Goal: Information Seeking & Learning: Learn about a topic

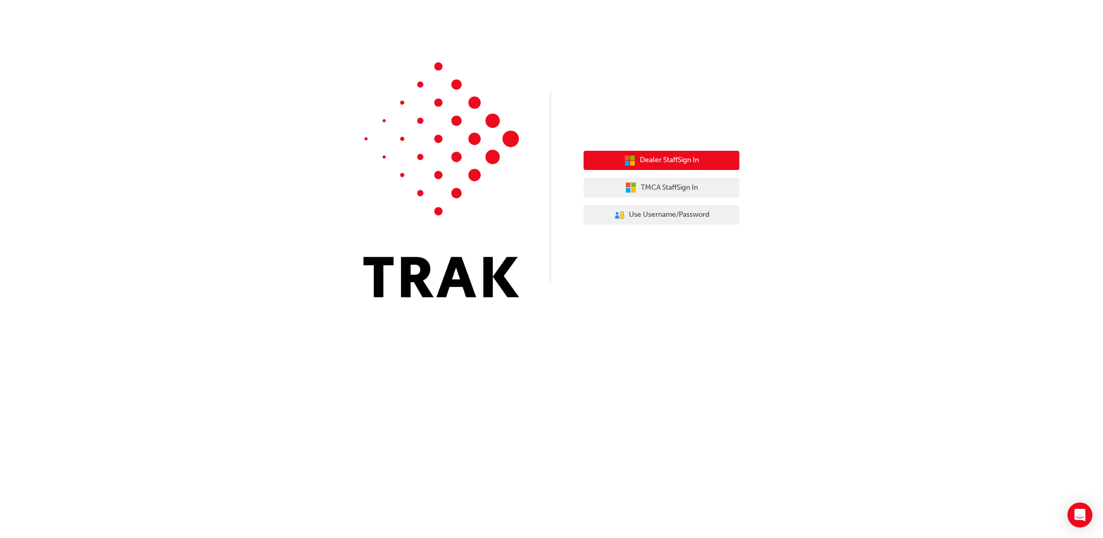
click at [690, 162] on span "Dealer Staff Sign In" at bounding box center [669, 160] width 59 height 12
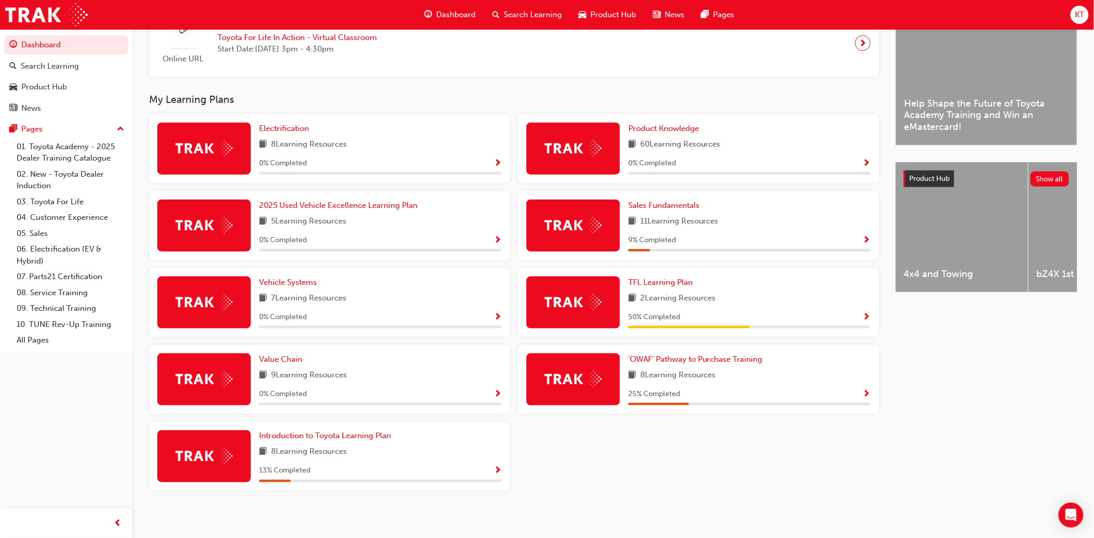
scroll to position [283, 0]
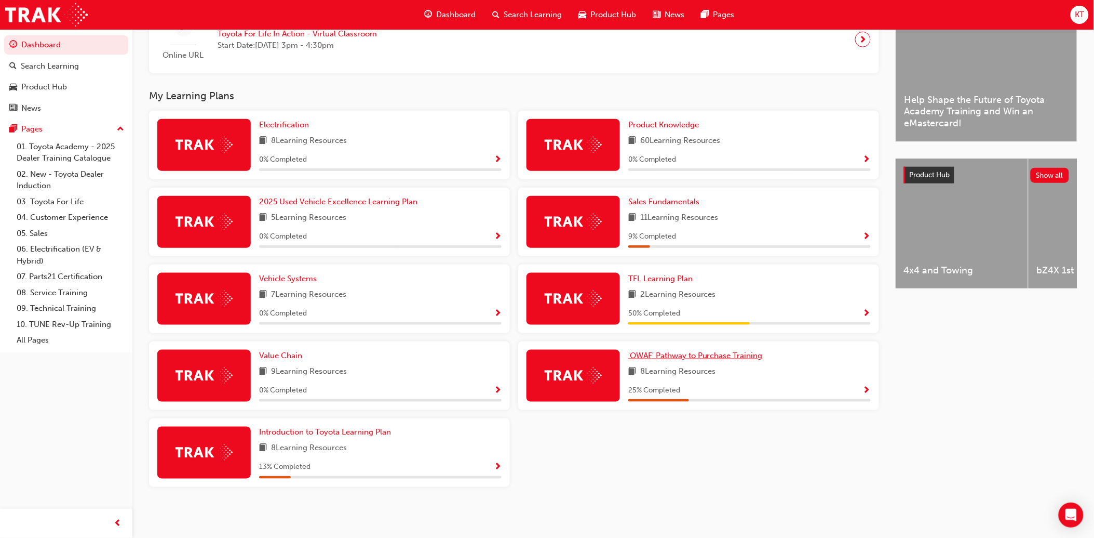
click at [692, 354] on span "'OWAF' Pathway to Purchase Training" at bounding box center [695, 355] width 135 height 9
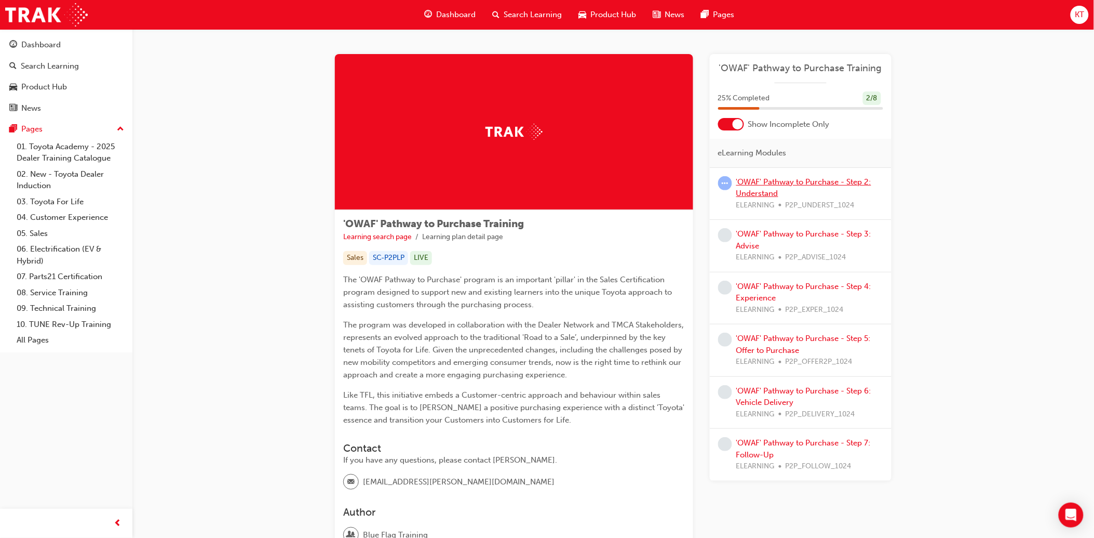
click at [805, 182] on link "'OWAF' Pathway to Purchase - Step 2: Understand" at bounding box center [803, 187] width 135 height 21
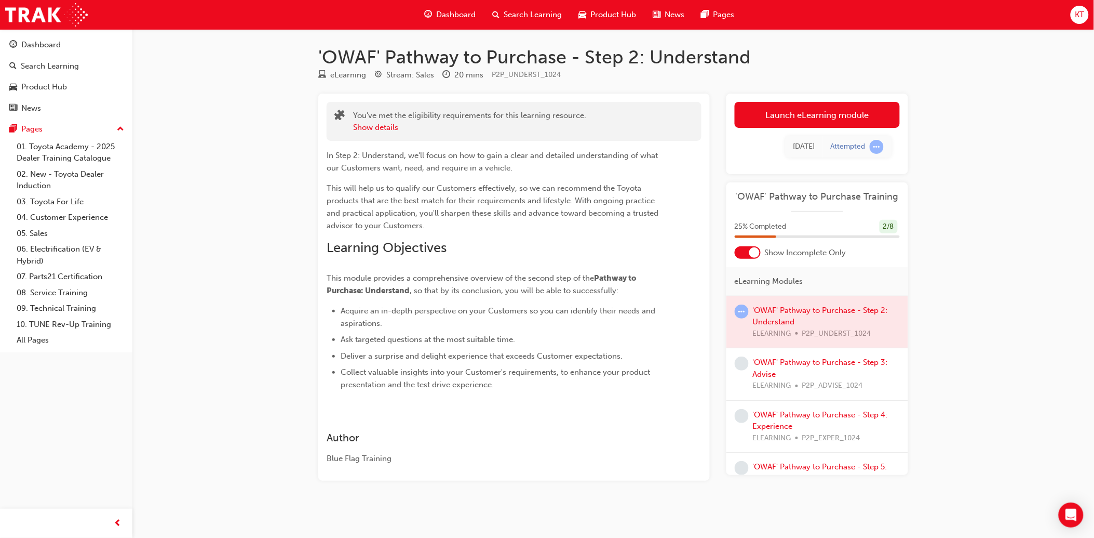
click at [783, 311] on div at bounding box center [818, 322] width 182 height 52
click at [877, 306] on div at bounding box center [818, 322] width 182 height 52
click at [530, 13] on span "Search Learning" at bounding box center [533, 15] width 58 height 12
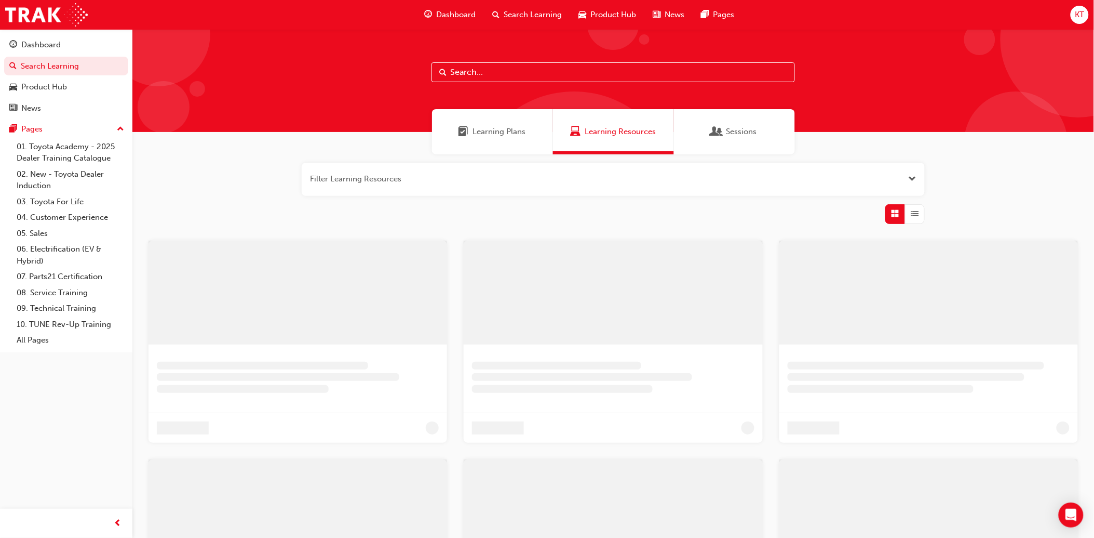
click at [530, 68] on input "text" at bounding box center [614, 72] width 364 height 20
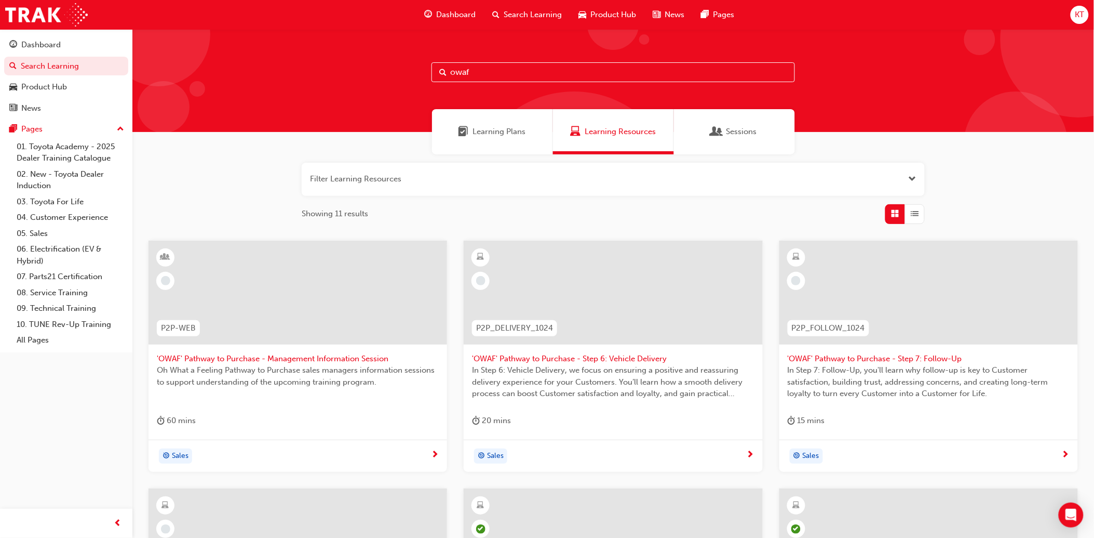
type input "owaf"
click at [920, 222] on div "button" at bounding box center [915, 214] width 20 height 20
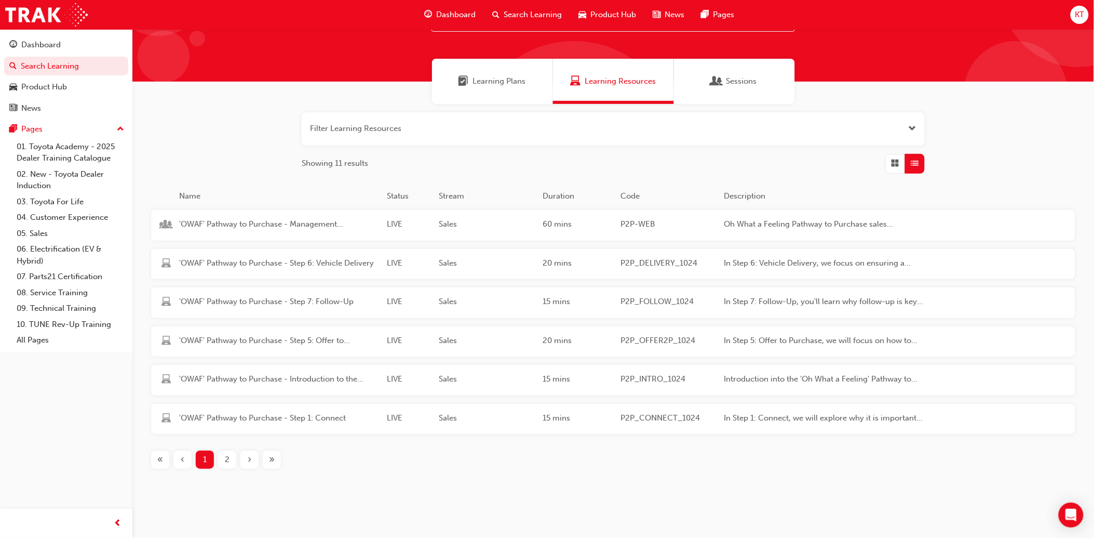
scroll to position [66, 0]
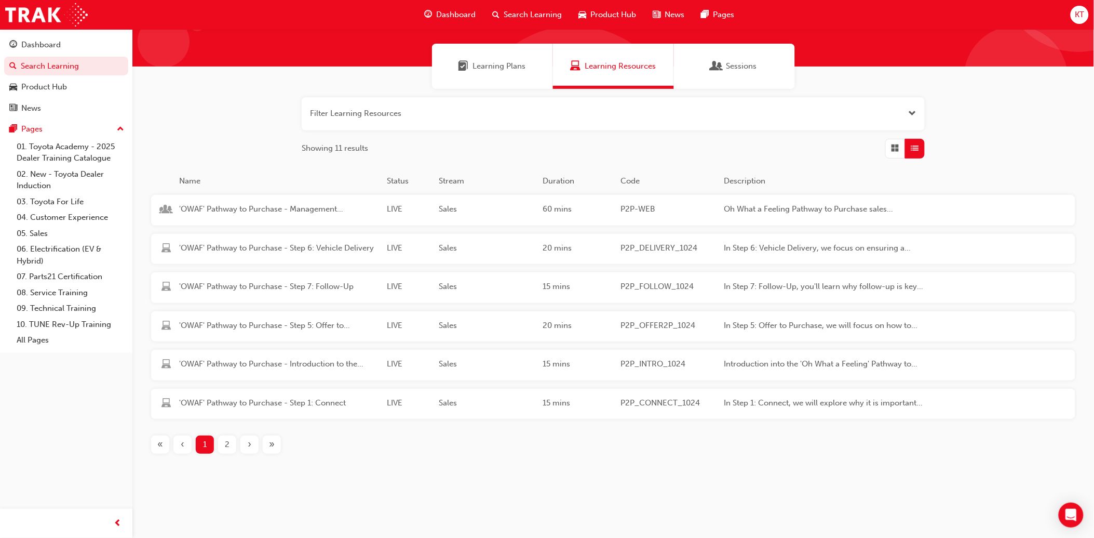
click at [230, 442] on div "2" at bounding box center [227, 444] width 18 height 18
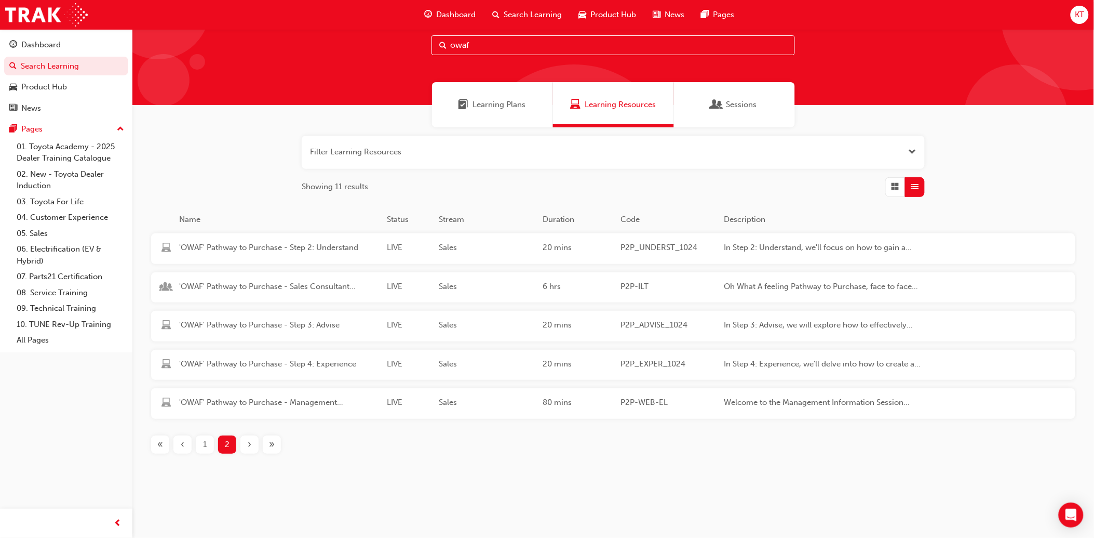
click at [305, 240] on div "'OWAF' Pathway to Purchase - Step 2: Understand LIVE Sales 20 mins P2P_UNDERST_…" at bounding box center [543, 248] width 785 height 31
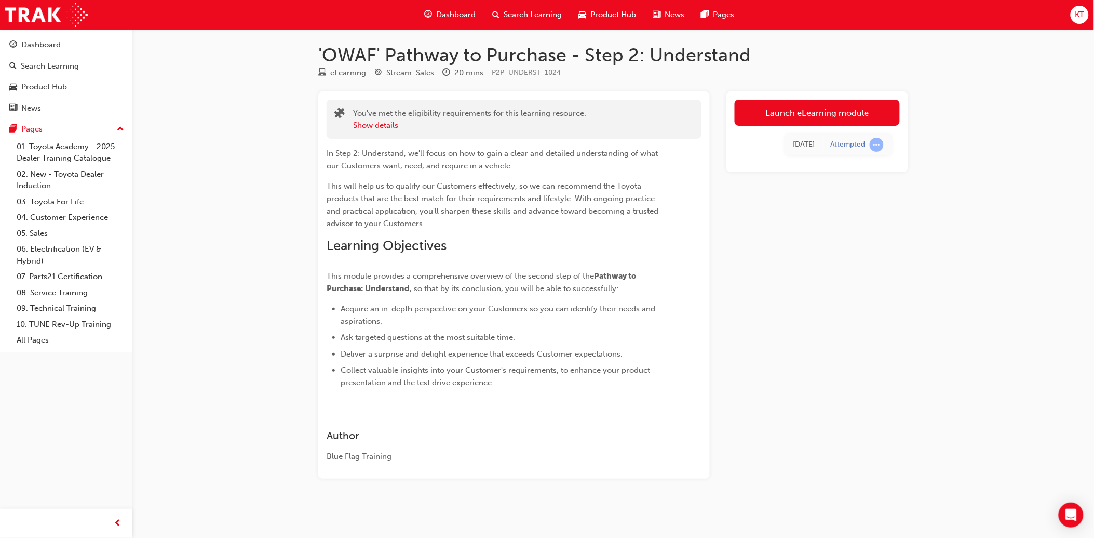
scroll to position [2, 0]
click at [859, 106] on link "Launch eLearning module" at bounding box center [817, 113] width 165 height 26
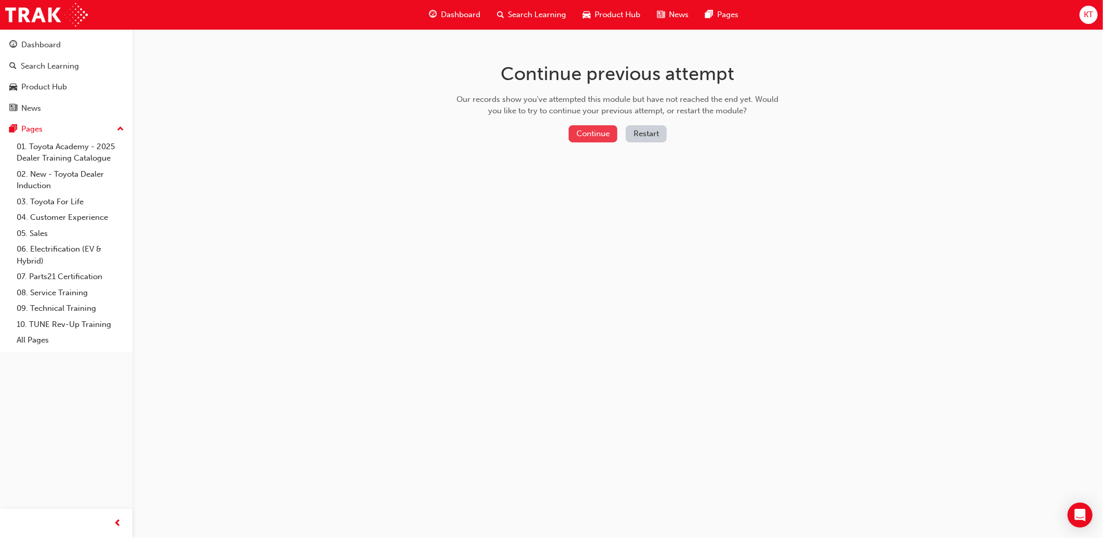
click at [603, 136] on button "Continue" at bounding box center [593, 133] width 49 height 17
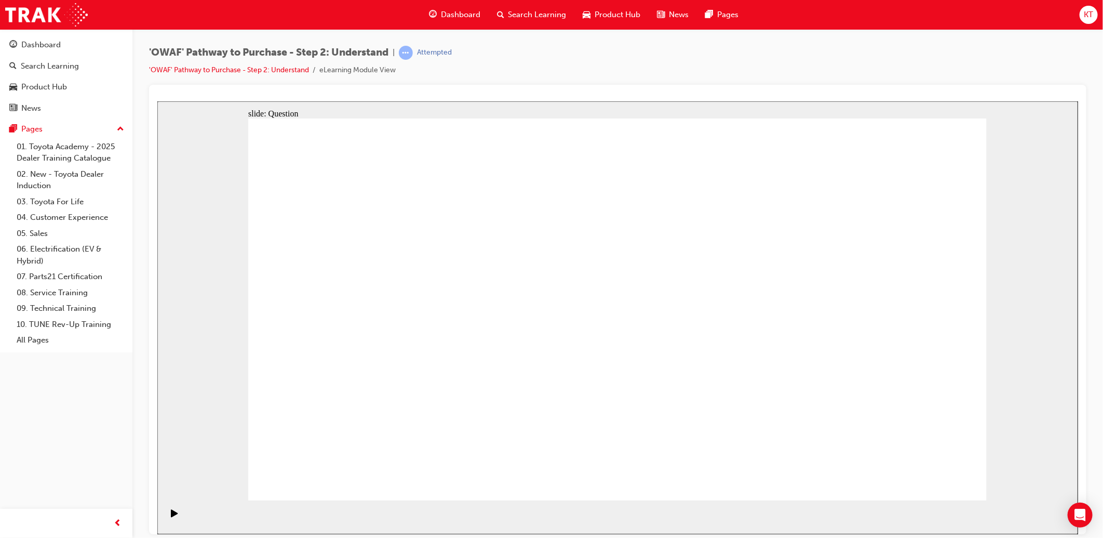
drag, startPoint x: 427, startPoint y: 395, endPoint x: 482, endPoint y: 281, distance: 126.4
drag, startPoint x: 561, startPoint y: 392, endPoint x: 632, endPoint y: 279, distance: 133.4
drag, startPoint x: 695, startPoint y: 471, endPoint x: 783, endPoint y: 286, distance: 204.4
drag, startPoint x: 801, startPoint y: 427, endPoint x: 618, endPoint y: 317, distance: 213.1
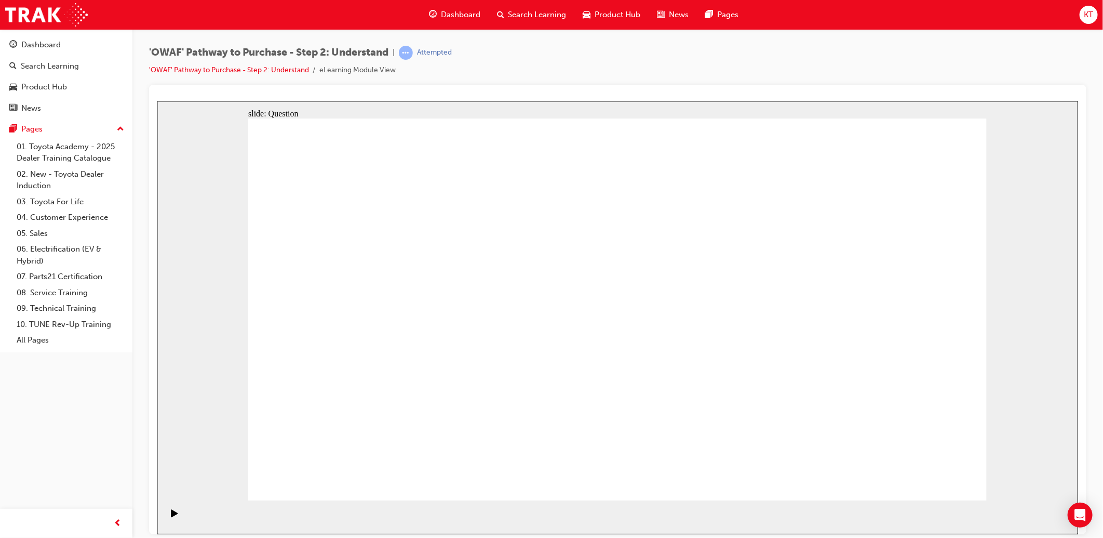
drag, startPoint x: 717, startPoint y: 278, endPoint x: 723, endPoint y: 275, distance: 7.0
drag, startPoint x: 592, startPoint y: 315, endPoint x: 642, endPoint y: 472, distance: 164.7
drag, startPoint x: 782, startPoint y: 465, endPoint x: 604, endPoint y: 311, distance: 236.0
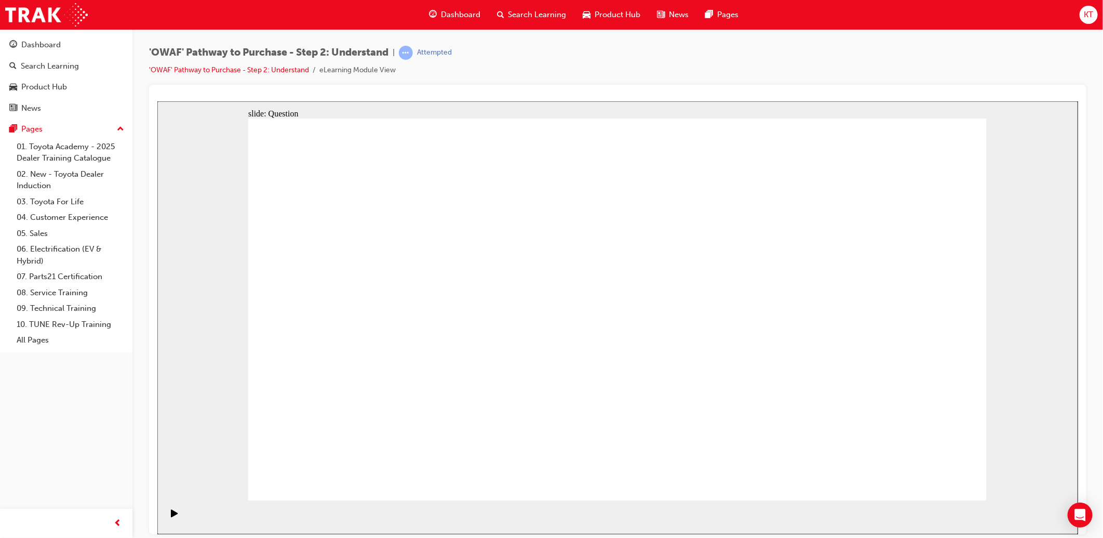
checkbox input "true"
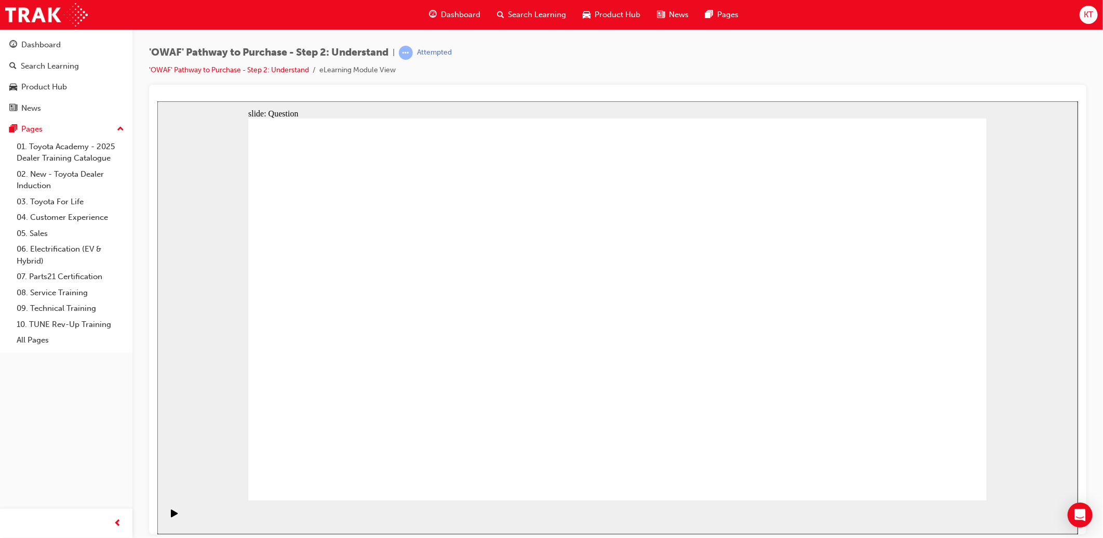
checkbox input "true"
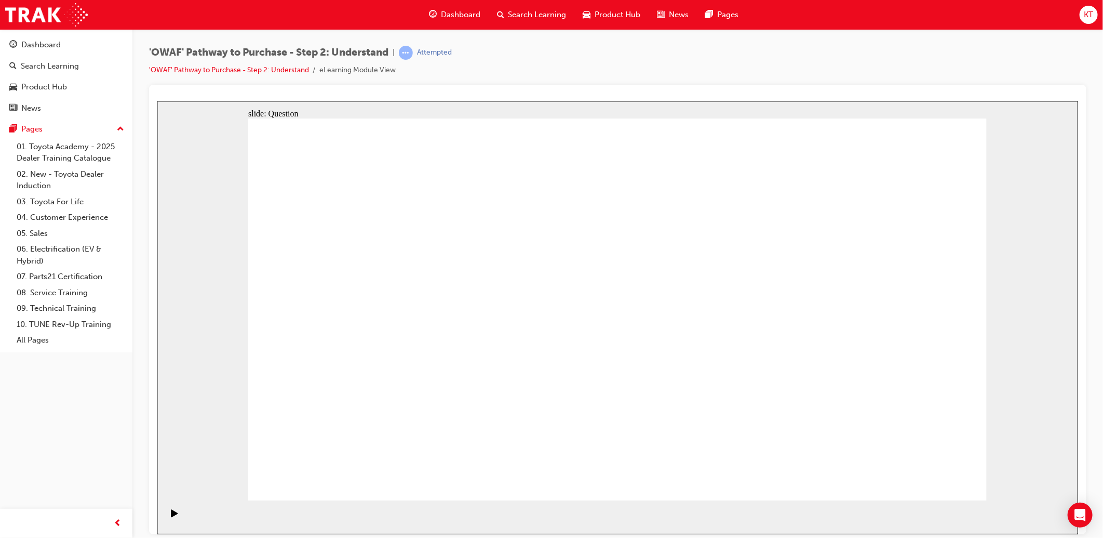
checkbox input "true"
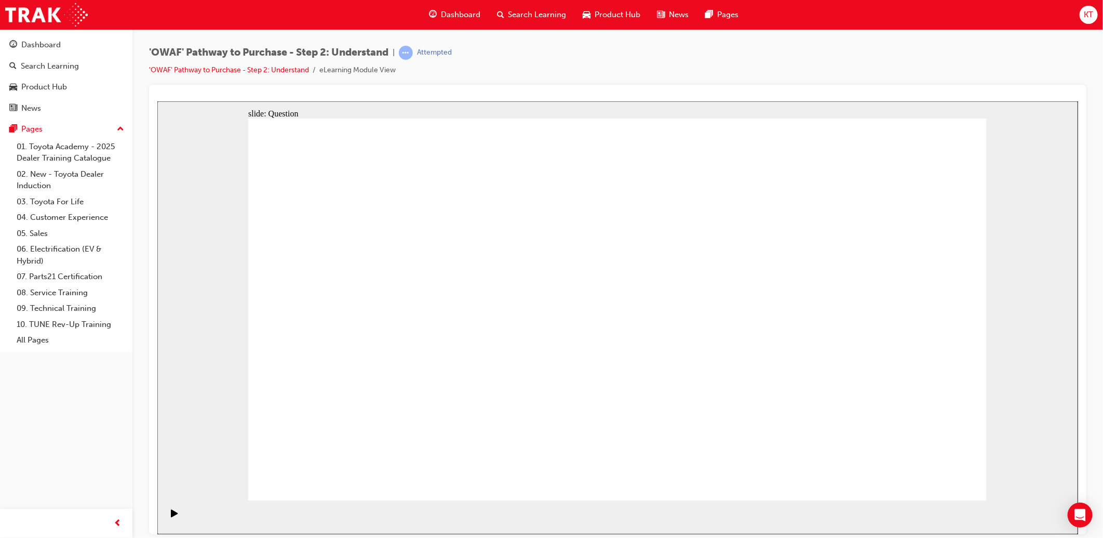
checkbox input "false"
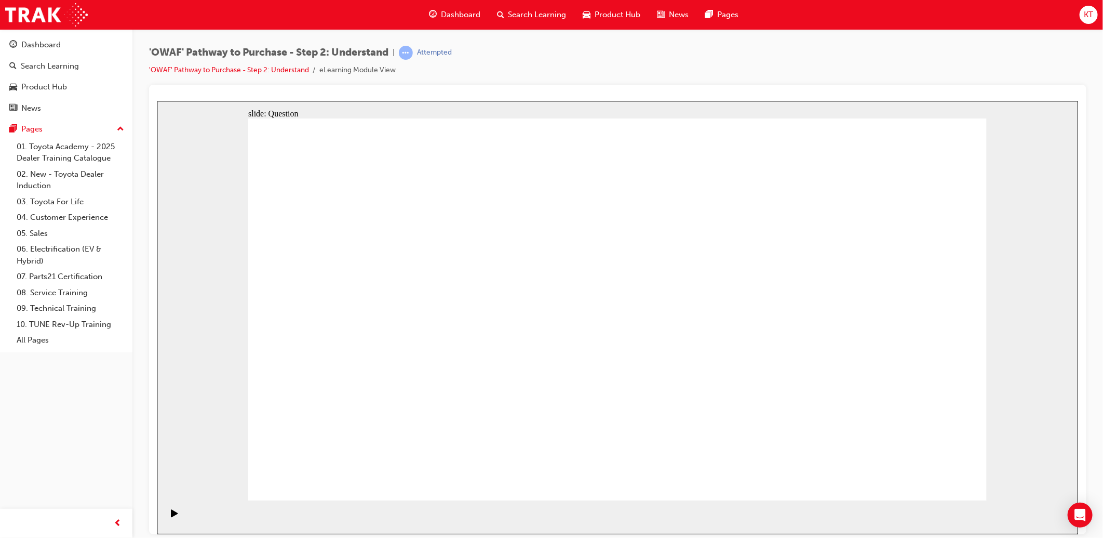
checkbox input "true"
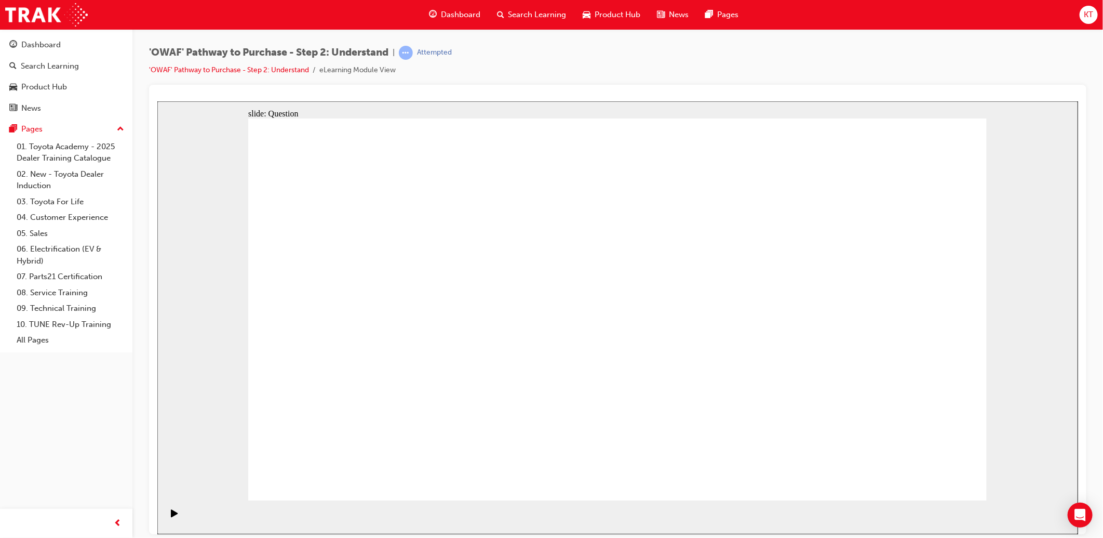
radio input "false"
radio input "true"
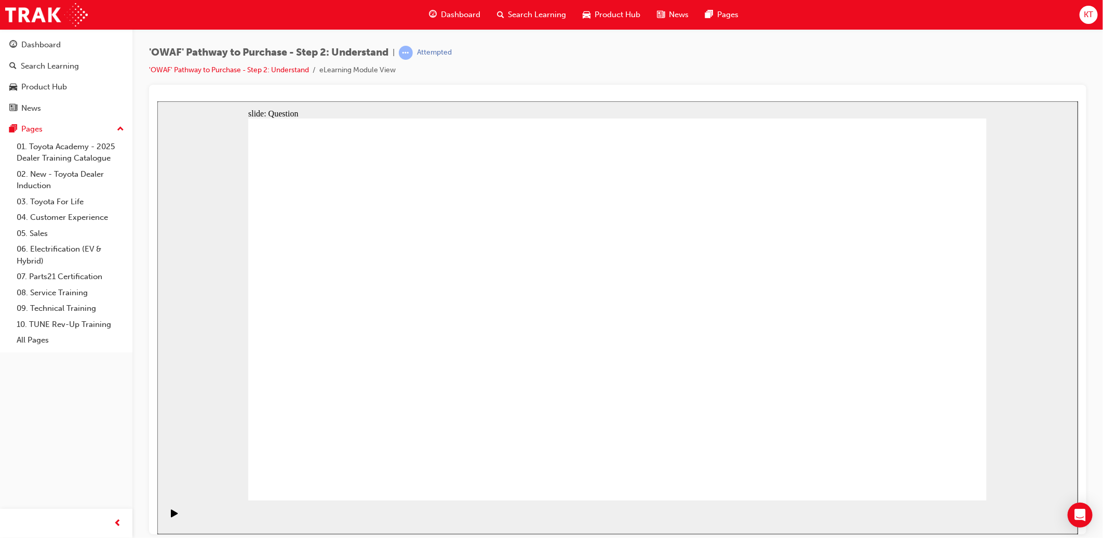
drag, startPoint x: 405, startPoint y: 271, endPoint x: 625, endPoint y: 417, distance: 264.6
drag, startPoint x: 835, startPoint y: 271, endPoint x: 681, endPoint y: 432, distance: 222.6
drag, startPoint x: 916, startPoint y: 272, endPoint x: 551, endPoint y: 423, distance: 395.8
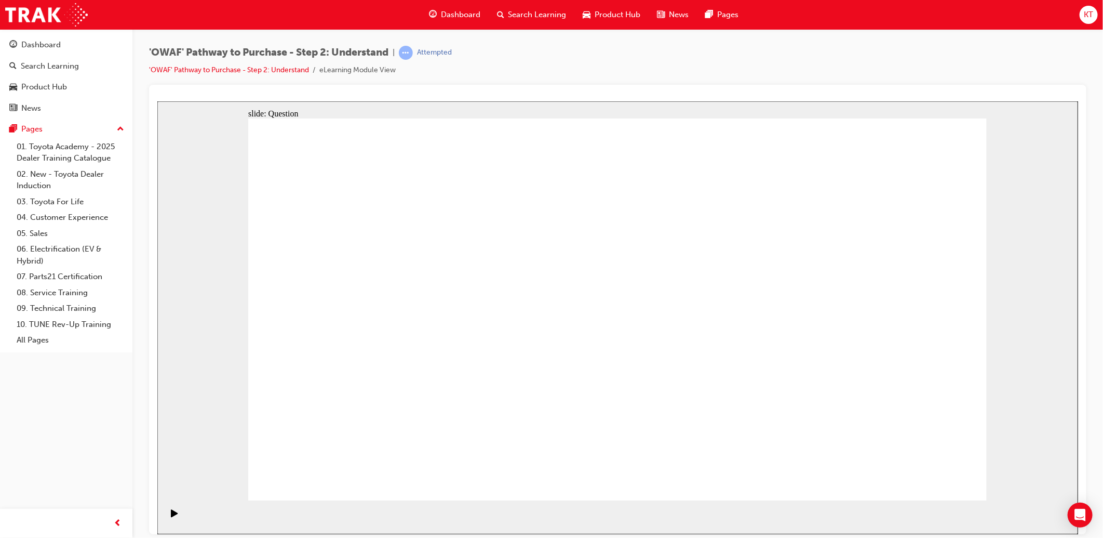
drag, startPoint x: 640, startPoint y: 280, endPoint x: 346, endPoint y: 421, distance: 325.9
drag, startPoint x: 709, startPoint y: 273, endPoint x: 407, endPoint y: 429, distance: 340.0
drag, startPoint x: 542, startPoint y: 287, endPoint x: 836, endPoint y: 427, distance: 325.7
drag, startPoint x: 319, startPoint y: 276, endPoint x: 755, endPoint y: 421, distance: 459.0
drag, startPoint x: 485, startPoint y: 273, endPoint x: 929, endPoint y: 414, distance: 466.5
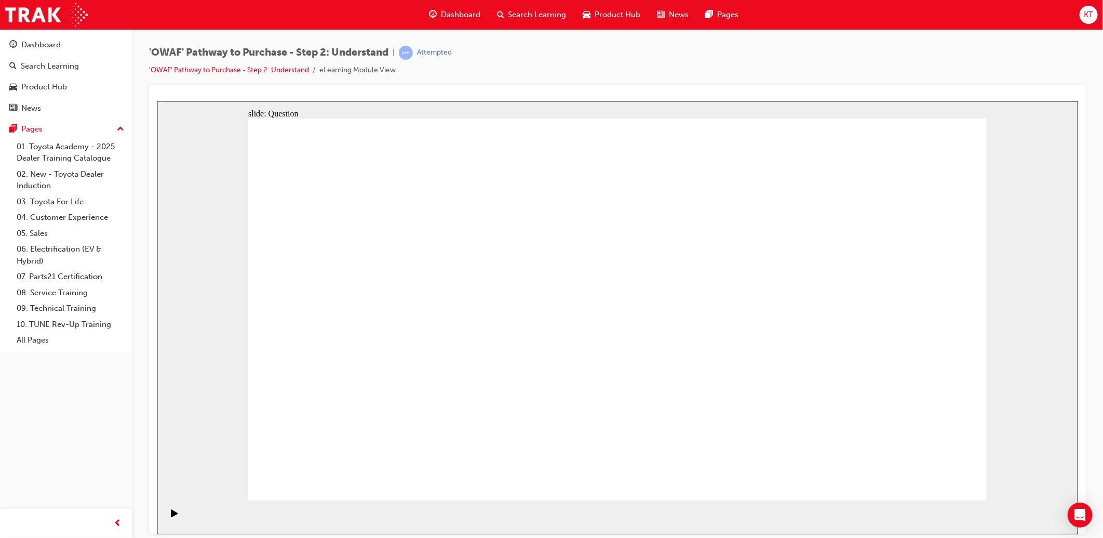
drag, startPoint x: 773, startPoint y: 275, endPoint x: 483, endPoint y: 419, distance: 323.8
drag, startPoint x: 862, startPoint y: 385, endPoint x: 614, endPoint y: 378, distance: 247.3
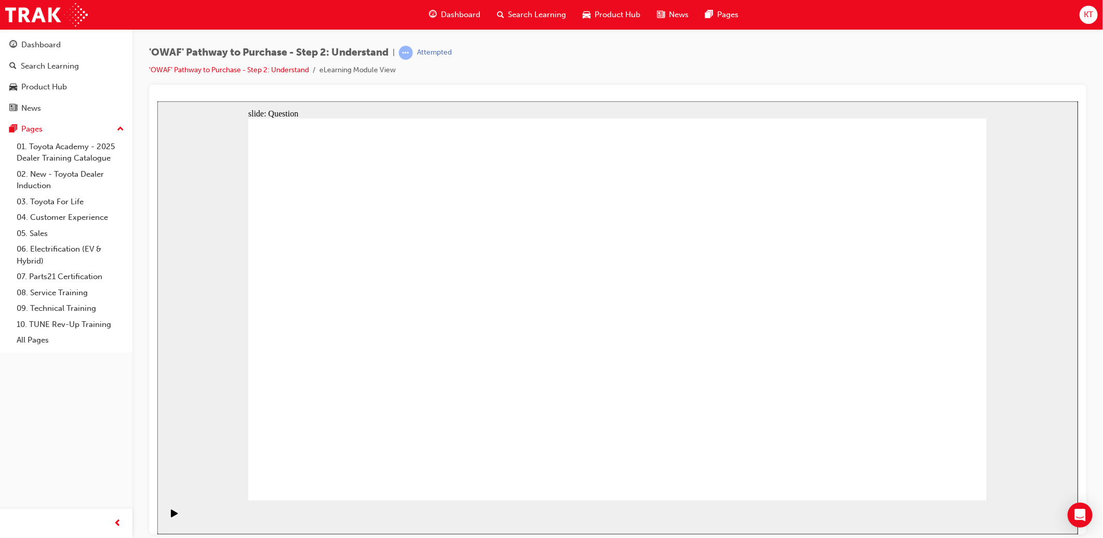
drag, startPoint x: 847, startPoint y: 378, endPoint x: 385, endPoint y: 382, distance: 462.2
drag, startPoint x: 869, startPoint y: 388, endPoint x: 627, endPoint y: 401, distance: 242.3
drag, startPoint x: 863, startPoint y: 369, endPoint x: 629, endPoint y: 373, distance: 233.7
drag, startPoint x: 876, startPoint y: 373, endPoint x: 653, endPoint y: 375, distance: 222.8
drag, startPoint x: 900, startPoint y: 379, endPoint x: 411, endPoint y: 366, distance: 488.9
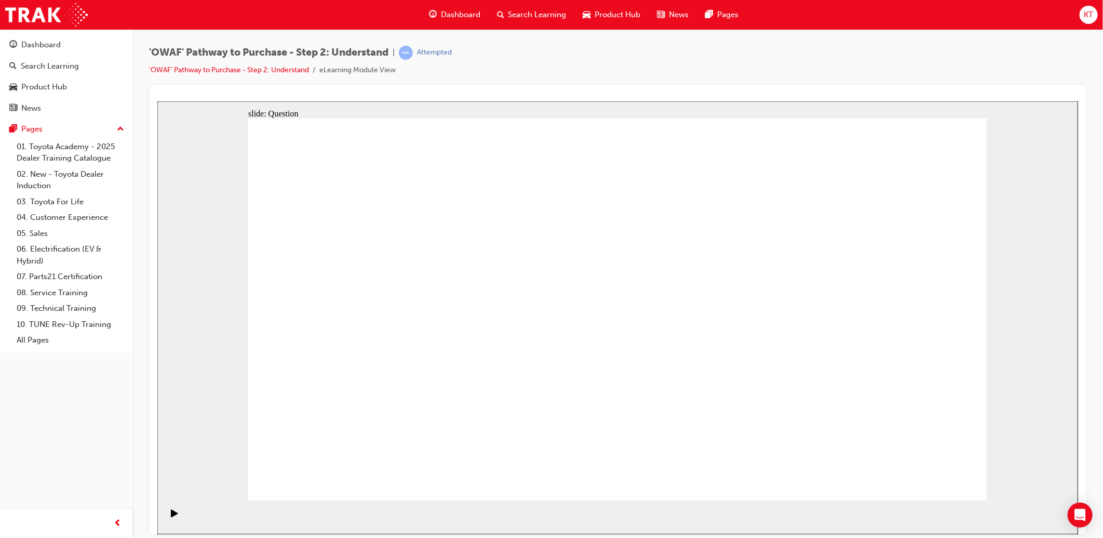
drag, startPoint x: 822, startPoint y: 391, endPoint x: 354, endPoint y: 378, distance: 468.6
drag, startPoint x: 875, startPoint y: 394, endPoint x: 434, endPoint y: 400, distance: 441.0
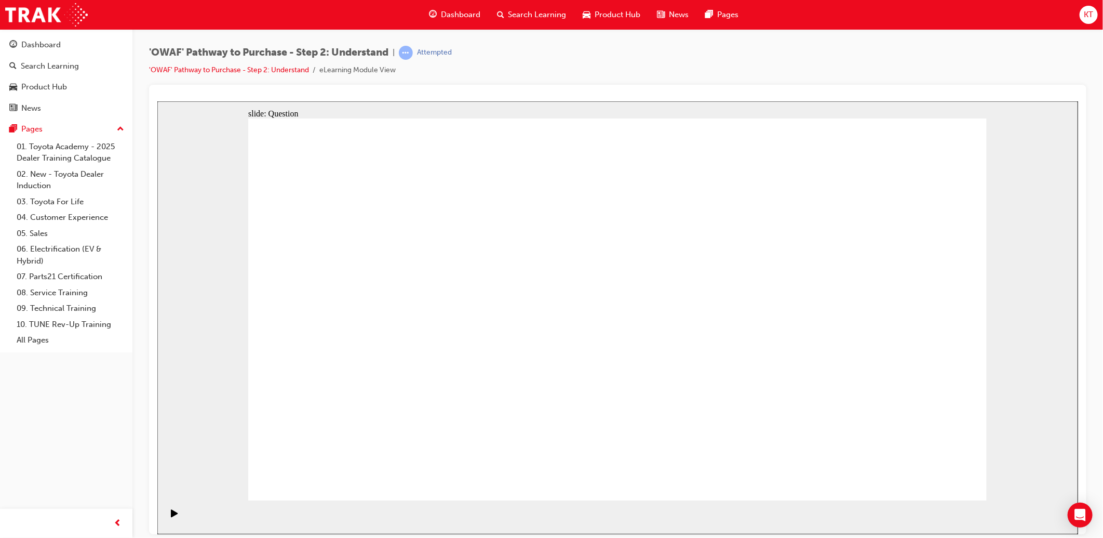
drag, startPoint x: 424, startPoint y: 433, endPoint x: 433, endPoint y: 419, distance: 16.1
drag, startPoint x: 411, startPoint y: 399, endPoint x: 467, endPoint y: 296, distance: 118.0
drag, startPoint x: 543, startPoint y: 427, endPoint x: 613, endPoint y: 279, distance: 164.0
drag, startPoint x: 680, startPoint y: 463, endPoint x: 764, endPoint y: 287, distance: 195.1
drag, startPoint x: 807, startPoint y: 391, endPoint x: 604, endPoint y: 332, distance: 211.4
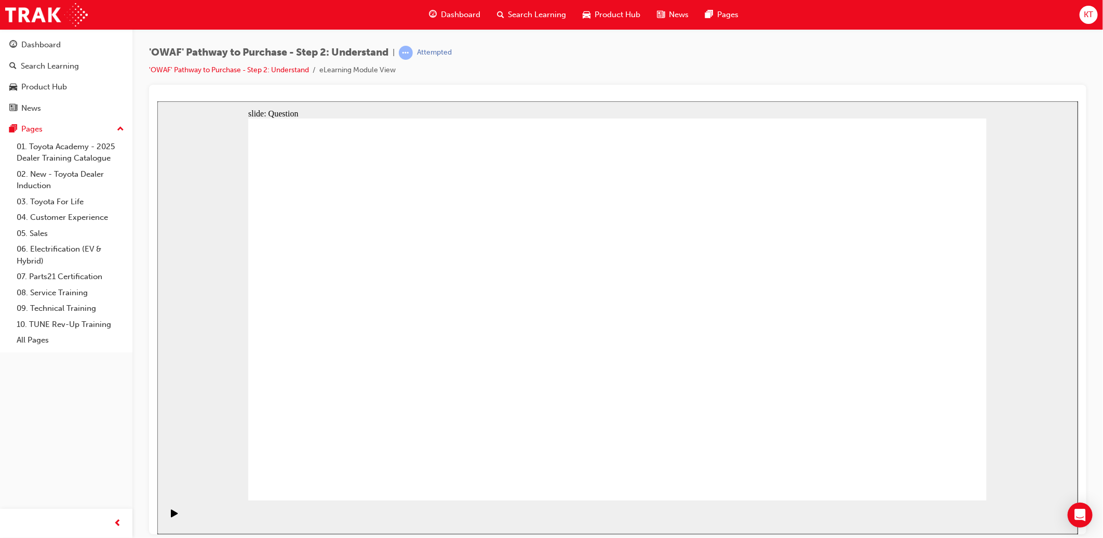
drag, startPoint x: 482, startPoint y: 287, endPoint x: 452, endPoint y: 361, distance: 79.7
drag, startPoint x: 428, startPoint y: 432, endPoint x: 477, endPoint y: 277, distance: 162.9
drag, startPoint x: 610, startPoint y: 284, endPoint x: 568, endPoint y: 393, distance: 117.4
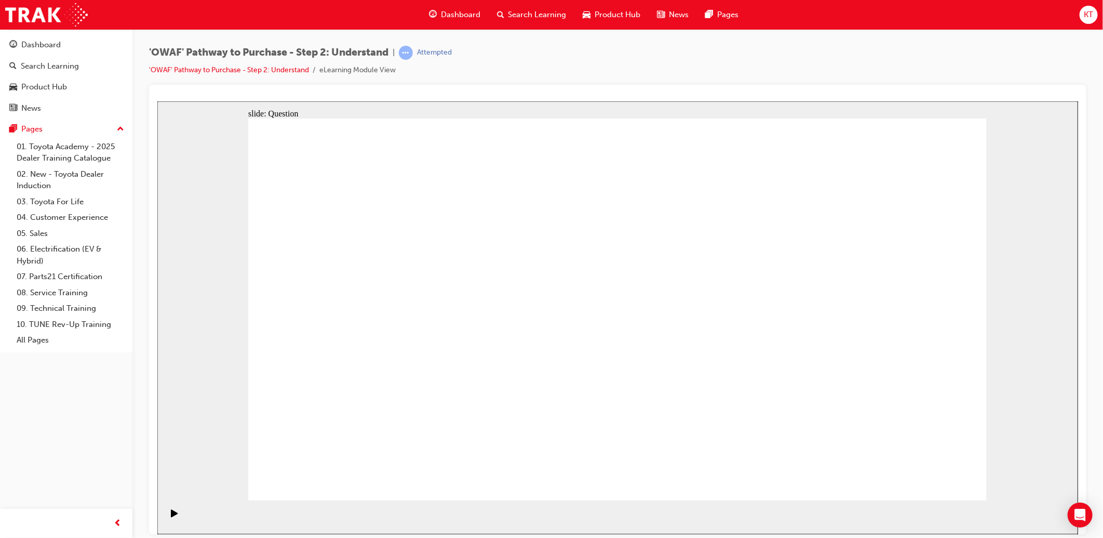
drag, startPoint x: 548, startPoint y: 466, endPoint x: 629, endPoint y: 276, distance: 207.1
drag, startPoint x: 769, startPoint y: 267, endPoint x: 676, endPoint y: 457, distance: 210.4
drag, startPoint x: 660, startPoint y: 390, endPoint x: 768, endPoint y: 284, distance: 152.0
drag, startPoint x: 624, startPoint y: 327, endPoint x: 602, endPoint y: 429, distance: 104.1
drag, startPoint x: 836, startPoint y: 462, endPoint x: 660, endPoint y: 312, distance: 231.7
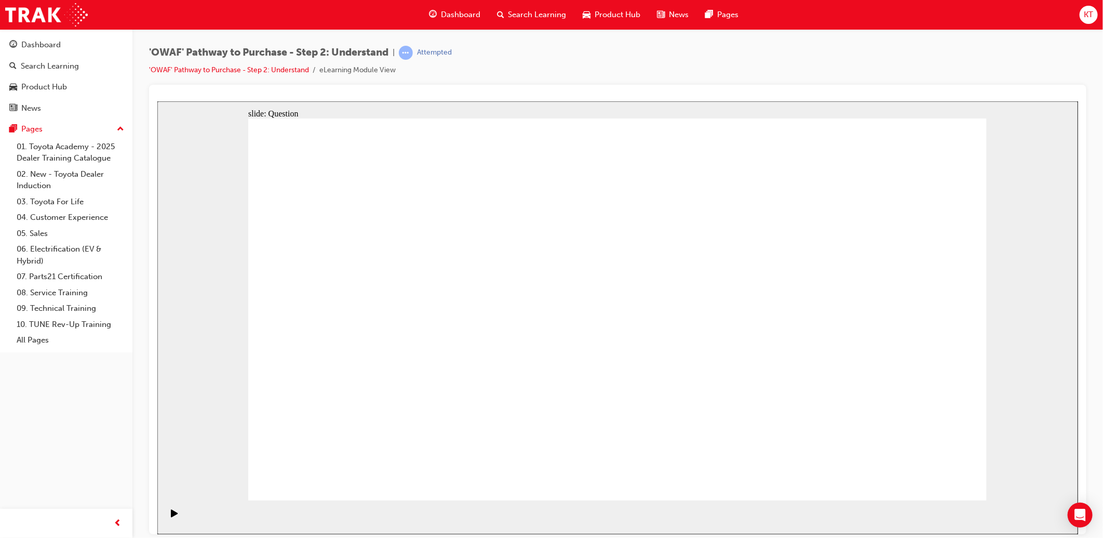
checkbox input "true"
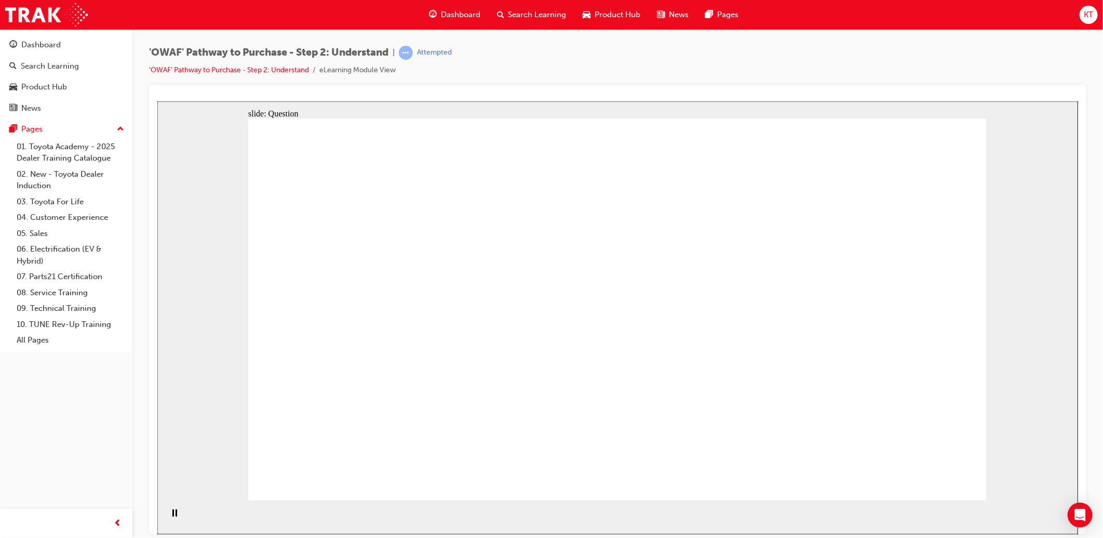
checkbox input "true"
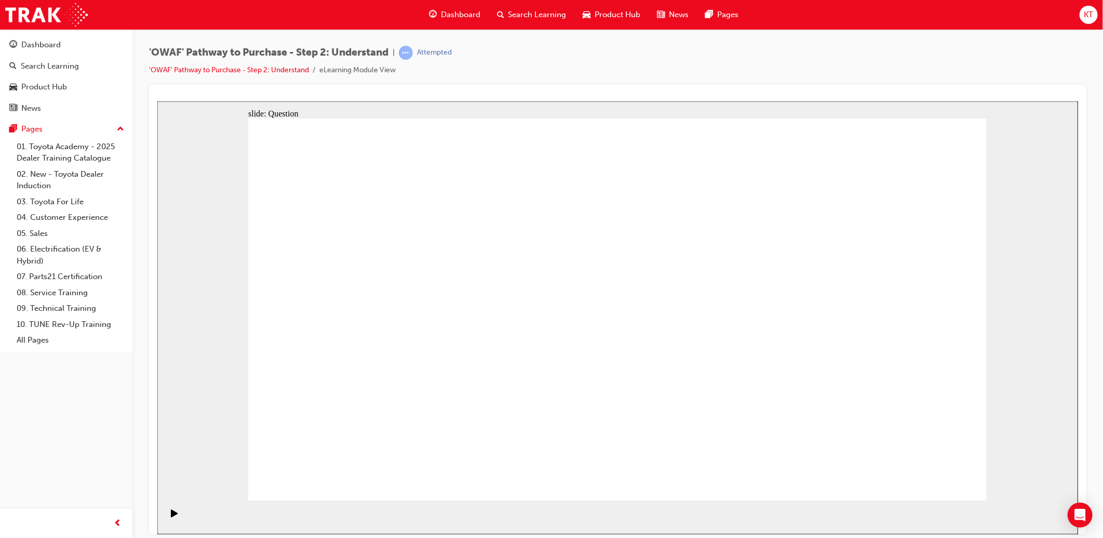
checkbox input "true"
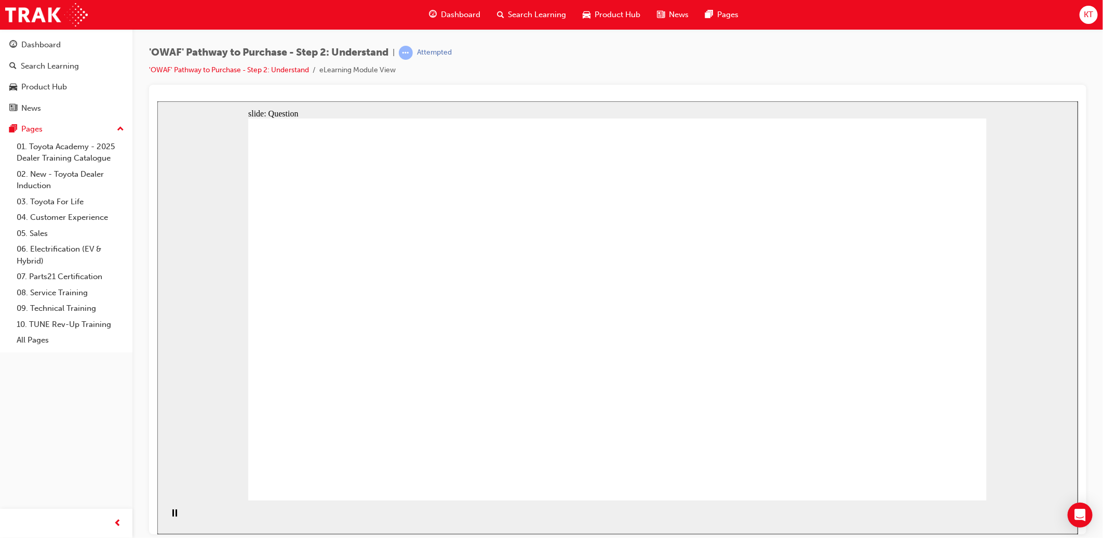
radio input "true"
drag, startPoint x: 765, startPoint y: 280, endPoint x: 460, endPoint y: 425, distance: 337.5
drag, startPoint x: 546, startPoint y: 280, endPoint x: 852, endPoint y: 427, distance: 339.4
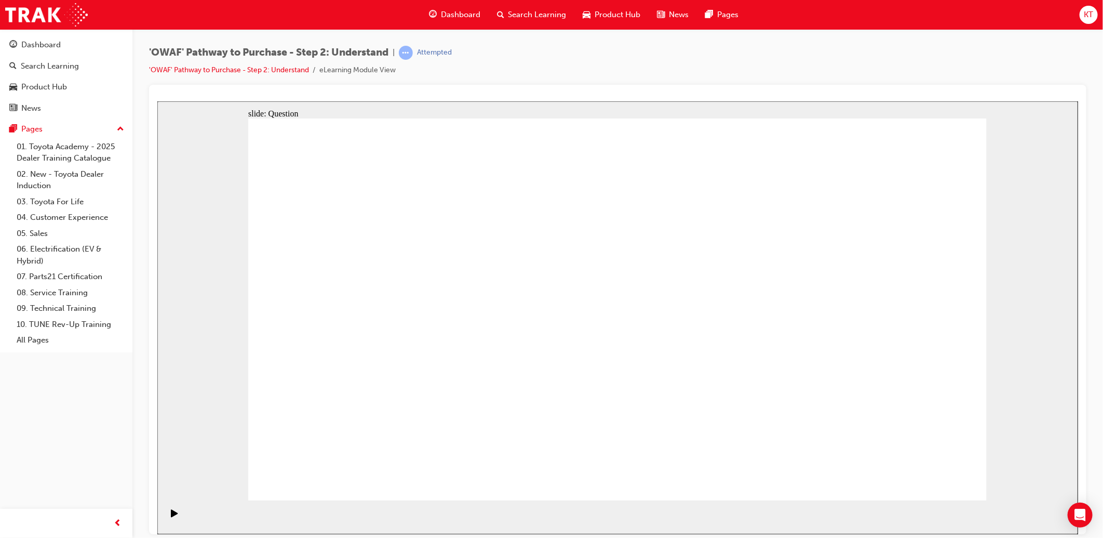
drag, startPoint x: 481, startPoint y: 266, endPoint x: 920, endPoint y: 417, distance: 464.6
drag, startPoint x: 906, startPoint y: 280, endPoint x: 521, endPoint y: 426, distance: 412.1
drag, startPoint x: 698, startPoint y: 259, endPoint x: 411, endPoint y: 393, distance: 316.7
drag, startPoint x: 401, startPoint y: 270, endPoint x: 620, endPoint y: 406, distance: 257.3
drag, startPoint x: 618, startPoint y: 263, endPoint x: 327, endPoint y: 390, distance: 317.7
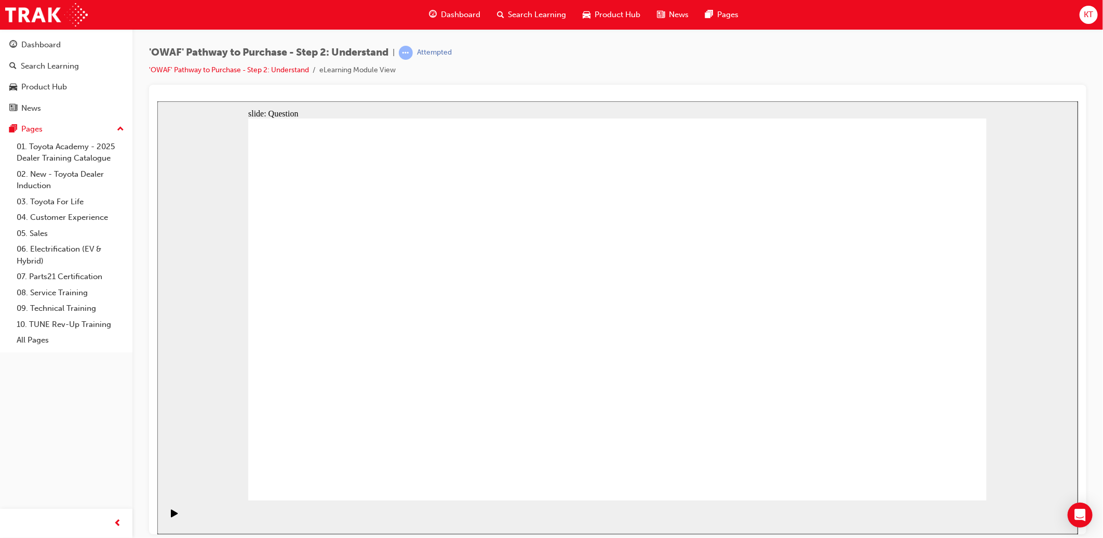
drag, startPoint x: 339, startPoint y: 277, endPoint x: 784, endPoint y: 421, distance: 468.2
drag, startPoint x: 840, startPoint y: 280, endPoint x: 689, endPoint y: 411, distance: 199.2
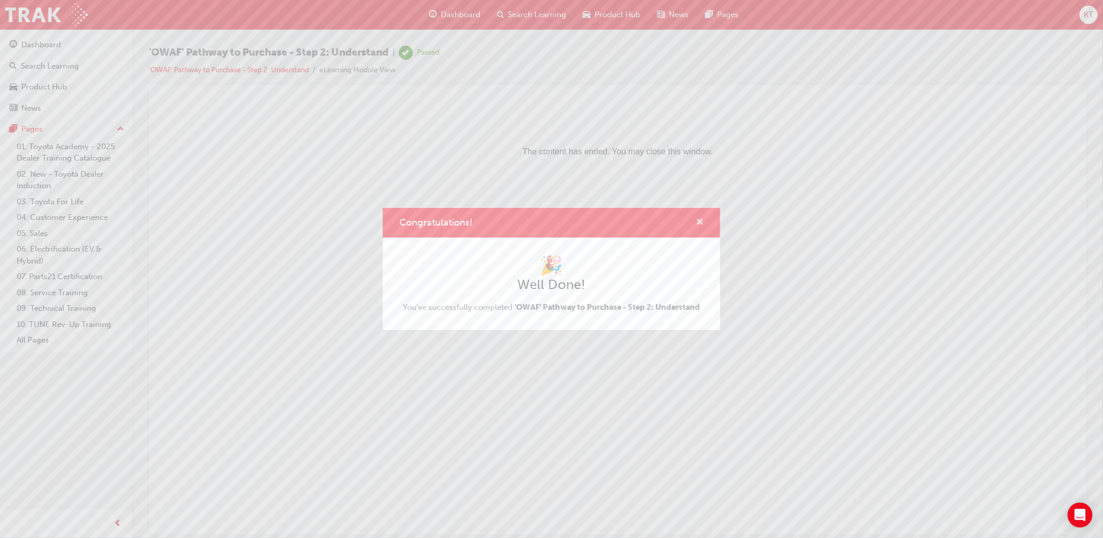
click at [701, 222] on span "cross-icon" at bounding box center [700, 222] width 8 height 9
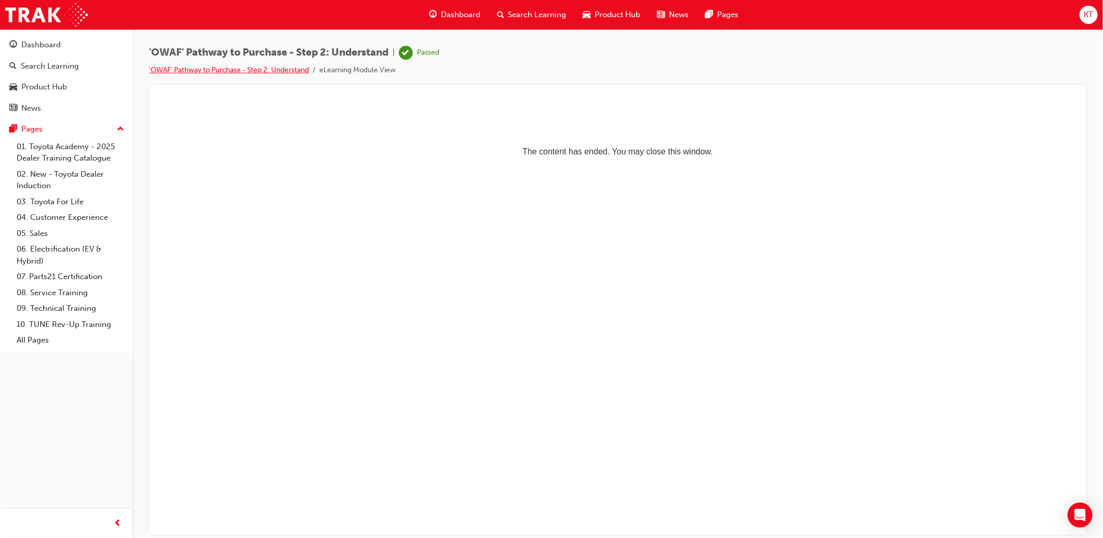
click at [202, 65] on link "'OWAF' Pathway to Purchase - Step 2: Understand" at bounding box center [229, 69] width 160 height 9
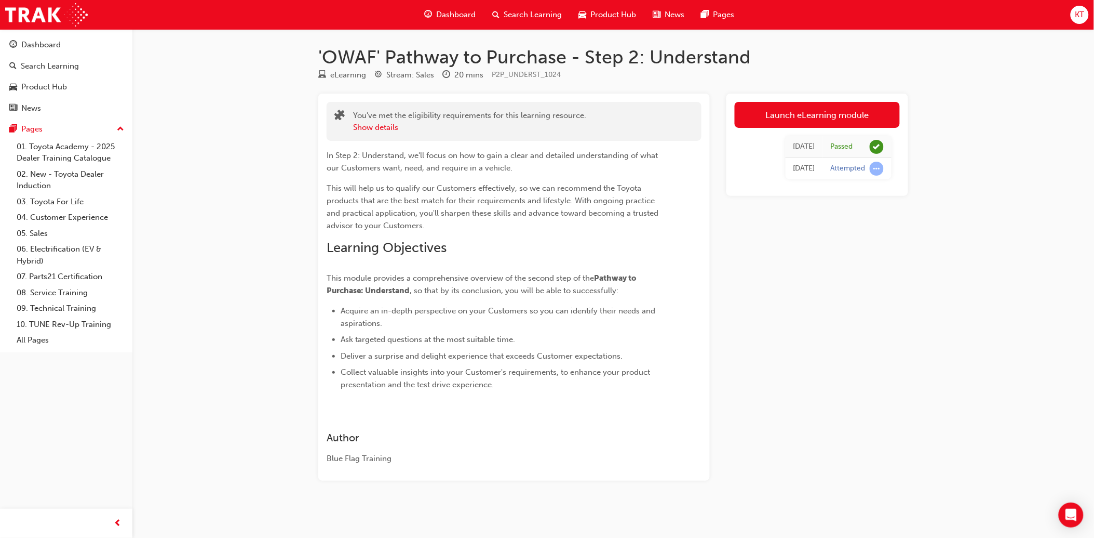
click at [517, 11] on span "Search Learning" at bounding box center [533, 15] width 58 height 12
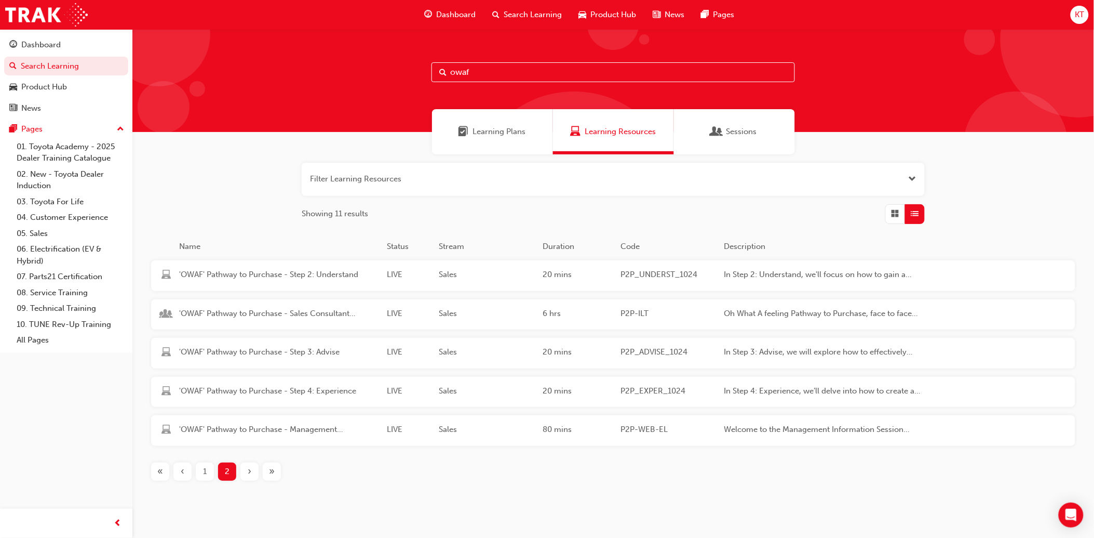
click at [942, 169] on div "Filter Learning Resources Showing 11 results Name Status Stream Duration Code D…" at bounding box center [613, 329] width 962 height 351
click at [287, 347] on span "'OWAF' Pathway to Purchase - Step 3: Advise" at bounding box center [278, 352] width 199 height 12
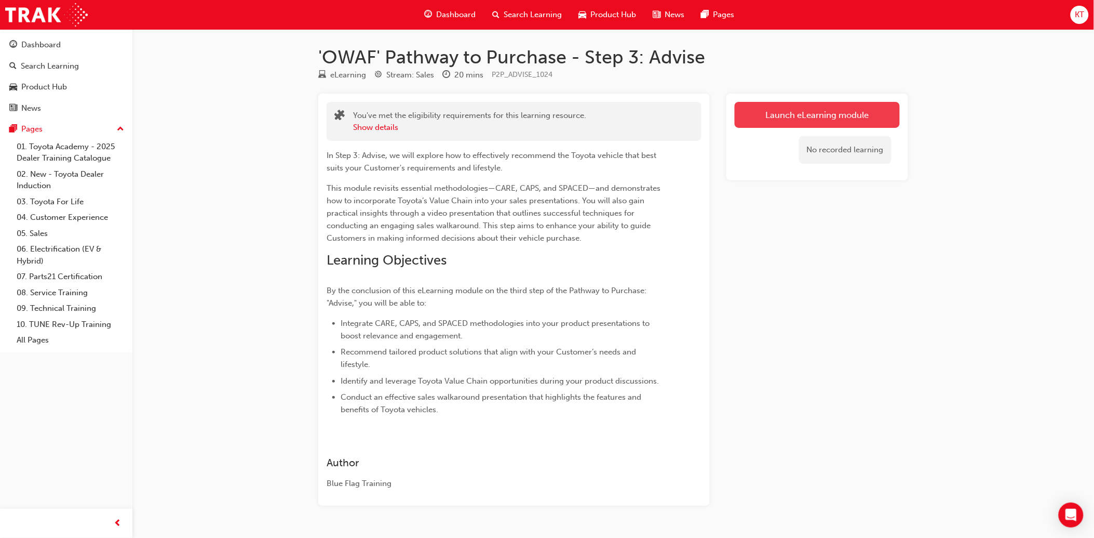
click at [824, 120] on link "Launch eLearning module" at bounding box center [817, 115] width 165 height 26
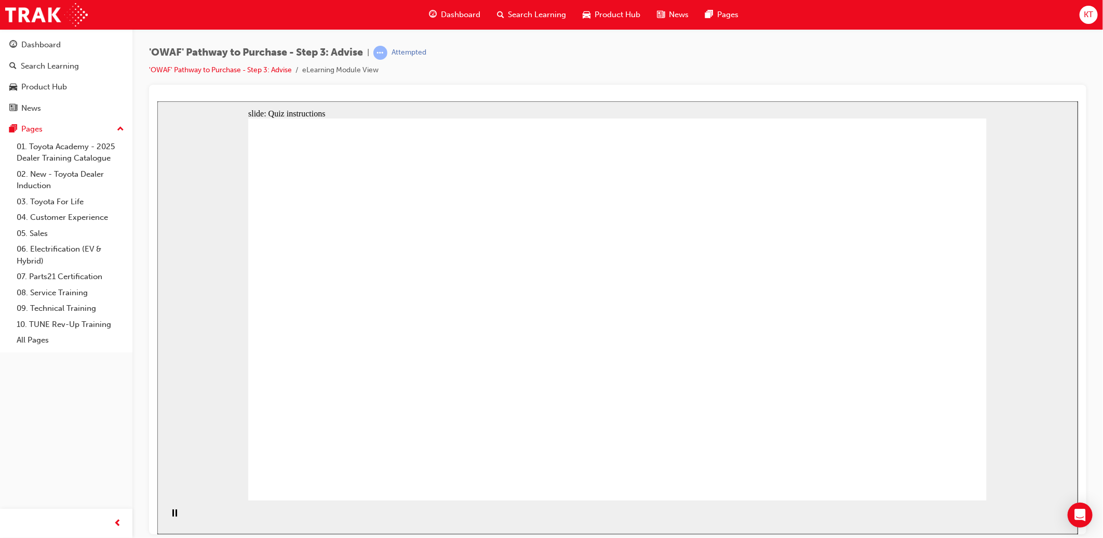
drag, startPoint x: 386, startPoint y: 421, endPoint x: 390, endPoint y: 365, distance: 55.7
drag, startPoint x: 659, startPoint y: 438, endPoint x: 445, endPoint y: 284, distance: 263.8
drag, startPoint x: 875, startPoint y: 427, endPoint x: 422, endPoint y: 323, distance: 464.6
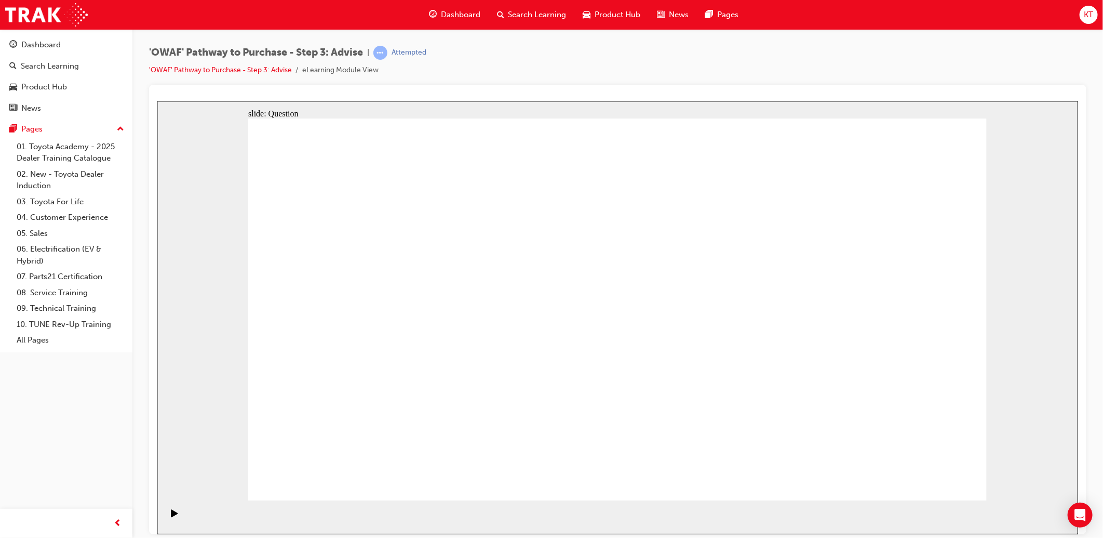
drag, startPoint x: 516, startPoint y: 424, endPoint x: 586, endPoint y: 271, distance: 169.0
drag, startPoint x: 735, startPoint y: 457, endPoint x: 654, endPoint y: 426, distance: 87.1
drag, startPoint x: 630, startPoint y: 413, endPoint x: 667, endPoint y: 425, distance: 38.8
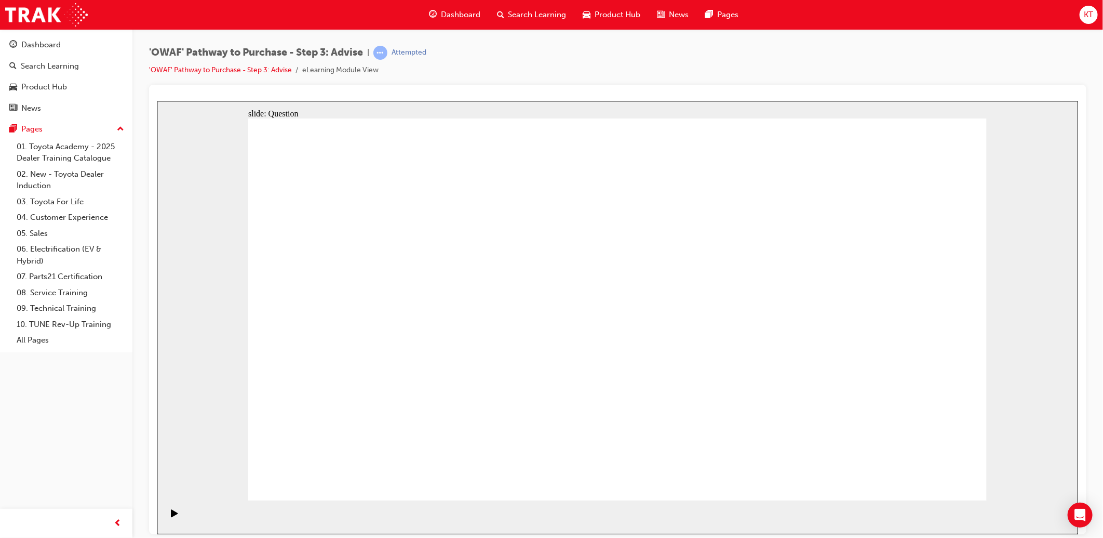
drag, startPoint x: 746, startPoint y: 458, endPoint x: 406, endPoint y: 307, distance: 371.5
drag, startPoint x: 627, startPoint y: 436, endPoint x: 761, endPoint y: 317, distance: 179.9
drag, startPoint x: 565, startPoint y: 278, endPoint x: 504, endPoint y: 426, distance: 160.5
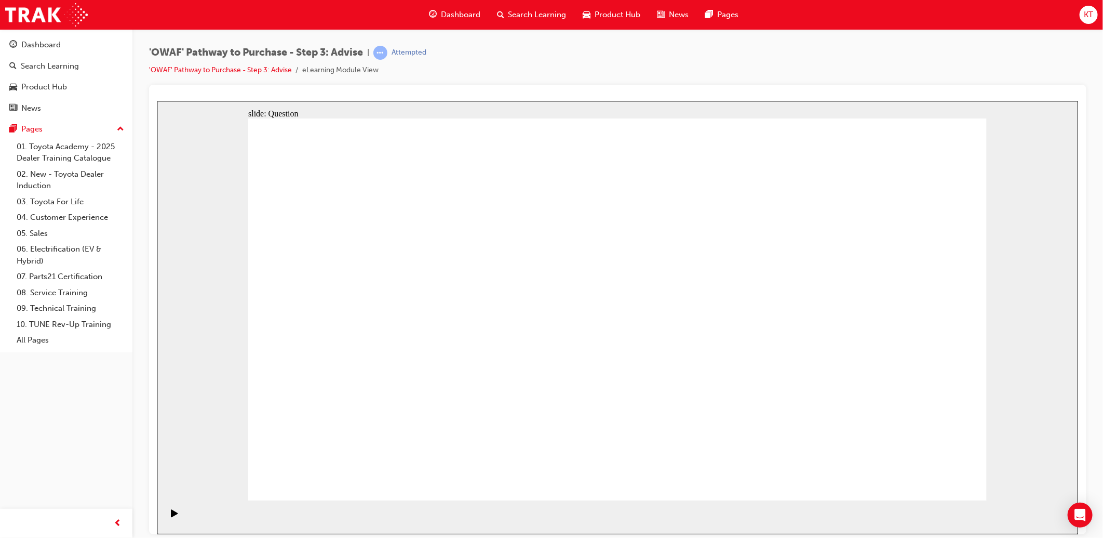
drag, startPoint x: 522, startPoint y: 399, endPoint x: 602, endPoint y: 290, distance: 135.7
drag, startPoint x: 874, startPoint y: 372, endPoint x: 632, endPoint y: 387, distance: 243.0
drag, startPoint x: 841, startPoint y: 380, endPoint x: 369, endPoint y: 361, distance: 471.9
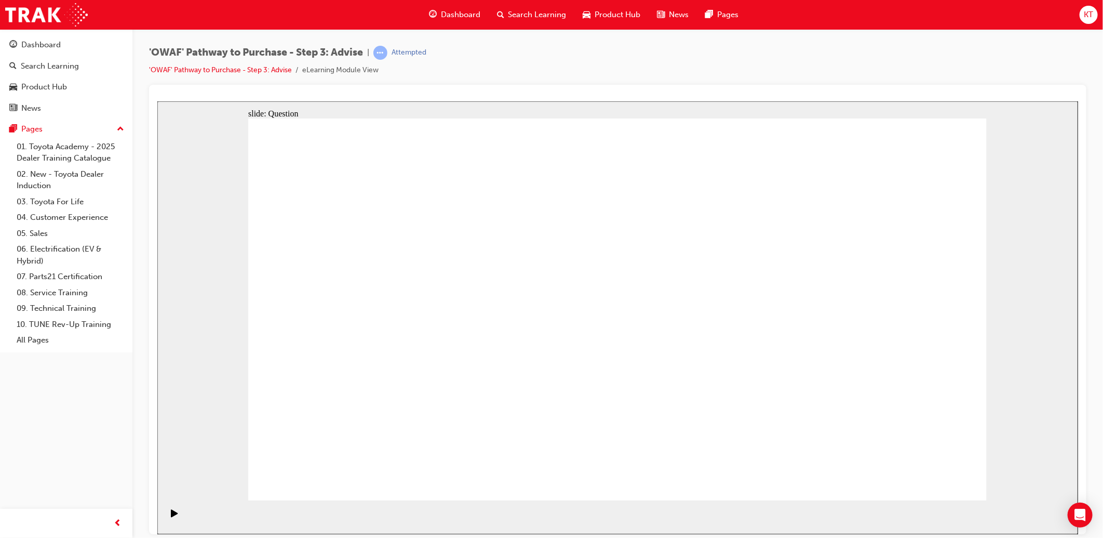
drag, startPoint x: 869, startPoint y: 372, endPoint x: 611, endPoint y: 390, distance: 258.2
drag, startPoint x: 885, startPoint y: 383, endPoint x: 651, endPoint y: 387, distance: 234.8
drag, startPoint x: 849, startPoint y: 388, endPoint x: 394, endPoint y: 391, distance: 454.4
drag, startPoint x: 890, startPoint y: 377, endPoint x: 437, endPoint y: 354, distance: 453.4
drag, startPoint x: 866, startPoint y: 393, endPoint x: 416, endPoint y: 391, distance: 449.8
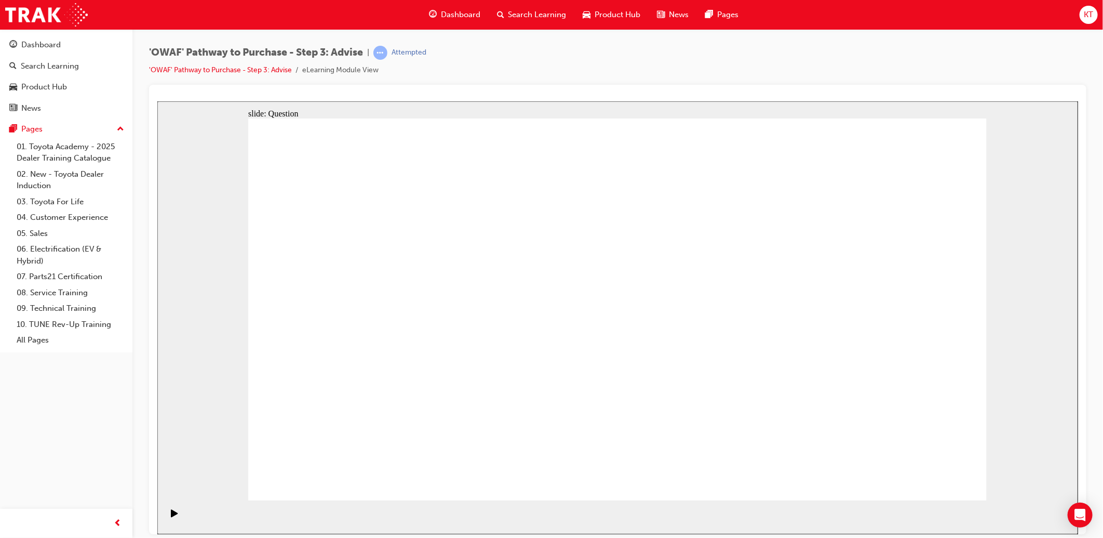
drag, startPoint x: 837, startPoint y: 367, endPoint x: 372, endPoint y: 380, distance: 465.0
drag, startPoint x: 823, startPoint y: 386, endPoint x: 635, endPoint y: 388, distance: 188.0
drag, startPoint x: 867, startPoint y: 388, endPoint x: 406, endPoint y: 405, distance: 462.0
drag, startPoint x: 900, startPoint y: 385, endPoint x: 655, endPoint y: 358, distance: 246.2
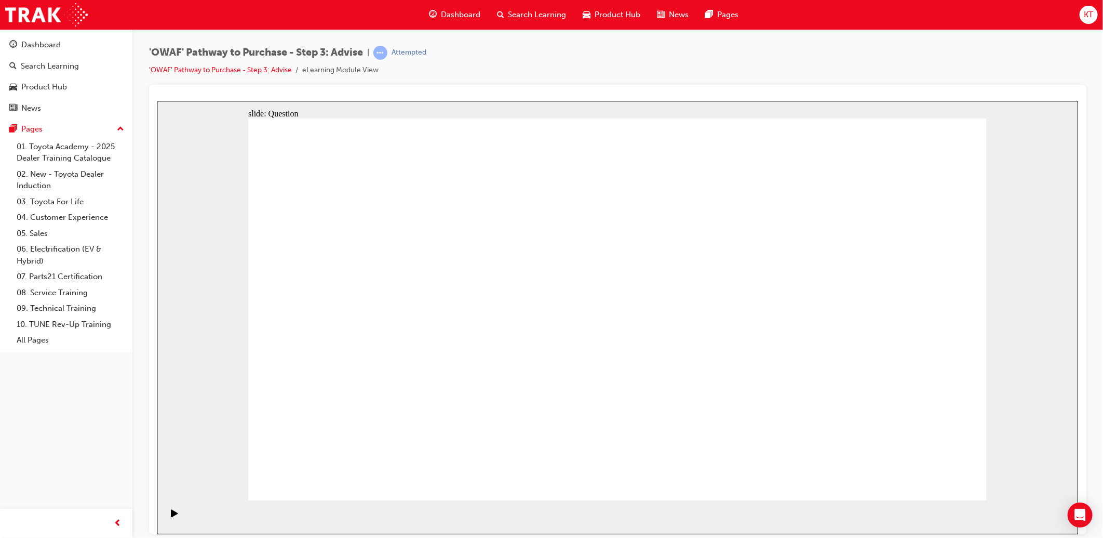
drag, startPoint x: 890, startPoint y: 396, endPoint x: 641, endPoint y: 409, distance: 249.1
drag, startPoint x: 885, startPoint y: 373, endPoint x: 651, endPoint y: 364, distance: 233.9
drag, startPoint x: 853, startPoint y: 348, endPoint x: 374, endPoint y: 358, distance: 478.4
drag, startPoint x: 878, startPoint y: 353, endPoint x: 418, endPoint y: 346, distance: 460.2
drag, startPoint x: 884, startPoint y: 359, endPoint x: 451, endPoint y: 377, distance: 433.5
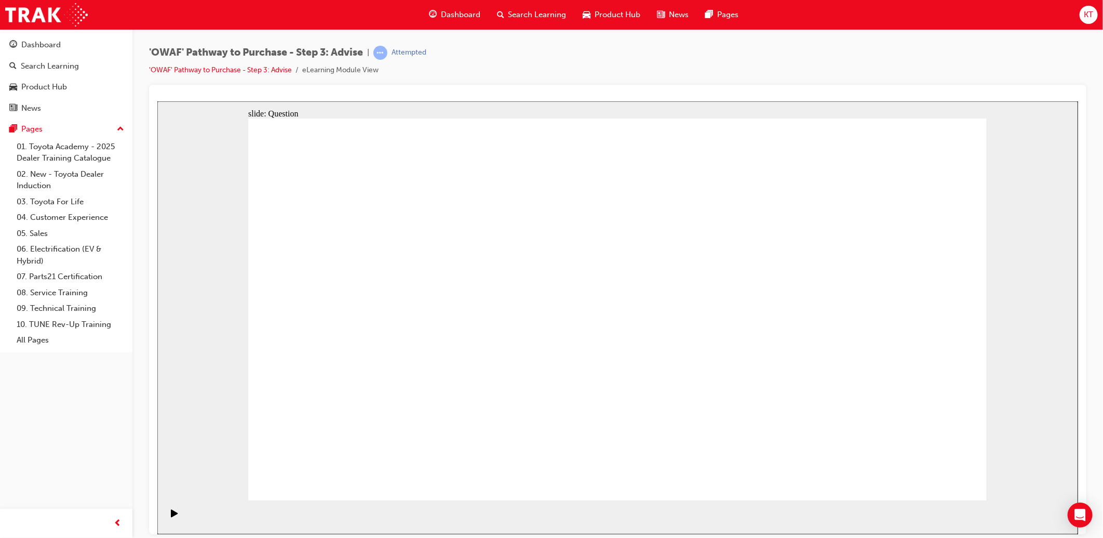
drag, startPoint x: 400, startPoint y: 338, endPoint x: 802, endPoint y: 342, distance: 402.5
drag, startPoint x: 395, startPoint y: 270, endPoint x: 689, endPoint y: 346, distance: 304.2
drag, startPoint x: 474, startPoint y: 380, endPoint x: 678, endPoint y: 338, distance: 208.4
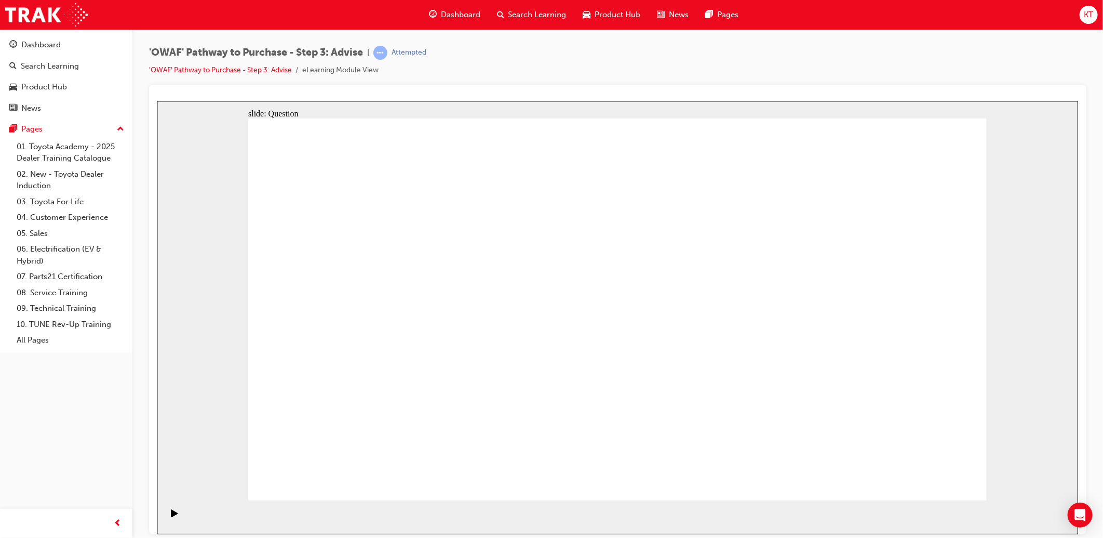
drag, startPoint x: 393, startPoint y: 389, endPoint x: 785, endPoint y: 356, distance: 393.5
drag, startPoint x: 460, startPoint y: 332, endPoint x: 755, endPoint y: 310, distance: 296.4
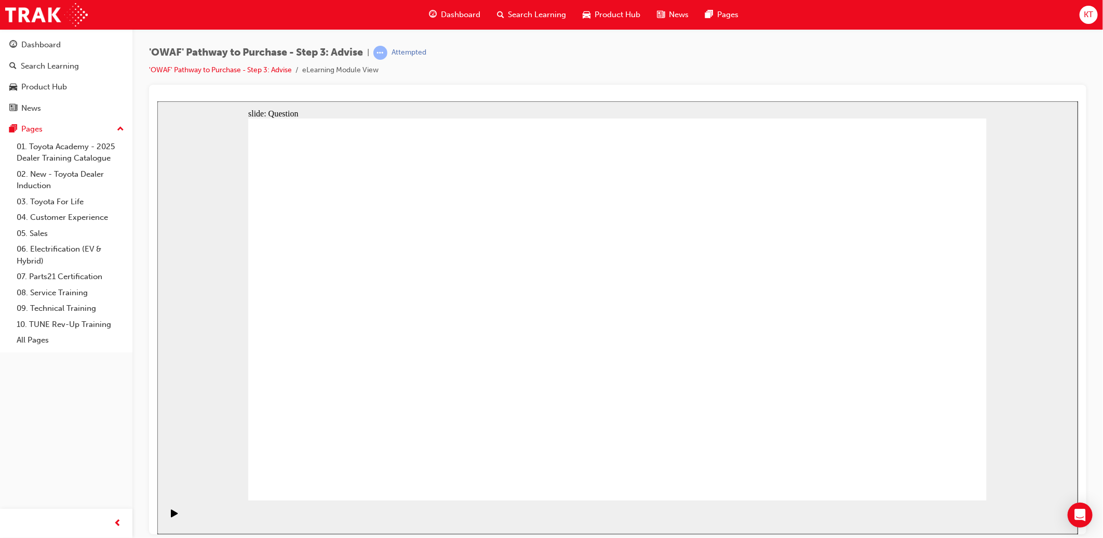
drag, startPoint x: 483, startPoint y: 282, endPoint x: 926, endPoint y: 431, distance: 467.2
drag, startPoint x: 327, startPoint y: 287, endPoint x: 837, endPoint y: 428, distance: 528.8
drag, startPoint x: 923, startPoint y: 287, endPoint x: 562, endPoint y: 435, distance: 389.4
drag, startPoint x: 613, startPoint y: 274, endPoint x: 614, endPoint y: 279, distance: 5.9
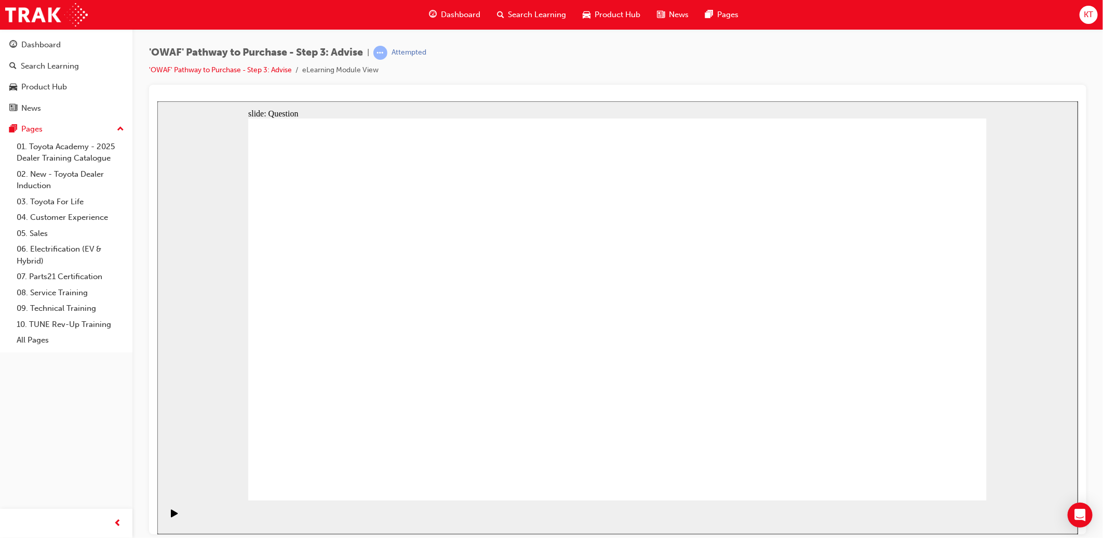
drag, startPoint x: 847, startPoint y: 280, endPoint x: 697, endPoint y: 423, distance: 207.2
drag, startPoint x: 926, startPoint y: 416, endPoint x: 957, endPoint y: 425, distance: 32.0
drag, startPoint x: 755, startPoint y: 253, endPoint x: 465, endPoint y: 402, distance: 325.4
drag, startPoint x: 623, startPoint y: 287, endPoint x: 338, endPoint y: 436, distance: 321.0
drag, startPoint x: 590, startPoint y: 269, endPoint x: 454, endPoint y: 371, distance: 169.8
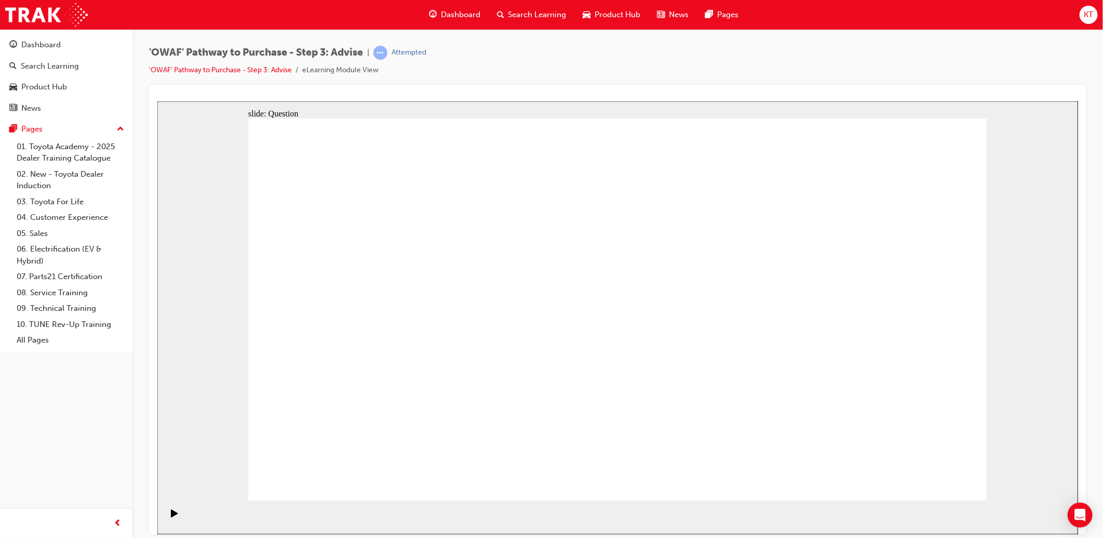
drag, startPoint x: 558, startPoint y: 280, endPoint x: 407, endPoint y: 424, distance: 209.0
drag, startPoint x: 689, startPoint y: 289, endPoint x: 748, endPoint y: 422, distance: 146.2
drag, startPoint x: 400, startPoint y: 268, endPoint x: 621, endPoint y: 424, distance: 269.9
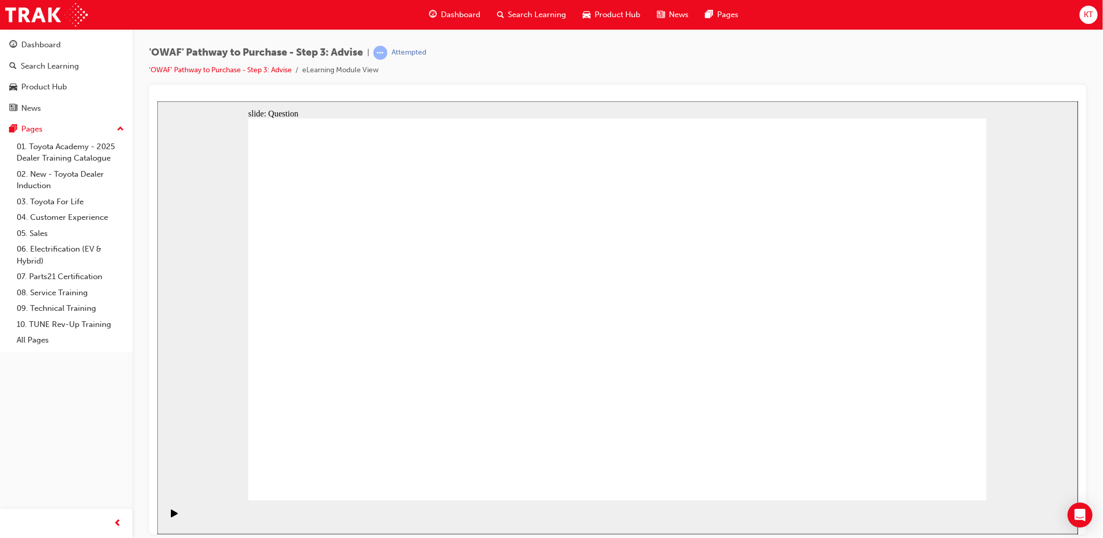
drag, startPoint x: 826, startPoint y: 439, endPoint x: 795, endPoint y: 307, distance: 136.0
drag, startPoint x: 759, startPoint y: 413, endPoint x: 833, endPoint y: 396, distance: 75.2
drag, startPoint x: 347, startPoint y: 254, endPoint x: 771, endPoint y: 398, distance: 447.0
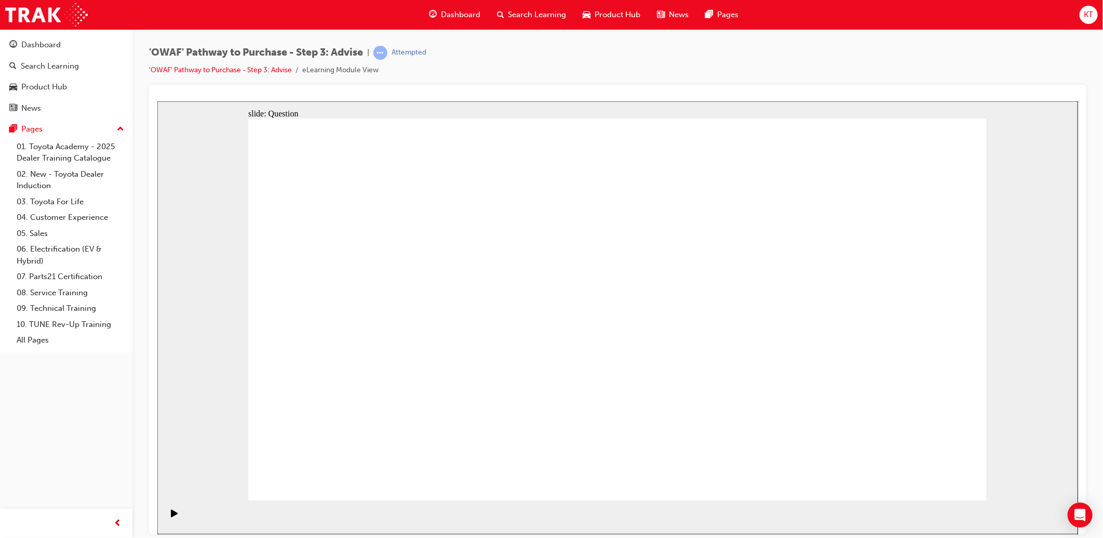
drag, startPoint x: 439, startPoint y: 432, endPoint x: 453, endPoint y: 373, distance: 59.7
drag, startPoint x: 692, startPoint y: 439, endPoint x: 470, endPoint y: 281, distance: 272.5
drag, startPoint x: 872, startPoint y: 427, endPoint x: 427, endPoint y: 321, distance: 458.1
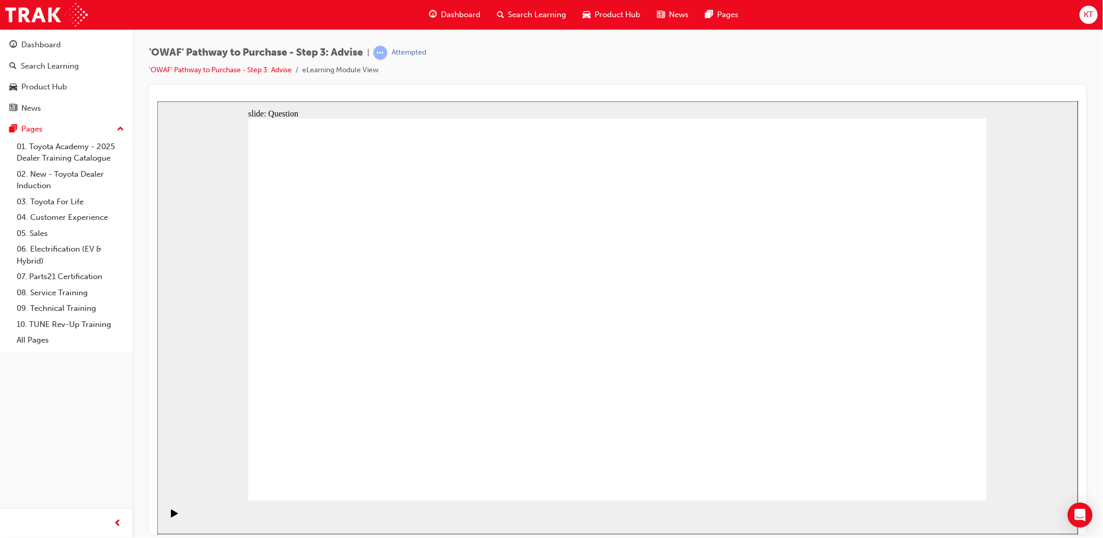
drag, startPoint x: 717, startPoint y: 476, endPoint x: 694, endPoint y: 329, distance: 148.7
drag, startPoint x: 628, startPoint y: 426, endPoint x: 418, endPoint y: 311, distance: 239.6
drag, startPoint x: 507, startPoint y: 434, endPoint x: 582, endPoint y: 270, distance: 181.0
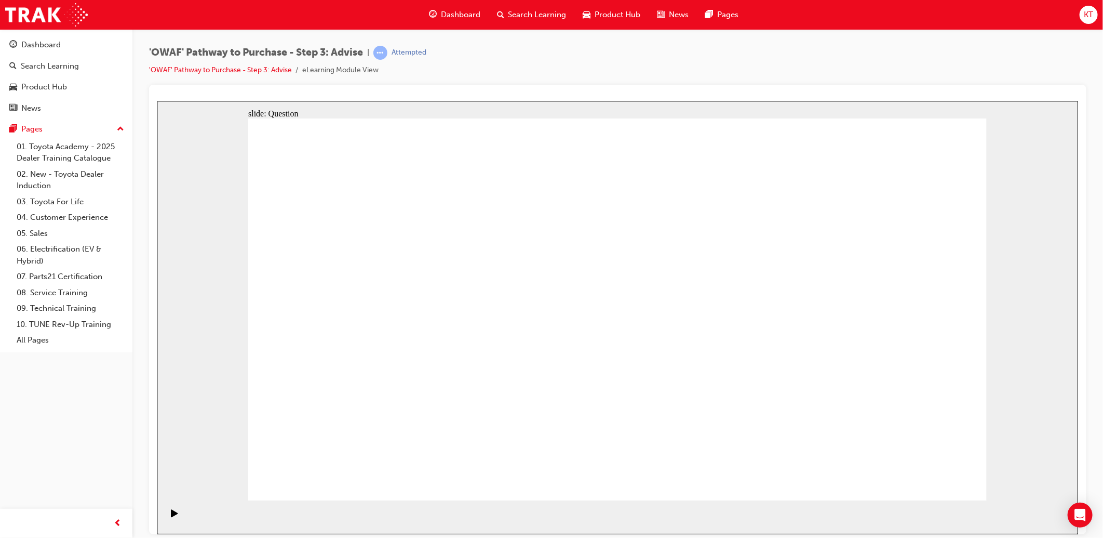
drag, startPoint x: 597, startPoint y: 279, endPoint x: 563, endPoint y: 390, distance: 115.3
drag, startPoint x: 497, startPoint y: 393, endPoint x: 581, endPoint y: 283, distance: 138.2
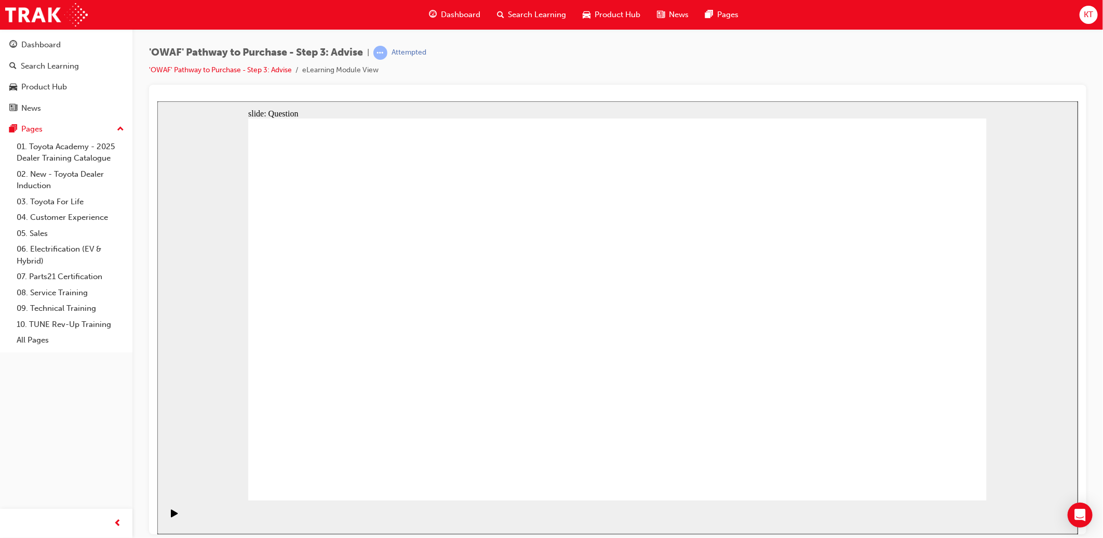
drag, startPoint x: 918, startPoint y: 398, endPoint x: 698, endPoint y: 369, distance: 221.6
drag, startPoint x: 914, startPoint y: 377, endPoint x: 454, endPoint y: 420, distance: 461.2
drag, startPoint x: 905, startPoint y: 390, endPoint x: 677, endPoint y: 398, distance: 228.2
drag, startPoint x: 910, startPoint y: 367, endPoint x: 688, endPoint y: 383, distance: 222.9
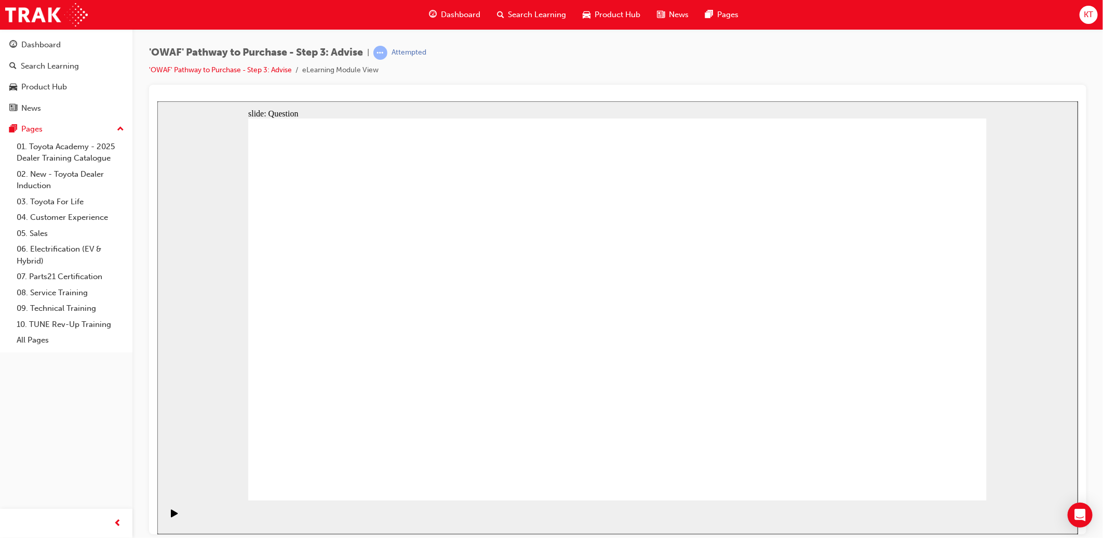
drag, startPoint x: 838, startPoint y: 368, endPoint x: 625, endPoint y: 380, distance: 213.2
drag, startPoint x: 831, startPoint y: 390, endPoint x: 402, endPoint y: 382, distance: 429.0
drag, startPoint x: 898, startPoint y: 363, endPoint x: 425, endPoint y: 372, distance: 473.2
drag, startPoint x: 824, startPoint y: 396, endPoint x: 353, endPoint y: 404, distance: 471.1
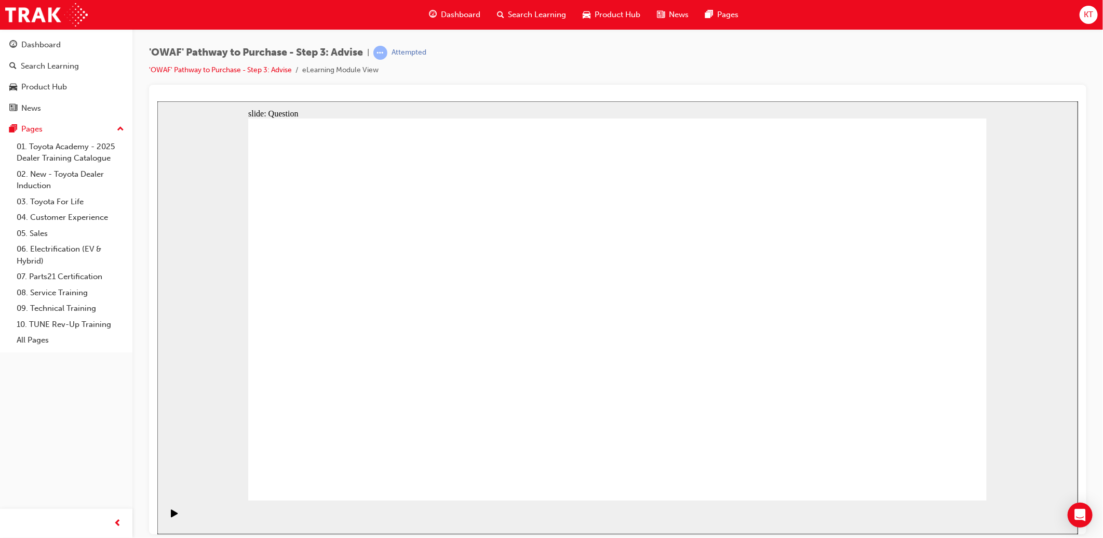
drag, startPoint x: 375, startPoint y: 275, endPoint x: 688, endPoint y: 312, distance: 315.3
drag, startPoint x: 463, startPoint y: 330, endPoint x: 743, endPoint y: 316, distance: 280.3
drag, startPoint x: 457, startPoint y: 384, endPoint x: 844, endPoint y: 354, distance: 388.6
drag, startPoint x: 351, startPoint y: 336, endPoint x: 717, endPoint y: 363, distance: 367.1
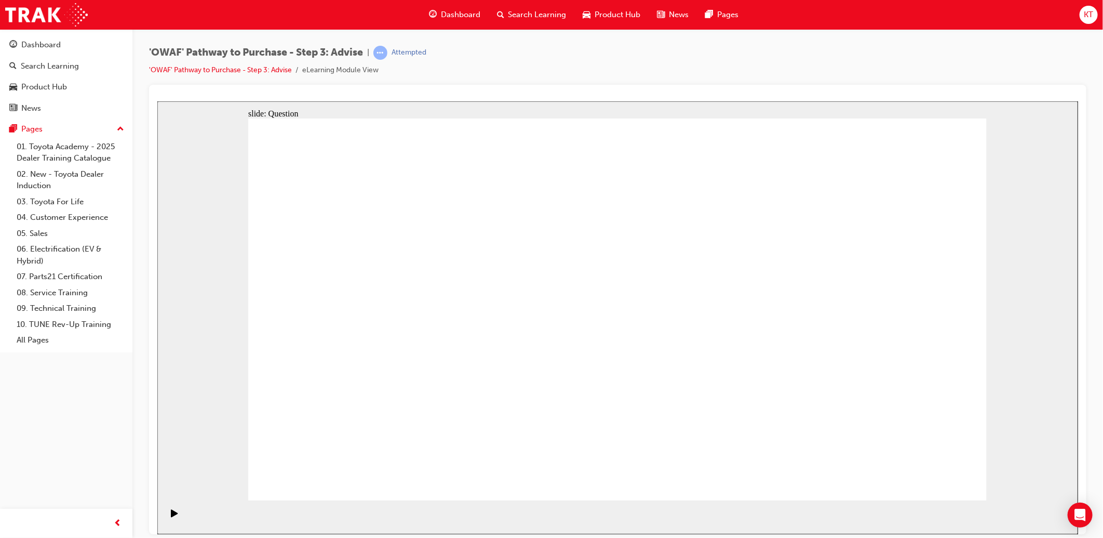
drag, startPoint x: 382, startPoint y: 405, endPoint x: 783, endPoint y: 362, distance: 403.2
drag, startPoint x: 902, startPoint y: 253, endPoint x: 542, endPoint y: 391, distance: 385.6
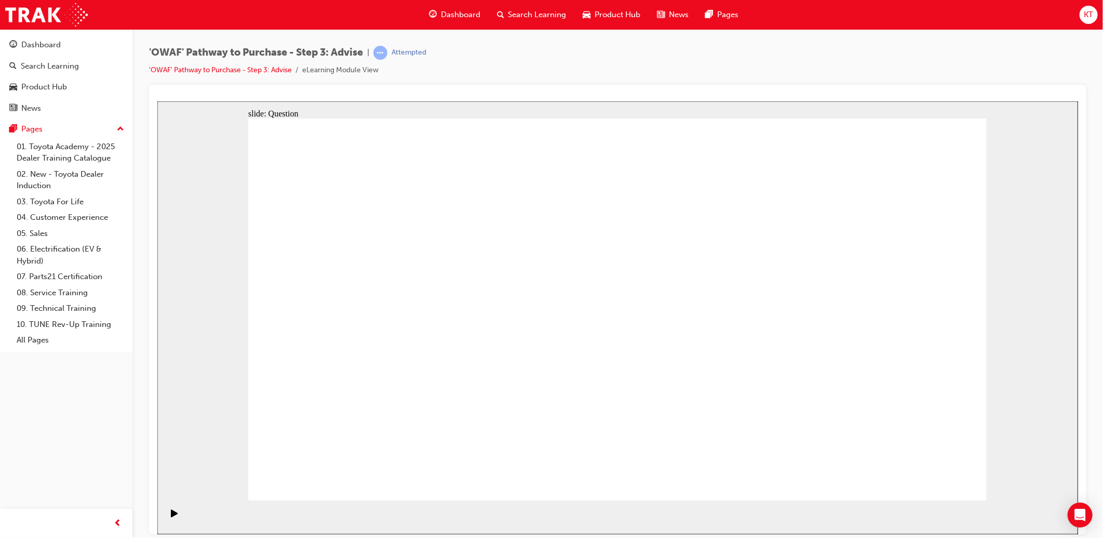
drag, startPoint x: 613, startPoint y: 287, endPoint x: 319, endPoint y: 432, distance: 327.9
drag, startPoint x: 319, startPoint y: 432, endPoint x: 629, endPoint y: 270, distance: 349.4
drag, startPoint x: 748, startPoint y: 286, endPoint x: 460, endPoint y: 431, distance: 322.8
drag, startPoint x: 464, startPoint y: 247, endPoint x: 902, endPoint y: 392, distance: 461.3
drag, startPoint x: 694, startPoint y: 287, endPoint x: 411, endPoint y: 426, distance: 314.9
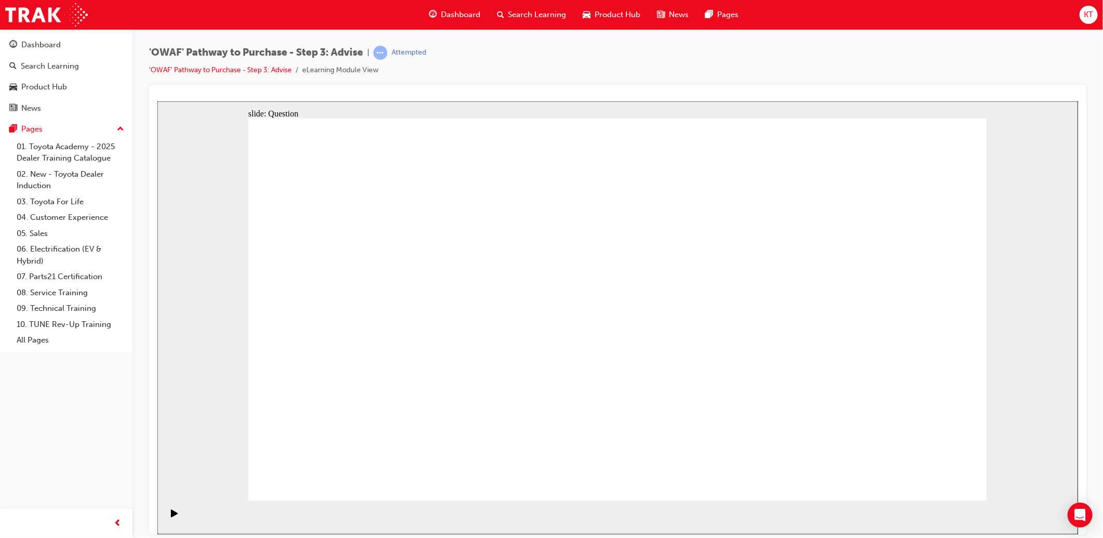
drag, startPoint x: 380, startPoint y: 291, endPoint x: 600, endPoint y: 429, distance: 259.9
drag, startPoint x: 320, startPoint y: 280, endPoint x: 829, endPoint y: 426, distance: 529.5
drag, startPoint x: 546, startPoint y: 281, endPoint x: 696, endPoint y: 431, distance: 211.9
drag, startPoint x: 606, startPoint y: 434, endPoint x: 760, endPoint y: 430, distance: 154.3
drag, startPoint x: 848, startPoint y: 265, endPoint x: 624, endPoint y: 417, distance: 270.5
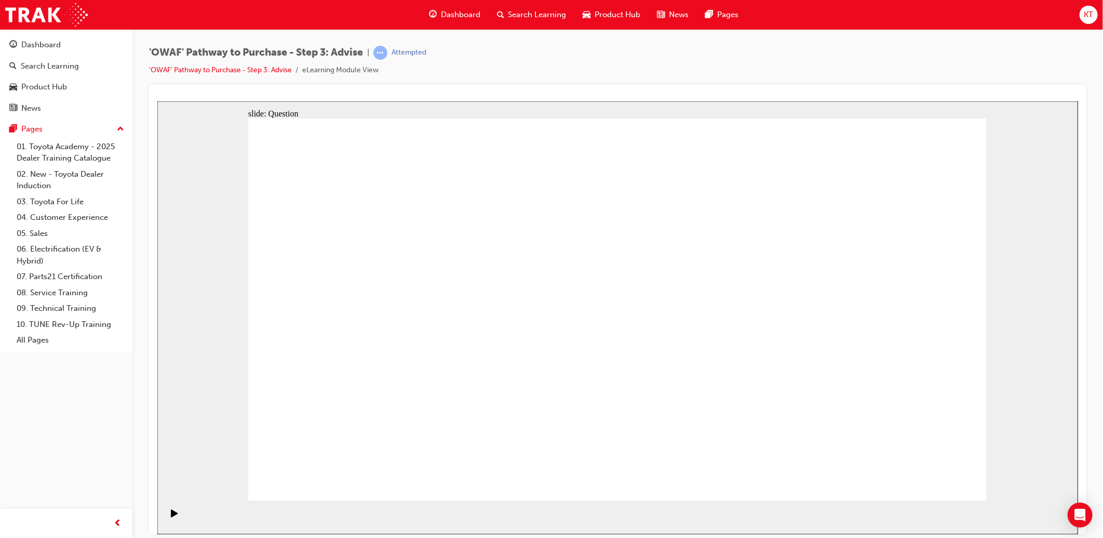
drag, startPoint x: 624, startPoint y: 268, endPoint x: 319, endPoint y: 413, distance: 337.3
drag, startPoint x: 912, startPoint y: 349, endPoint x: 788, endPoint y: 350, distance: 124.6
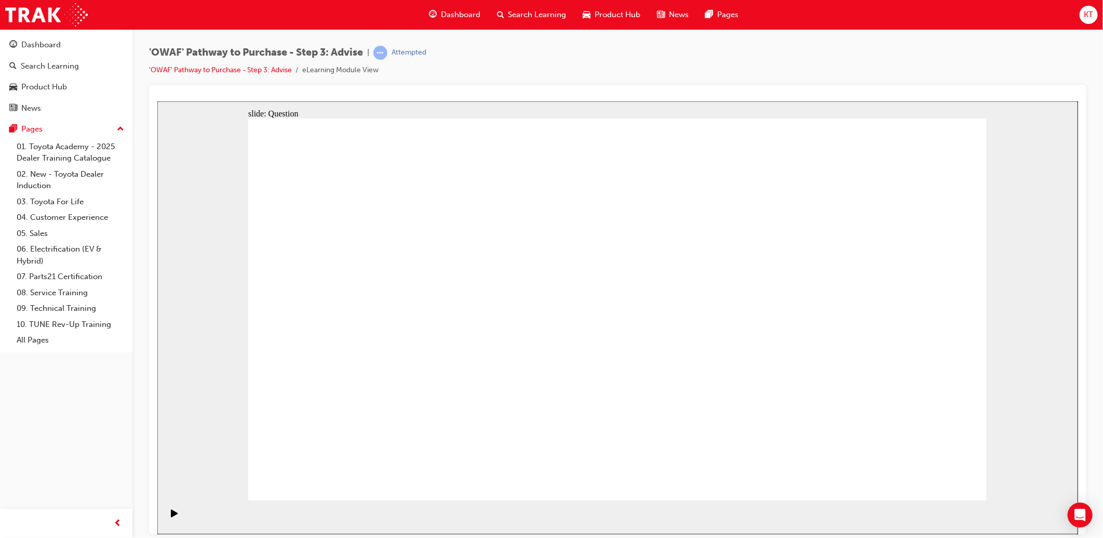
drag, startPoint x: 903, startPoint y: 411, endPoint x: 763, endPoint y: 419, distance: 139.9
drag, startPoint x: 757, startPoint y: 419, endPoint x: 914, endPoint y: 410, distance: 157.6
drag, startPoint x: 844, startPoint y: 427, endPoint x: 786, endPoint y: 422, distance: 58.9
drag, startPoint x: 786, startPoint y: 422, endPoint x: 844, endPoint y: 426, distance: 58.3
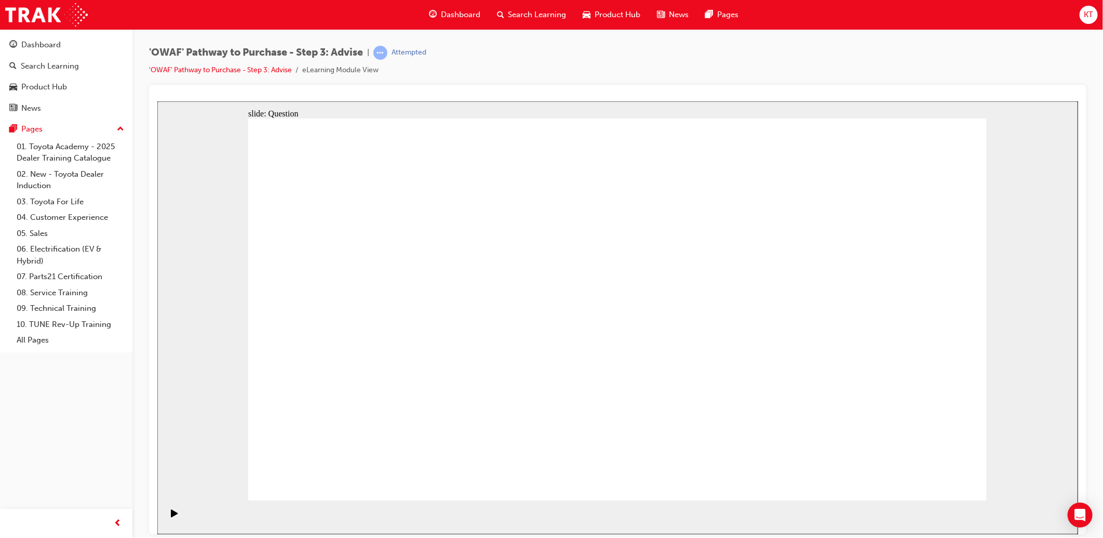
drag, startPoint x: 633, startPoint y: 425, endPoint x: 697, endPoint y: 422, distance: 64.5
drag, startPoint x: 402, startPoint y: 277, endPoint x: 634, endPoint y: 422, distance: 273.2
drag, startPoint x: 542, startPoint y: 265, endPoint x: 764, endPoint y: 408, distance: 264.9
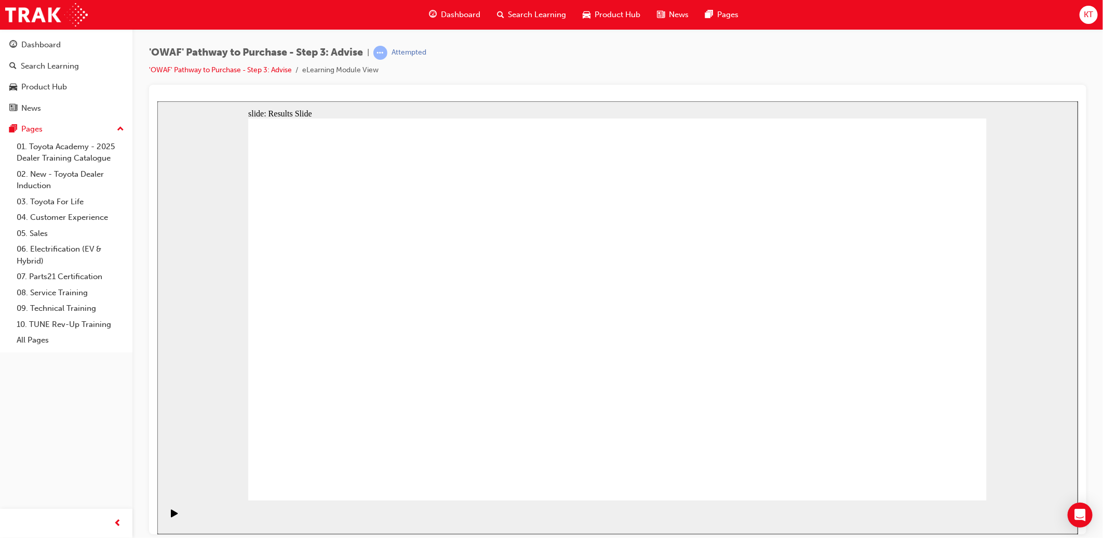
drag, startPoint x: 697, startPoint y: 437, endPoint x: 480, endPoint y: 281, distance: 267.1
drag, startPoint x: 838, startPoint y: 436, endPoint x: 392, endPoint y: 326, distance: 459.5
drag, startPoint x: 397, startPoint y: 435, endPoint x: 405, endPoint y: 380, distance: 55.5
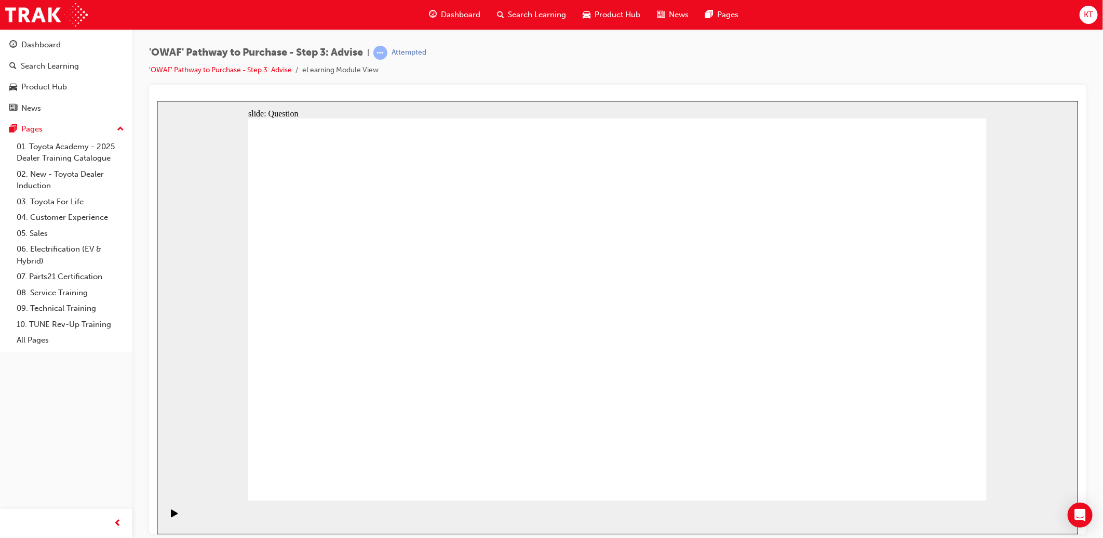
drag, startPoint x: 486, startPoint y: 396, endPoint x: 569, endPoint y: 281, distance: 141.4
drag, startPoint x: 605, startPoint y: 435, endPoint x: 398, endPoint y: 313, distance: 240.0
drag, startPoint x: 769, startPoint y: 472, endPoint x: 746, endPoint y: 322, distance: 151.3
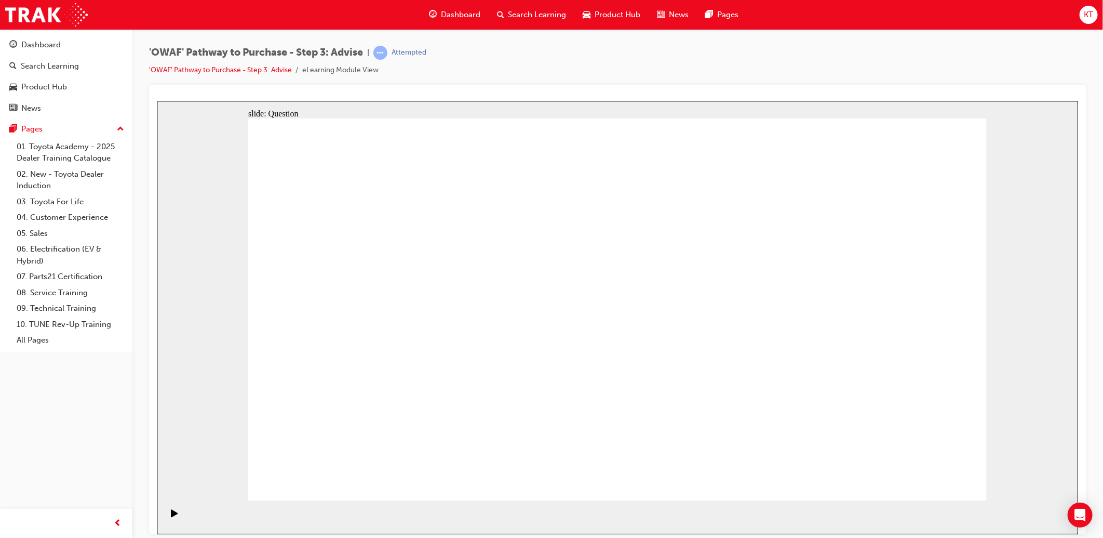
drag, startPoint x: 548, startPoint y: 271, endPoint x: 493, endPoint y: 364, distance: 108.0
drag, startPoint x: 466, startPoint y: 435, endPoint x: 540, endPoint y: 280, distance: 171.9
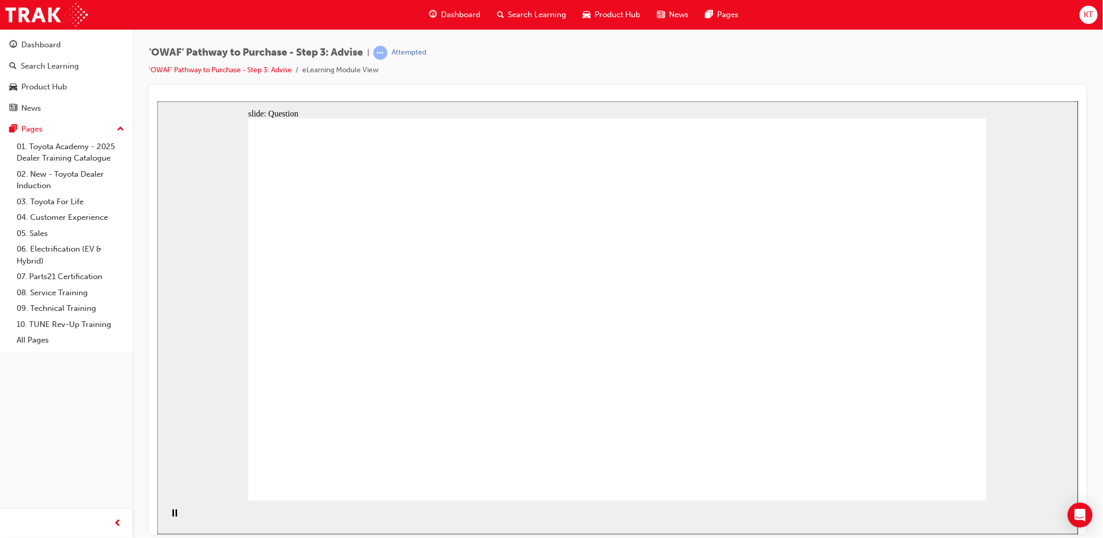
drag, startPoint x: 841, startPoint y: 371, endPoint x: 619, endPoint y: 378, distance: 221.9
drag, startPoint x: 854, startPoint y: 357, endPoint x: 407, endPoint y: 356, distance: 447.2
drag, startPoint x: 871, startPoint y: 385, endPoint x: 617, endPoint y: 380, distance: 253.5
drag, startPoint x: 900, startPoint y: 393, endPoint x: 670, endPoint y: 395, distance: 229.6
drag, startPoint x: 894, startPoint y: 373, endPoint x: 639, endPoint y: 395, distance: 255.9
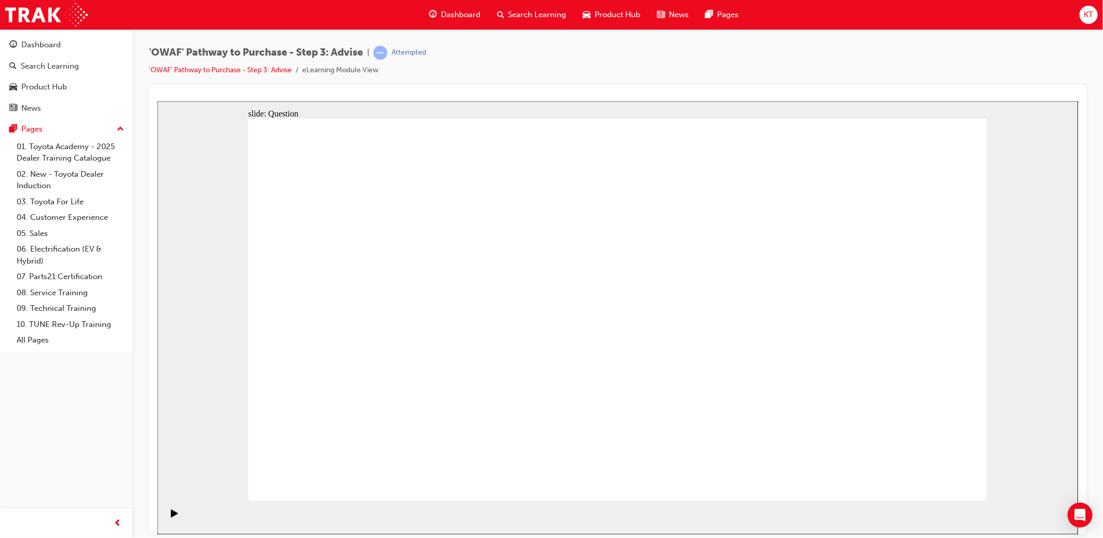
drag, startPoint x: 890, startPoint y: 381, endPoint x: 420, endPoint y: 379, distance: 470.0
drag, startPoint x: 884, startPoint y: 375, endPoint x: 415, endPoint y: 367, distance: 469.0
drag, startPoint x: 880, startPoint y: 366, endPoint x: 406, endPoint y: 363, distance: 474.2
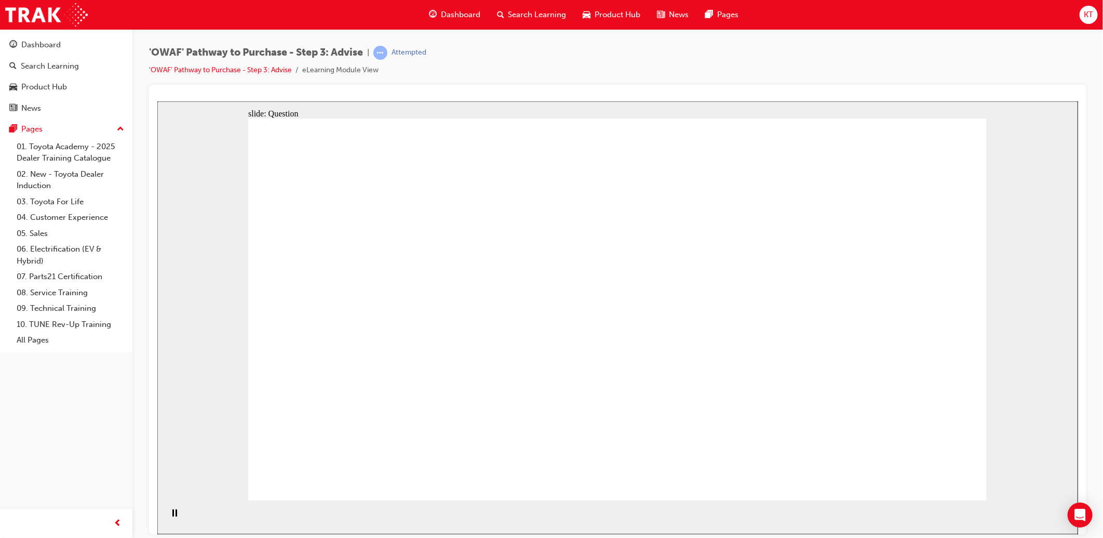
drag, startPoint x: 381, startPoint y: 279, endPoint x: 694, endPoint y: 305, distance: 314.8
drag, startPoint x: 372, startPoint y: 328, endPoint x: 666, endPoint y: 323, distance: 294.5
drag, startPoint x: 488, startPoint y: 342, endPoint x: 733, endPoint y: 334, distance: 245.3
drag, startPoint x: 442, startPoint y: 383, endPoint x: 678, endPoint y: 352, distance: 237.2
drag, startPoint x: 375, startPoint y: 400, endPoint x: 758, endPoint y: 337, distance: 387.9
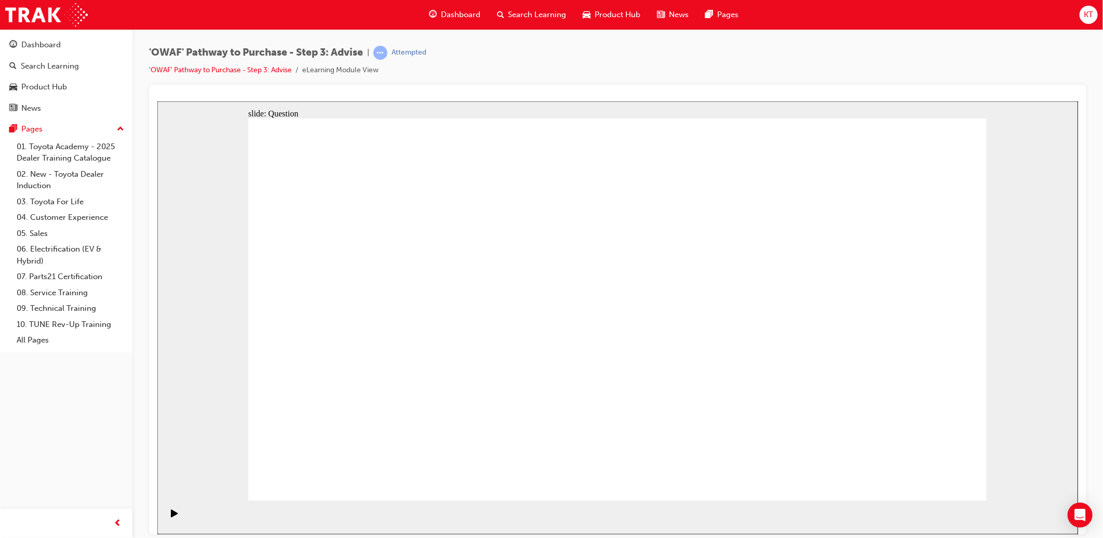
drag, startPoint x: 912, startPoint y: 275, endPoint x: 548, endPoint y: 413, distance: 389.7
drag, startPoint x: 554, startPoint y: 274, endPoint x: 843, endPoint y: 416, distance: 322.2
drag, startPoint x: 307, startPoint y: 270, endPoint x: 741, endPoint y: 416, distance: 458.0
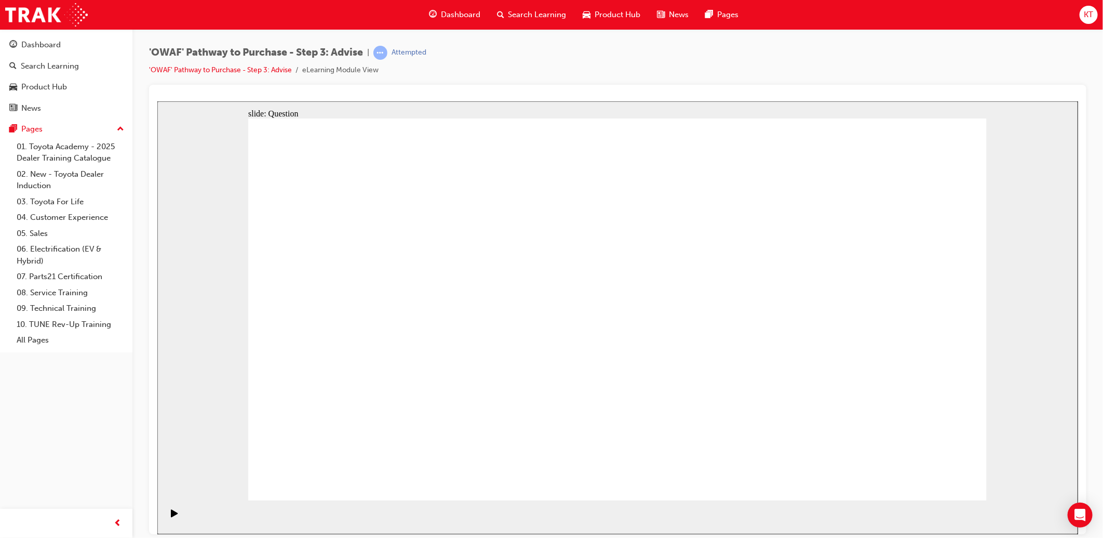
drag, startPoint x: 397, startPoint y: 268, endPoint x: 626, endPoint y: 418, distance: 274.3
drag, startPoint x: 480, startPoint y: 286, endPoint x: 915, endPoint y: 424, distance: 456.3
drag, startPoint x: 774, startPoint y: 276, endPoint x: 479, endPoint y: 417, distance: 326.1
drag, startPoint x: 681, startPoint y: 268, endPoint x: 392, endPoint y: 409, distance: 321.2
drag, startPoint x: 842, startPoint y: 267, endPoint x: 696, endPoint y: 410, distance: 204.2
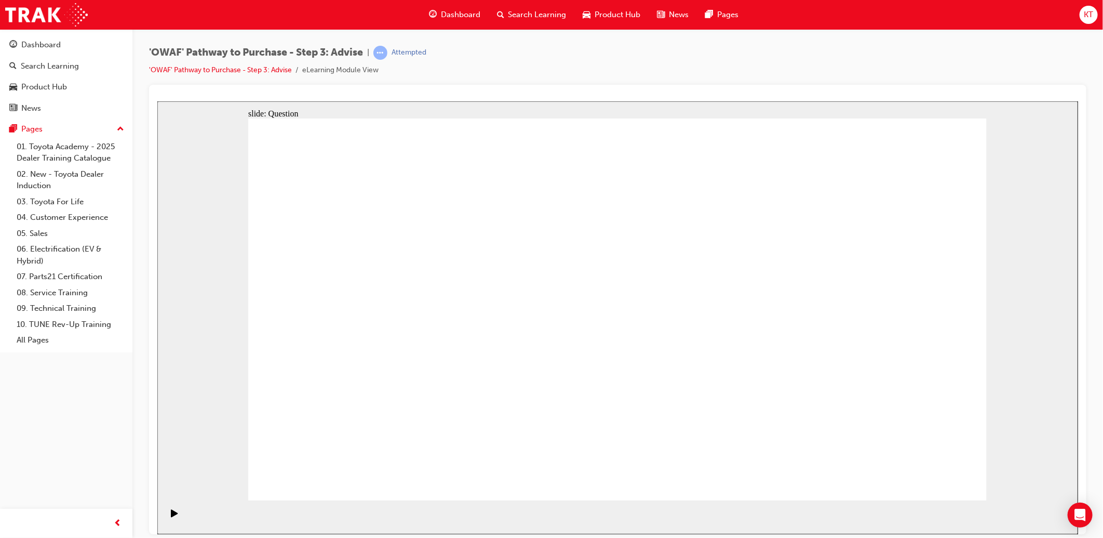
drag, startPoint x: 631, startPoint y: 271, endPoint x: 341, endPoint y: 419, distance: 325.9
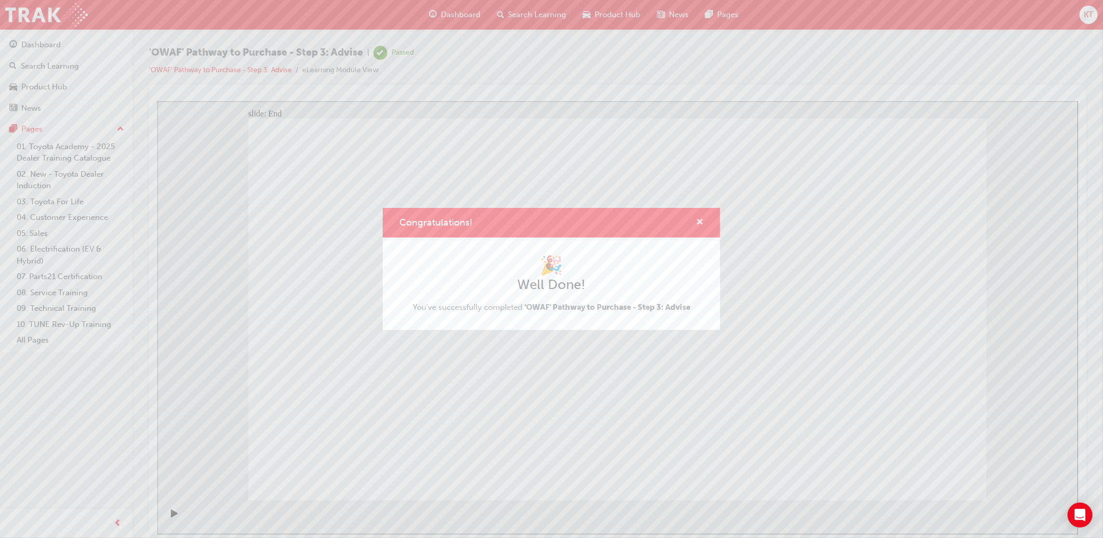
click at [699, 220] on span "cross-icon" at bounding box center [700, 222] width 8 height 9
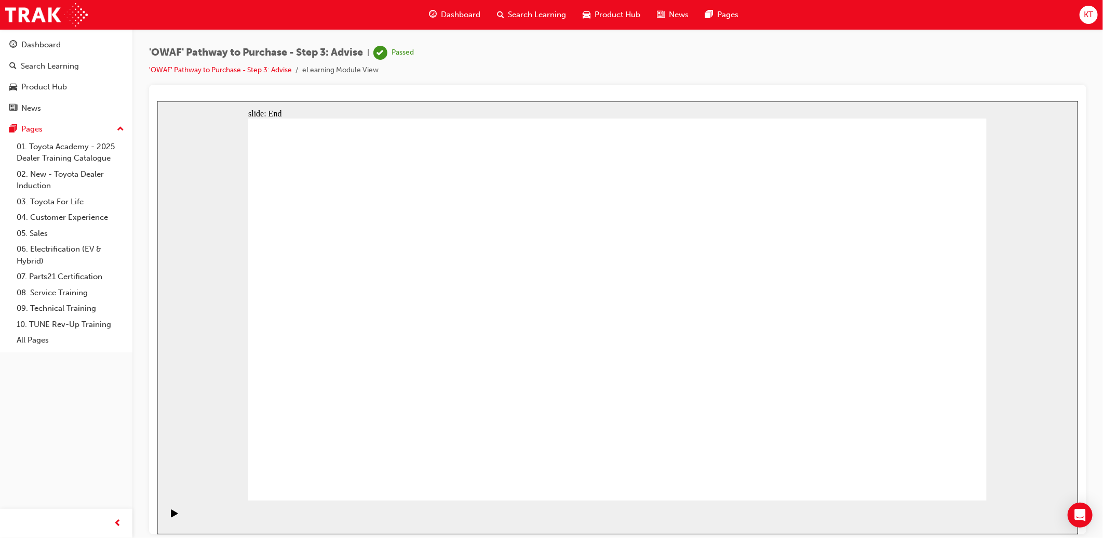
click at [535, 14] on span "Search Learning" at bounding box center [537, 15] width 58 height 12
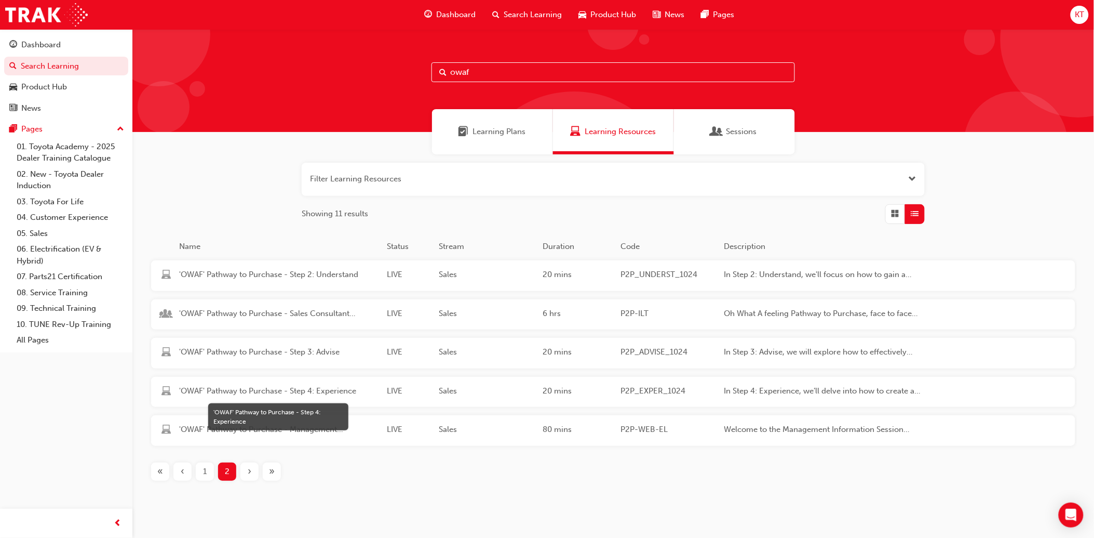
click at [266, 386] on span "'OWAF' Pathway to Purchase - Step 4: Experience" at bounding box center [278, 391] width 199 height 12
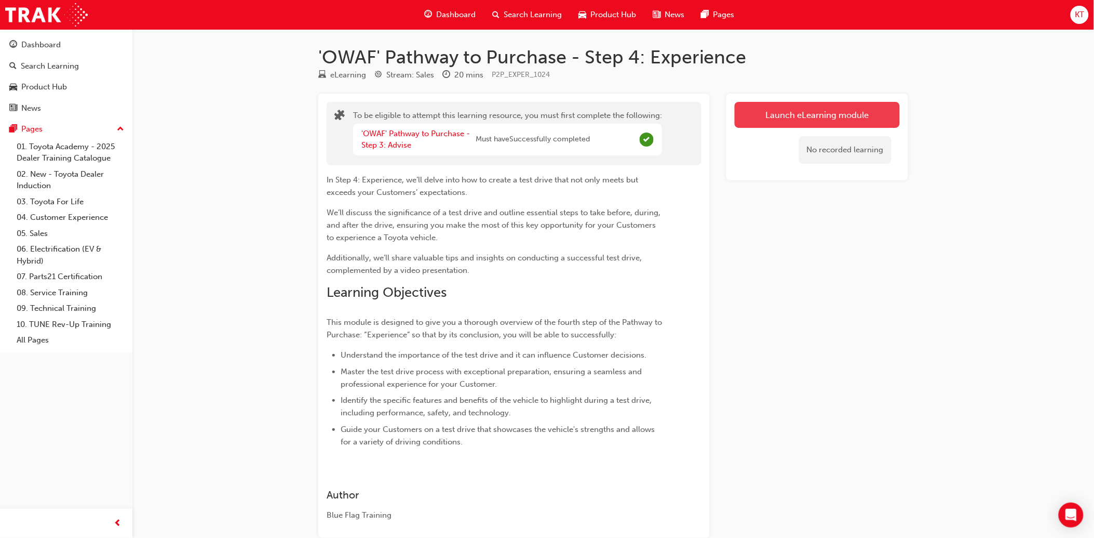
click at [847, 116] on button "Launch eLearning module" at bounding box center [817, 115] width 165 height 26
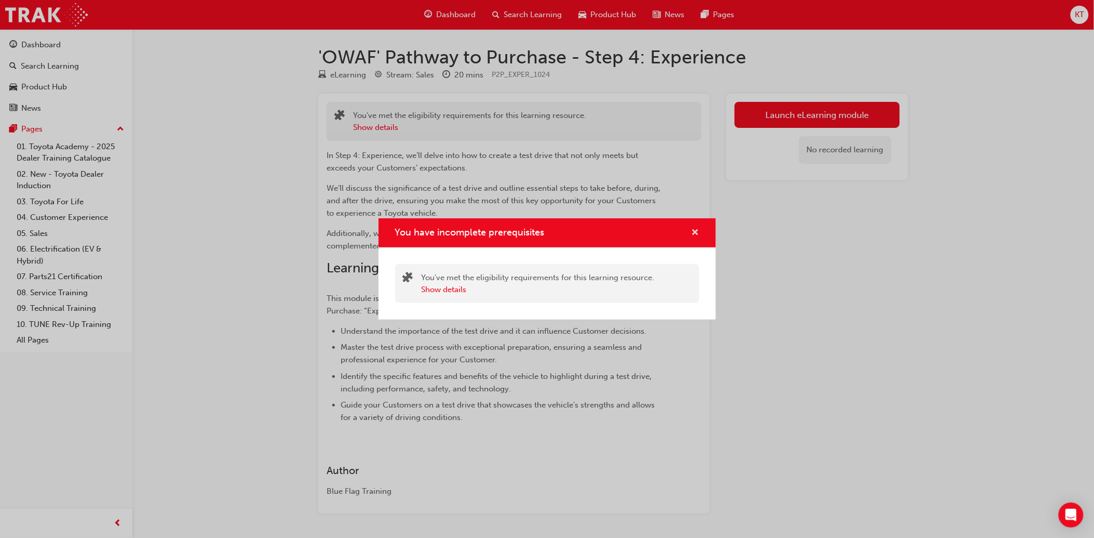
click at [694, 231] on span "cross-icon" at bounding box center [696, 233] width 8 height 9
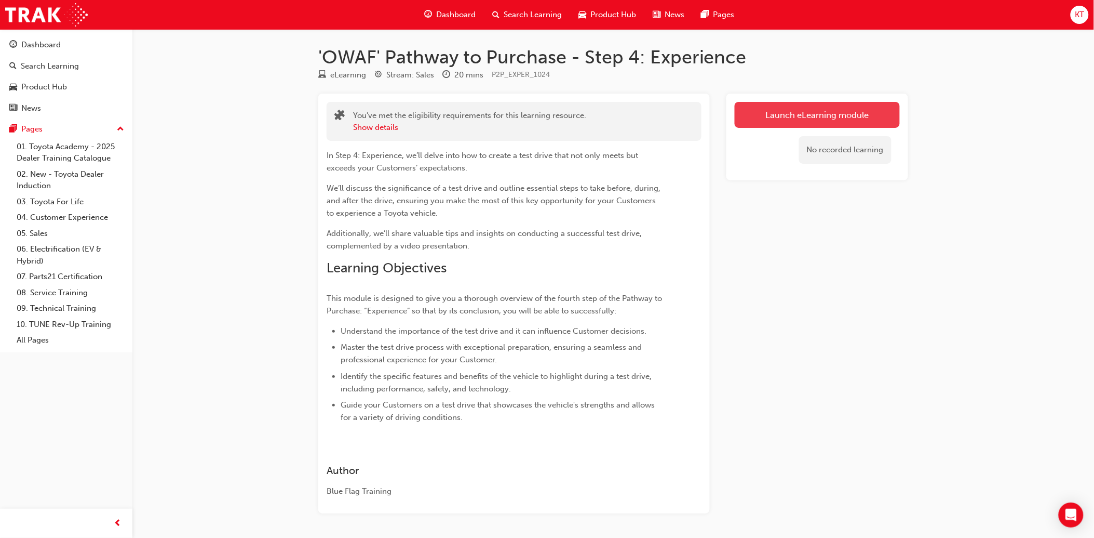
click at [770, 116] on button "Launch eLearning module" at bounding box center [817, 115] width 165 height 26
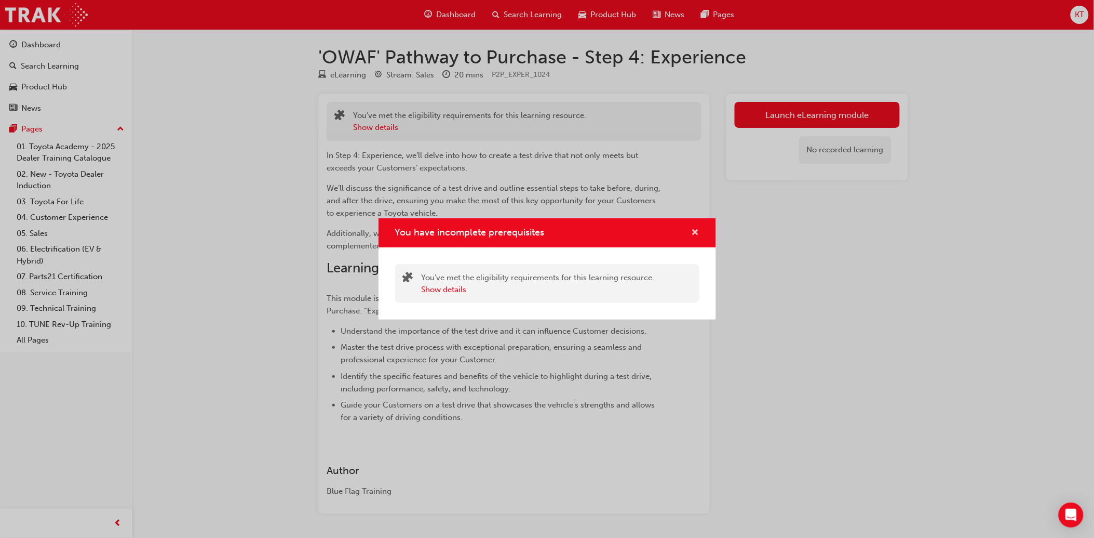
click at [697, 236] on span "cross-icon" at bounding box center [696, 233] width 8 height 9
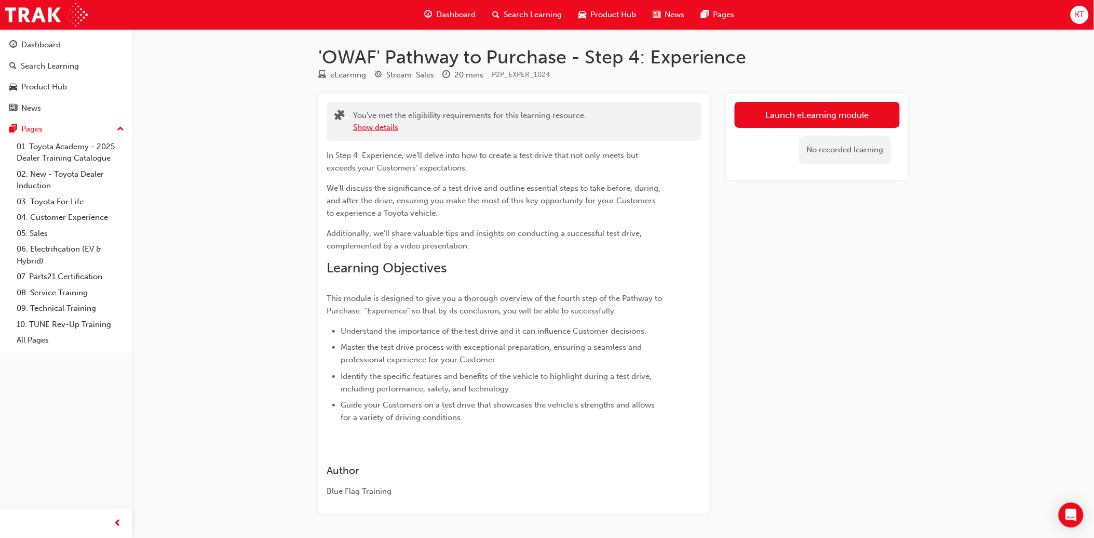
click at [371, 125] on button "Show details" at bounding box center [375, 128] width 45 height 12
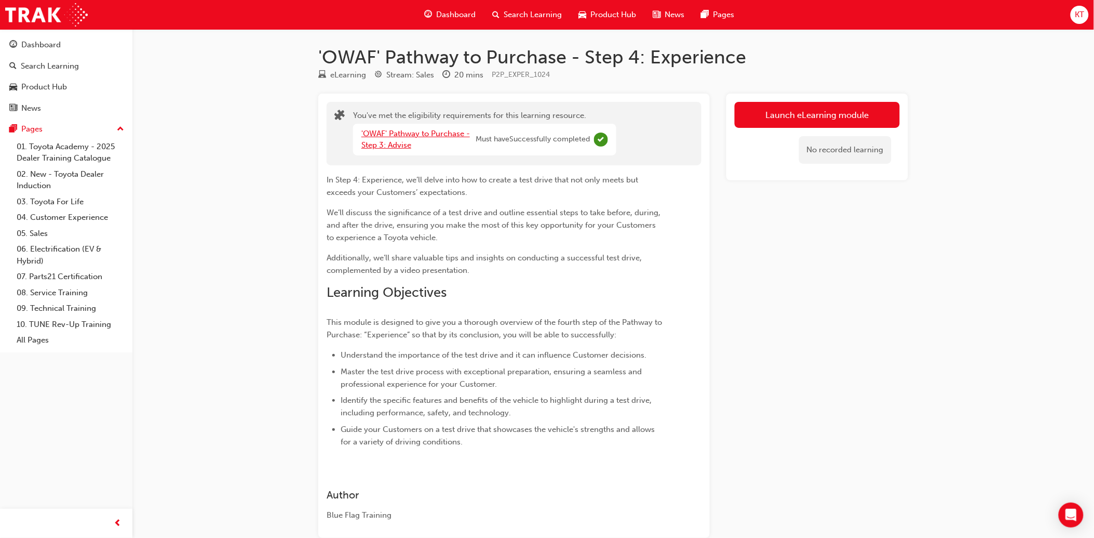
click at [391, 129] on link "'OWAF' Pathway to Purchase - Step 3: Advise" at bounding box center [415, 139] width 109 height 21
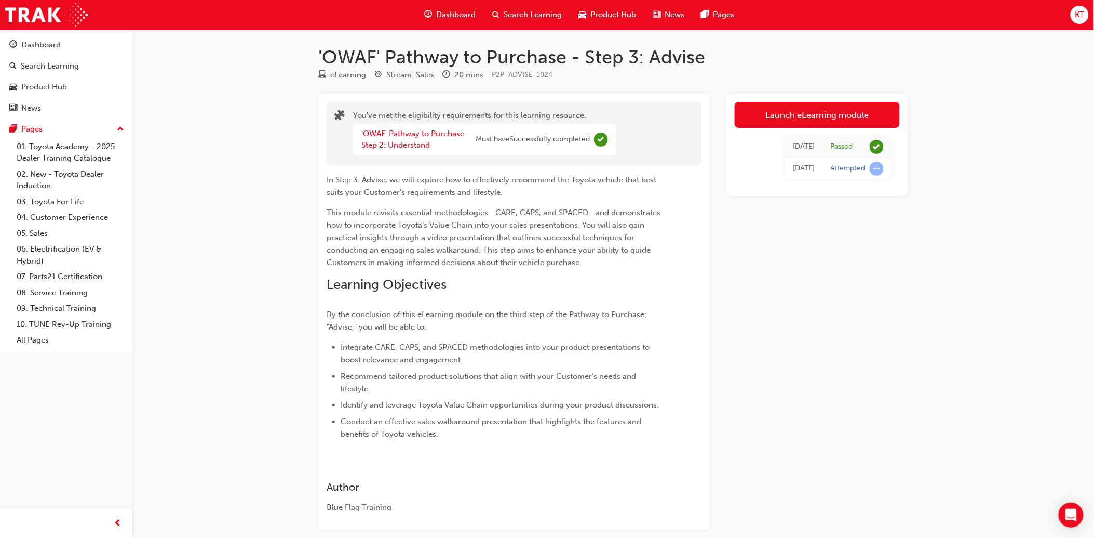
click at [529, 14] on span "Search Learning" at bounding box center [533, 15] width 58 height 12
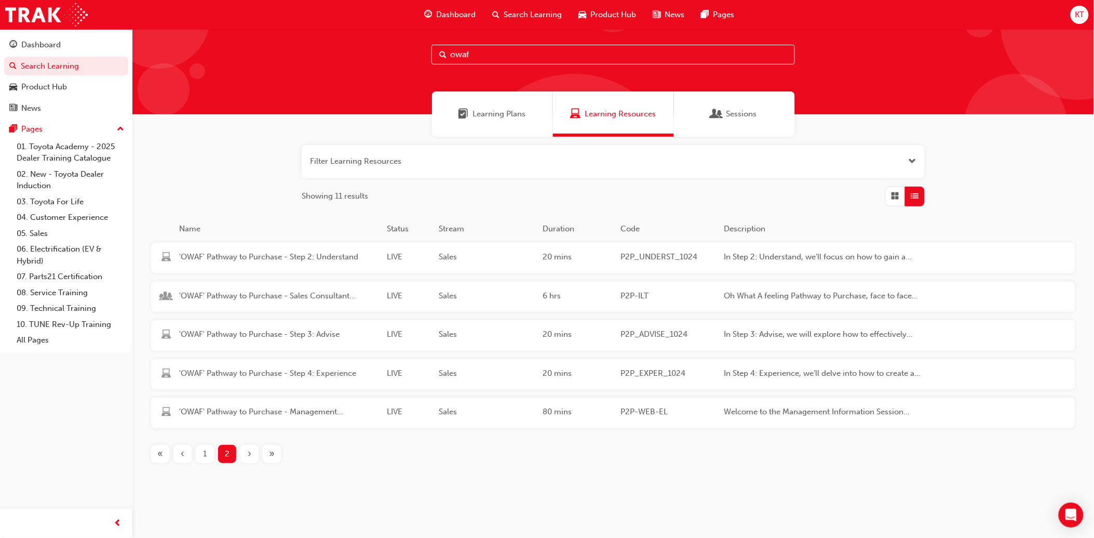
scroll to position [28, 0]
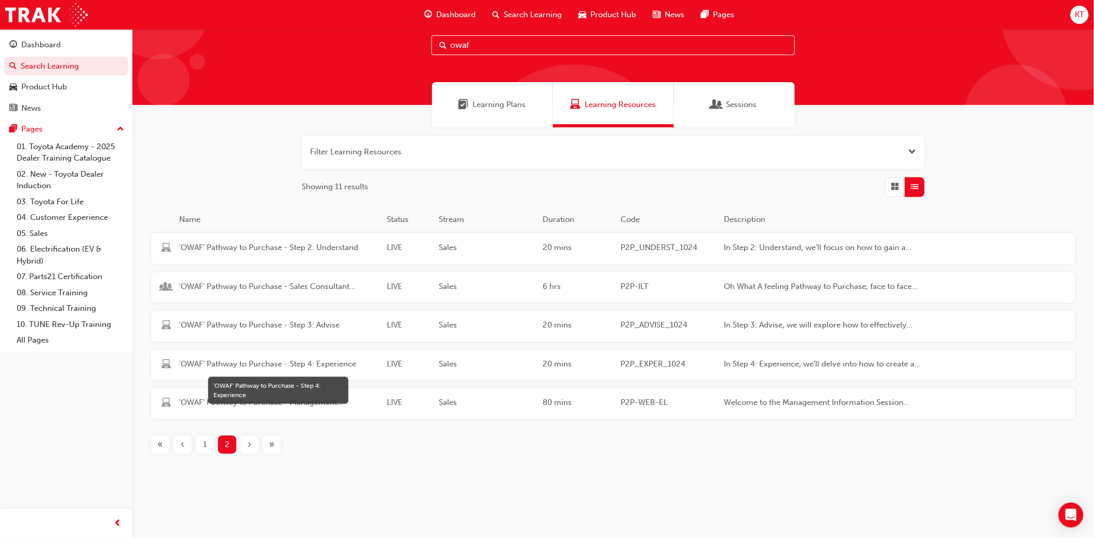
click at [305, 358] on span "'OWAF' Pathway to Purchase - Step 4: Experience" at bounding box center [278, 364] width 199 height 12
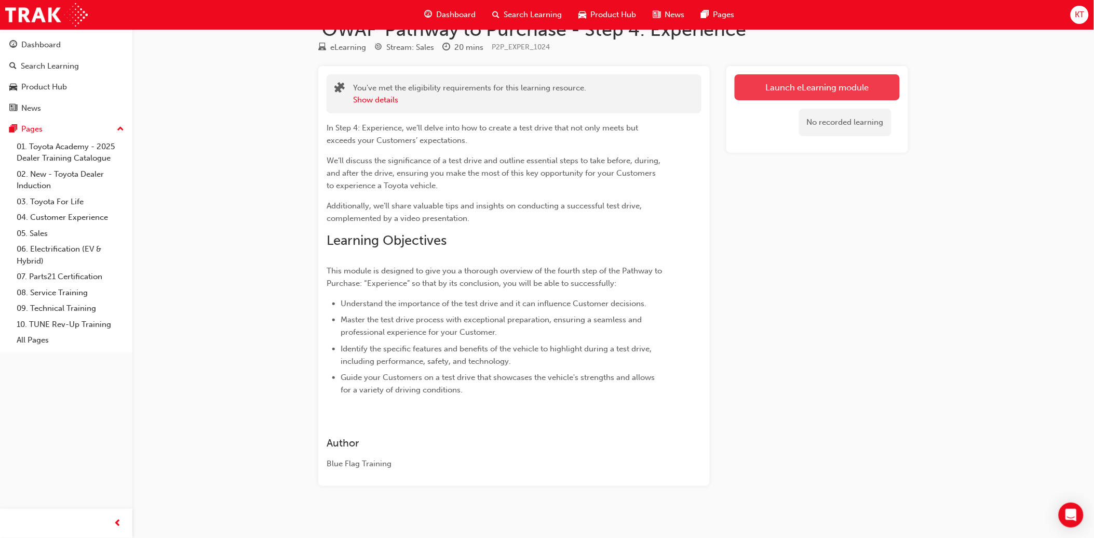
click at [785, 82] on link "Launch eLearning module" at bounding box center [817, 87] width 165 height 26
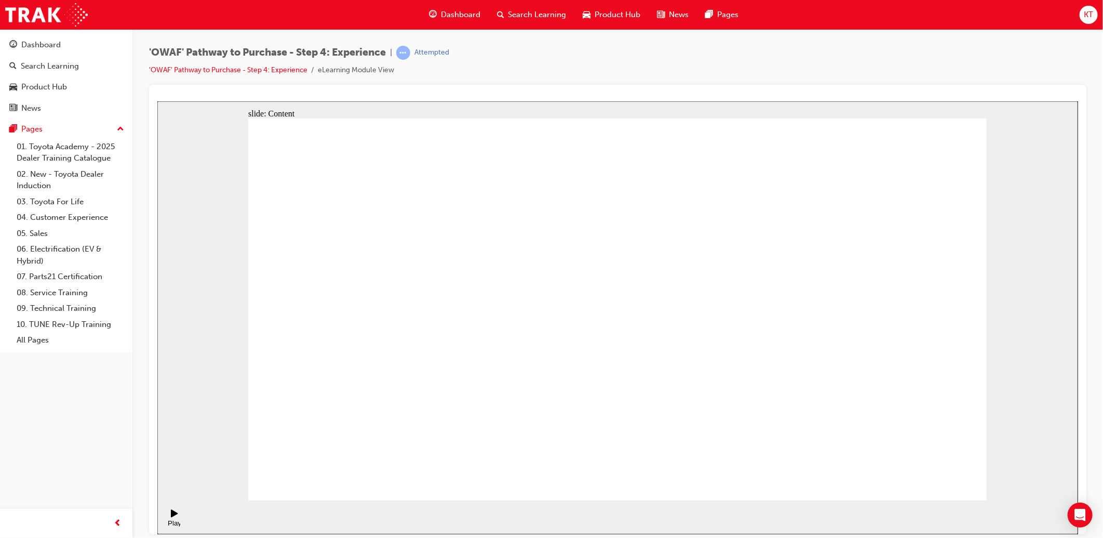
checkbox input "true"
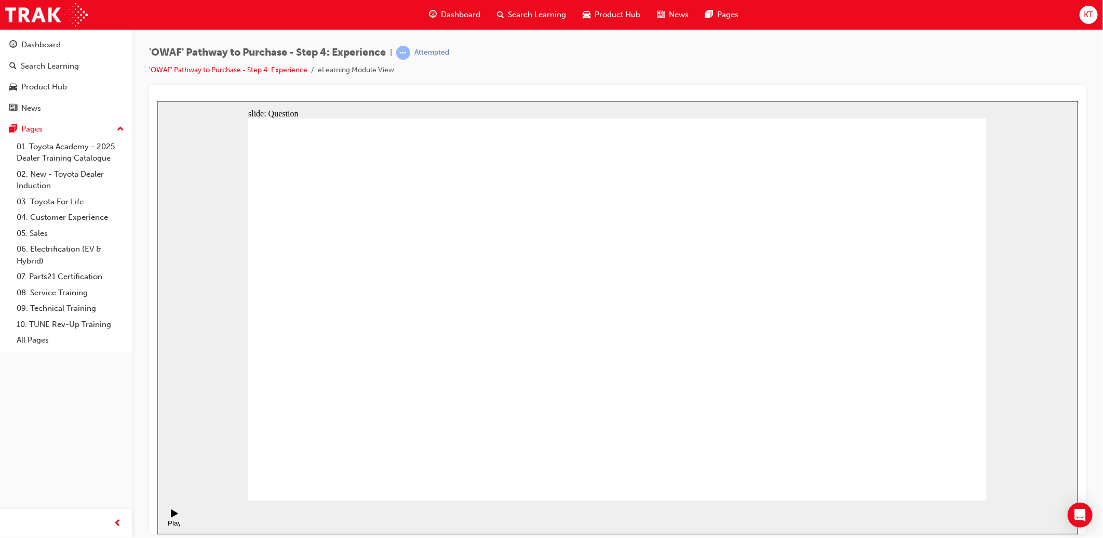
checkbox input "true"
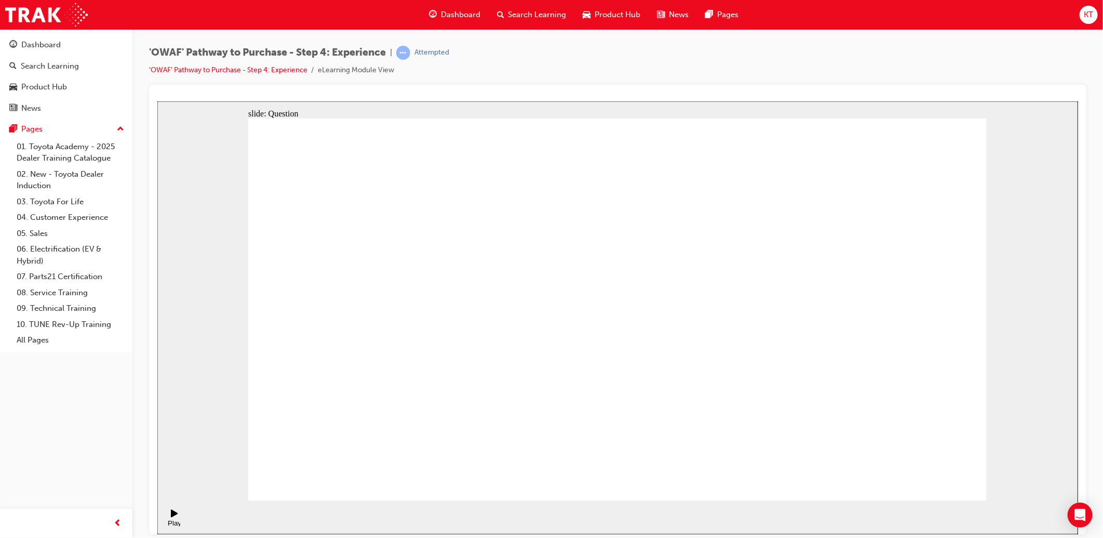
drag, startPoint x: 827, startPoint y: 342, endPoint x: 383, endPoint y: 420, distance: 451.4
drag, startPoint x: 885, startPoint y: 378, endPoint x: 414, endPoint y: 387, distance: 471.1
drag, startPoint x: 843, startPoint y: 360, endPoint x: 640, endPoint y: 418, distance: 211.2
drag, startPoint x: 909, startPoint y: 361, endPoint x: 432, endPoint y: 380, distance: 477.1
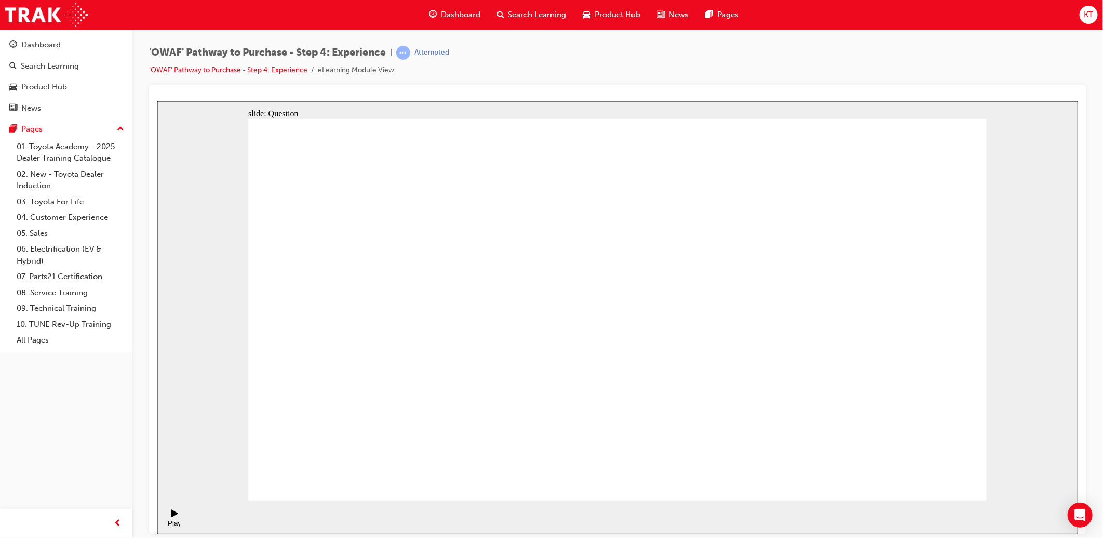
drag, startPoint x: 848, startPoint y: 365, endPoint x: 421, endPoint y: 391, distance: 427.7
drag, startPoint x: 857, startPoint y: 366, endPoint x: 621, endPoint y: 400, distance: 238.7
drag, startPoint x: 878, startPoint y: 369, endPoint x: 447, endPoint y: 428, distance: 435.2
drag, startPoint x: 864, startPoint y: 375, endPoint x: 436, endPoint y: 417, distance: 430.5
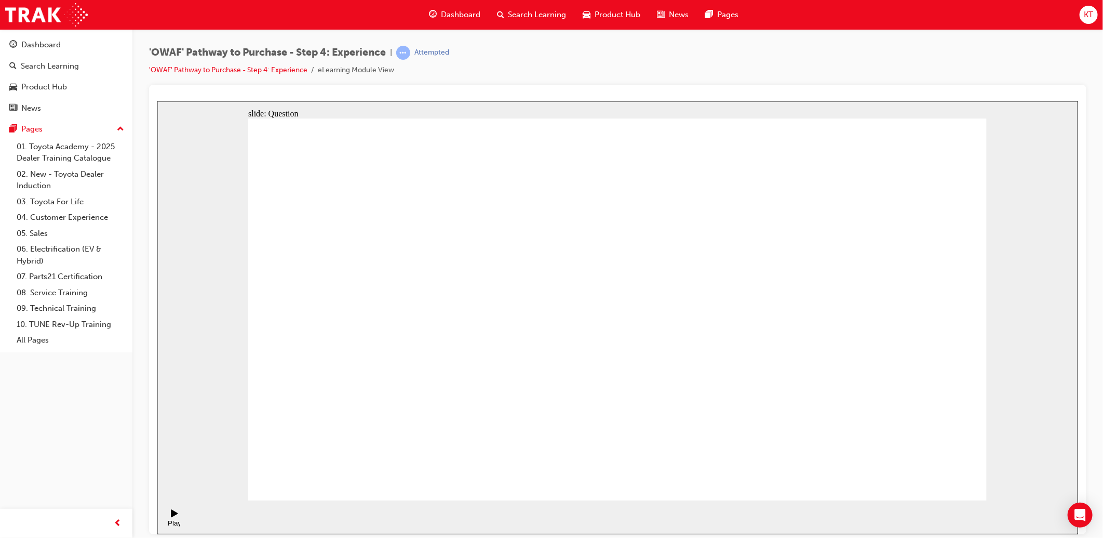
drag, startPoint x: 899, startPoint y: 378, endPoint x: 411, endPoint y: 386, distance: 488.3
drag, startPoint x: 841, startPoint y: 347, endPoint x: 379, endPoint y: 355, distance: 462.8
drag, startPoint x: 825, startPoint y: 353, endPoint x: 628, endPoint y: 384, distance: 199.2
drag, startPoint x: 905, startPoint y: 367, endPoint x: 506, endPoint y: 420, distance: 402.8
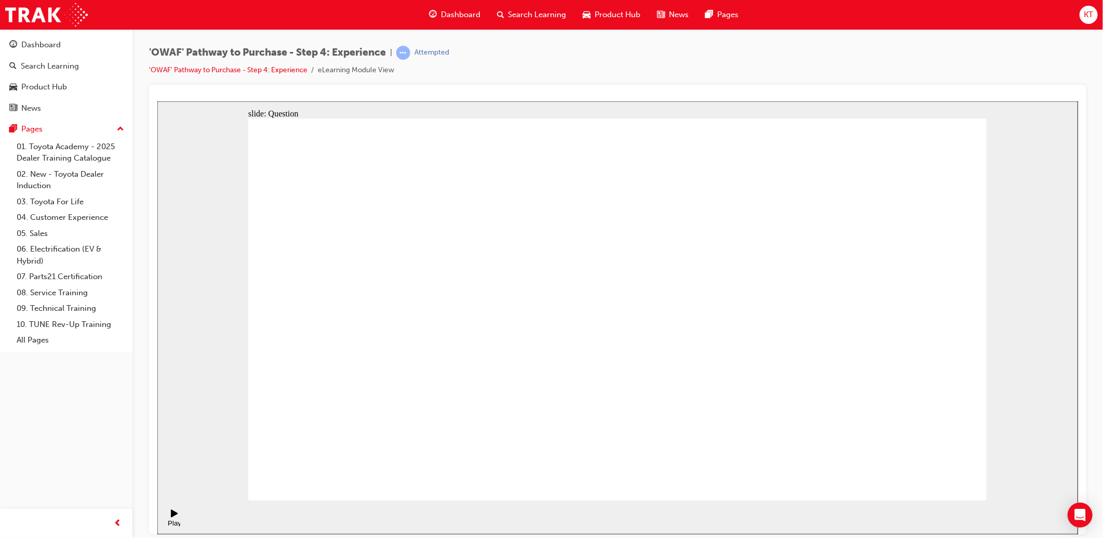
drag, startPoint x: 853, startPoint y: 368, endPoint x: 452, endPoint y: 398, distance: 402.0
drag, startPoint x: 876, startPoint y: 356, endPoint x: 672, endPoint y: 411, distance: 211.8
drag, startPoint x: 882, startPoint y: 348, endPoint x: 442, endPoint y: 413, distance: 444.7
drag, startPoint x: 837, startPoint y: 364, endPoint x: 647, endPoint y: 390, distance: 191.8
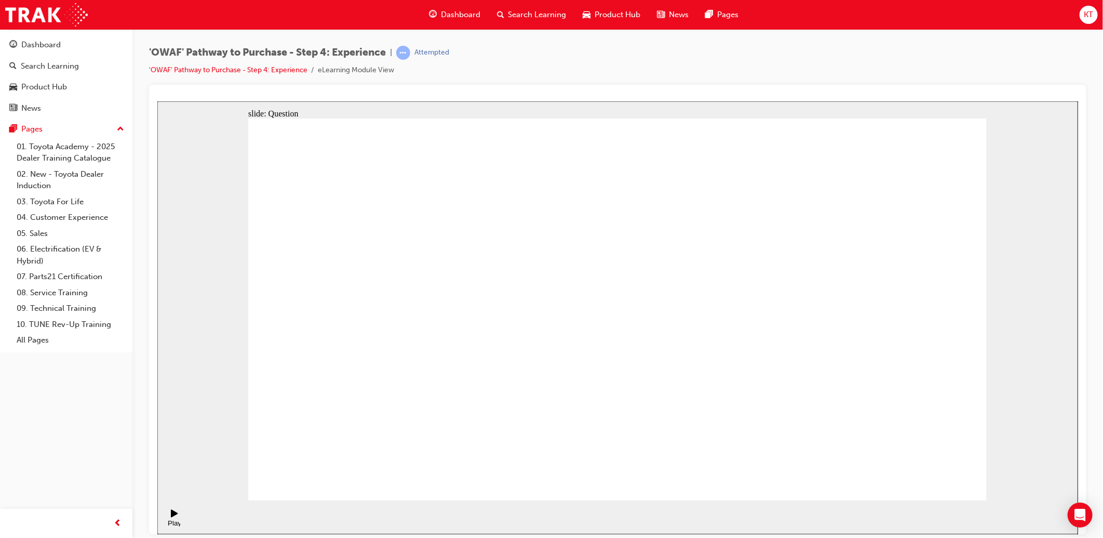
drag, startPoint x: 936, startPoint y: 416, endPoint x: 852, endPoint y: 310, distance: 135.3
drag, startPoint x: 699, startPoint y: 422, endPoint x: 615, endPoint y: 317, distance: 134.5
drag, startPoint x: 847, startPoint y: 424, endPoint x: 689, endPoint y: 313, distance: 192.8
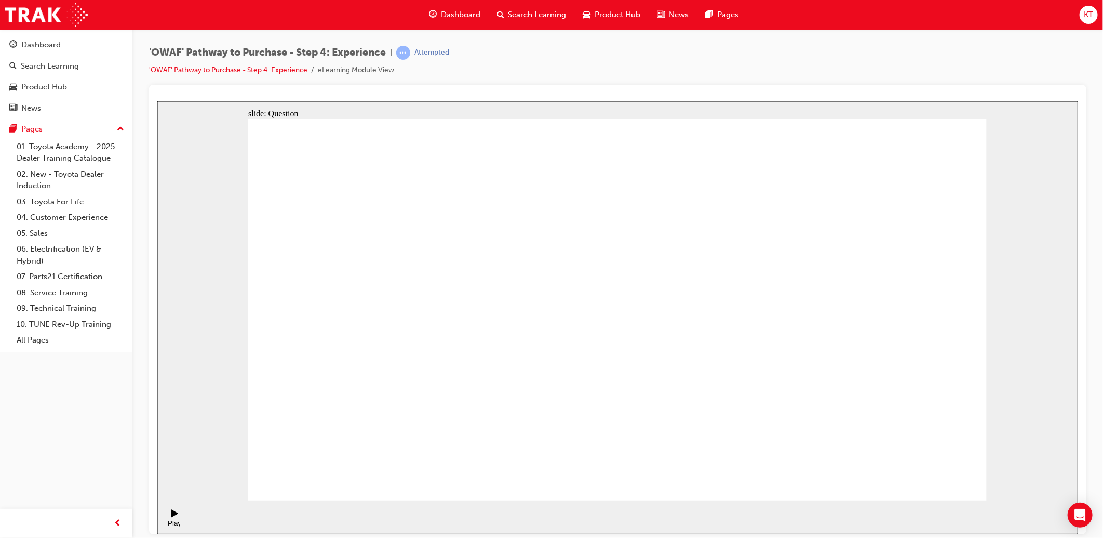
drag, startPoint x: 772, startPoint y: 413, endPoint x: 937, endPoint y: 305, distance: 197.8
drag, startPoint x: 603, startPoint y: 400, endPoint x: 770, endPoint y: 292, distance: 198.2
drag, startPoint x: 471, startPoint y: 435, endPoint x: 573, endPoint y: 275, distance: 189.4
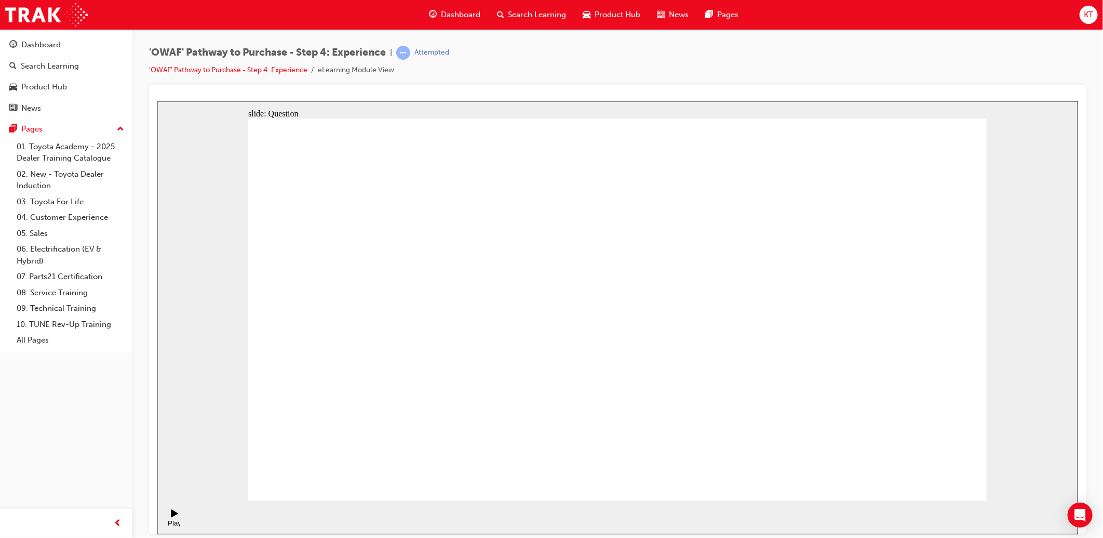
drag, startPoint x: 634, startPoint y: 390, endPoint x: 825, endPoint y: 266, distance: 227.6
drag, startPoint x: 717, startPoint y: 436, endPoint x: 759, endPoint y: 317, distance: 125.7
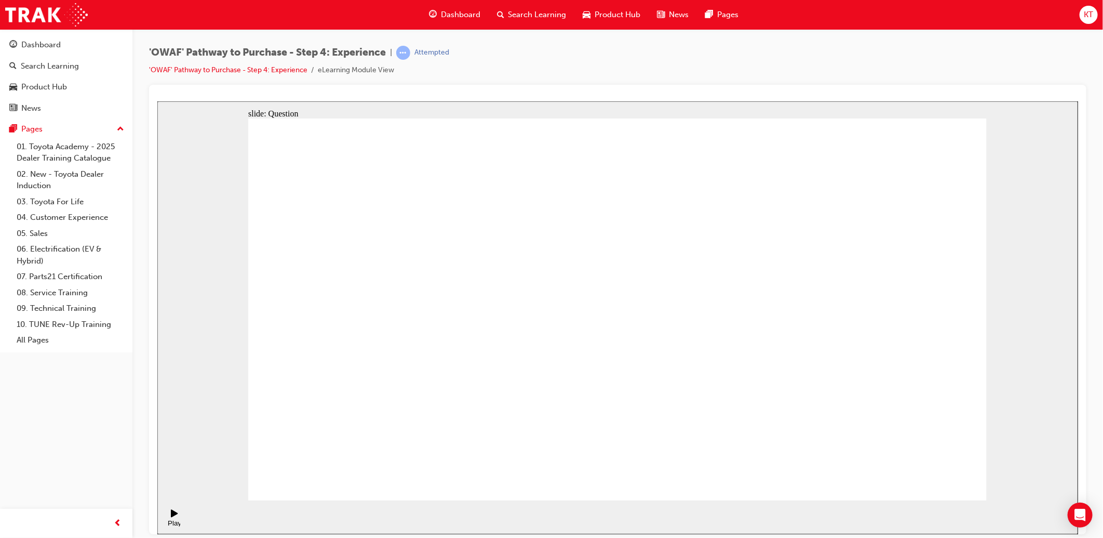
radio input "true"
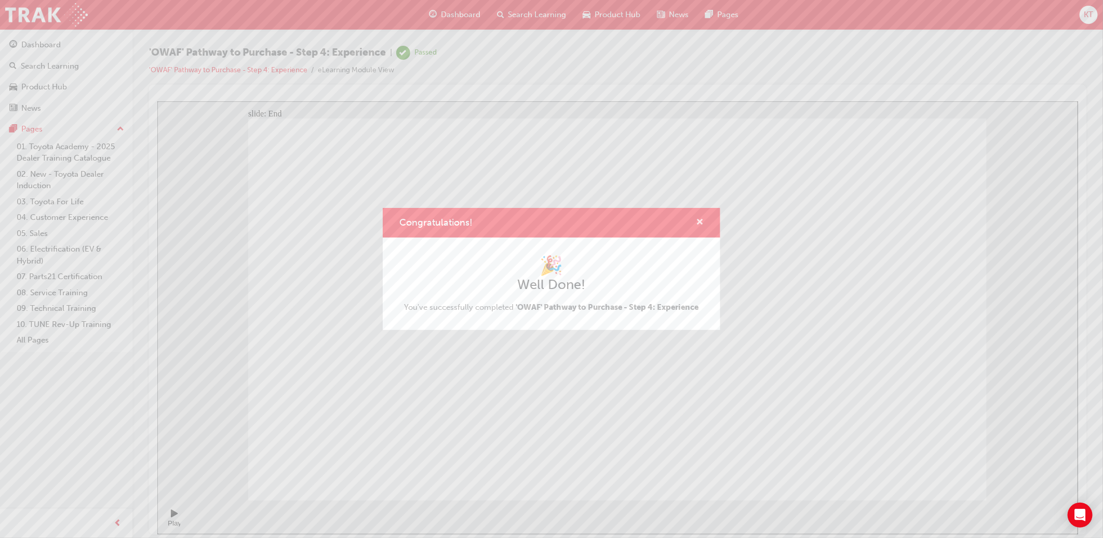
click at [700, 227] on span "cross-icon" at bounding box center [700, 222] width 8 height 9
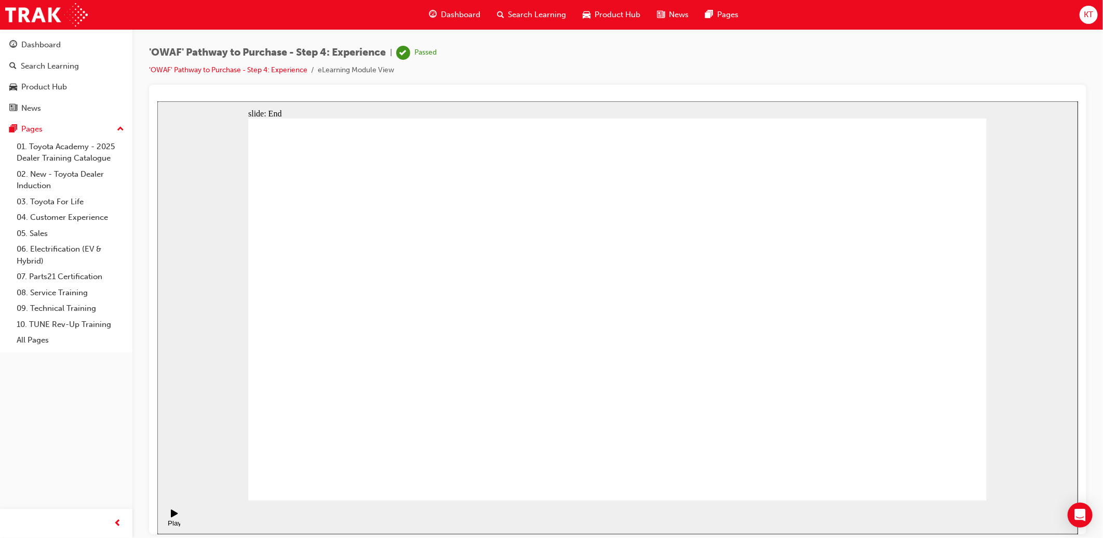
click at [548, 20] on span "Search Learning" at bounding box center [537, 15] width 58 height 12
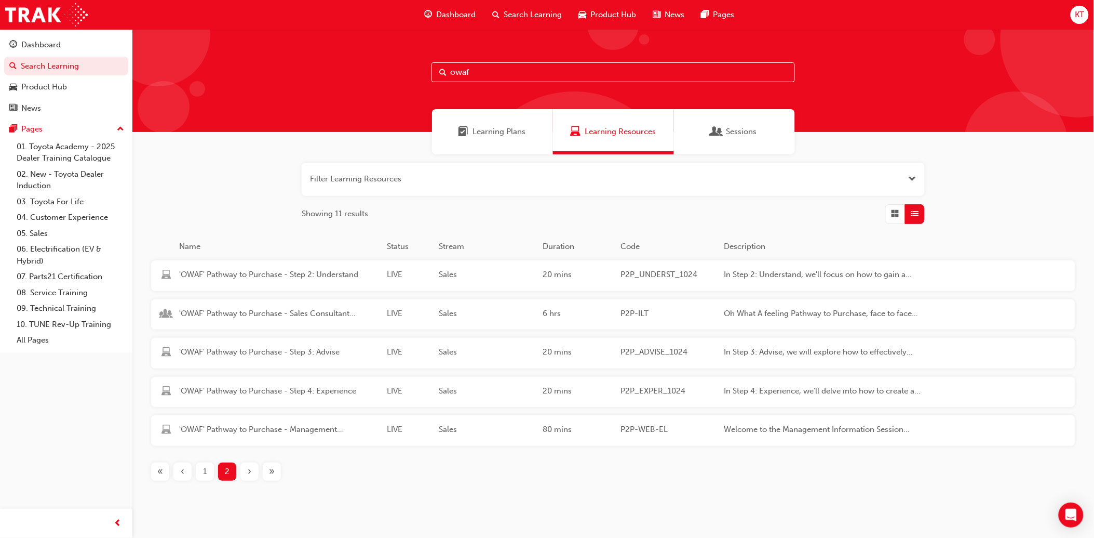
click at [198, 471] on div "1" at bounding box center [205, 471] width 18 height 18
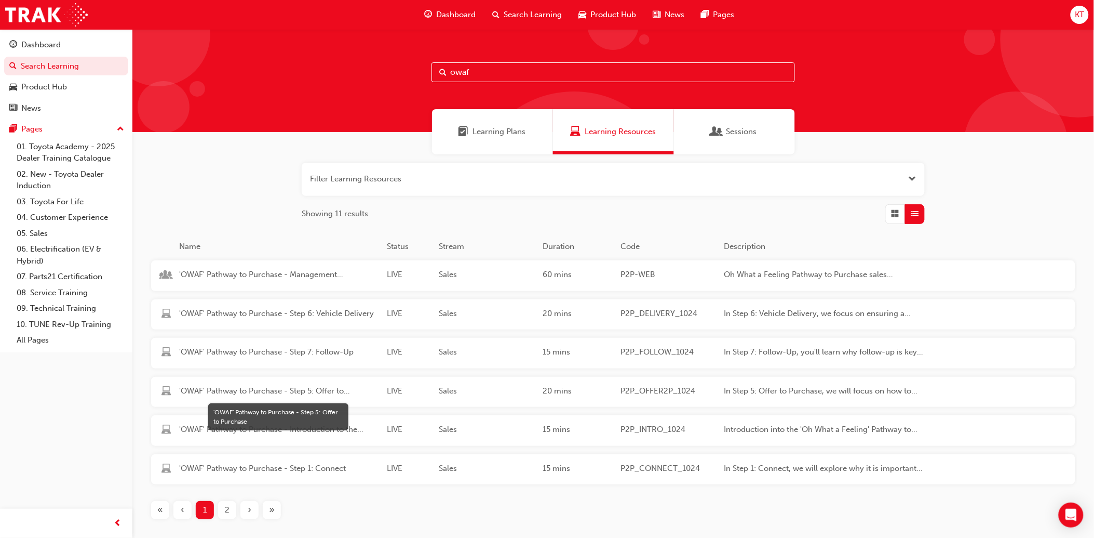
click at [297, 394] on span "'OWAF' Pathway to Purchase - Step 5: Offer to Purchase" at bounding box center [278, 391] width 199 height 12
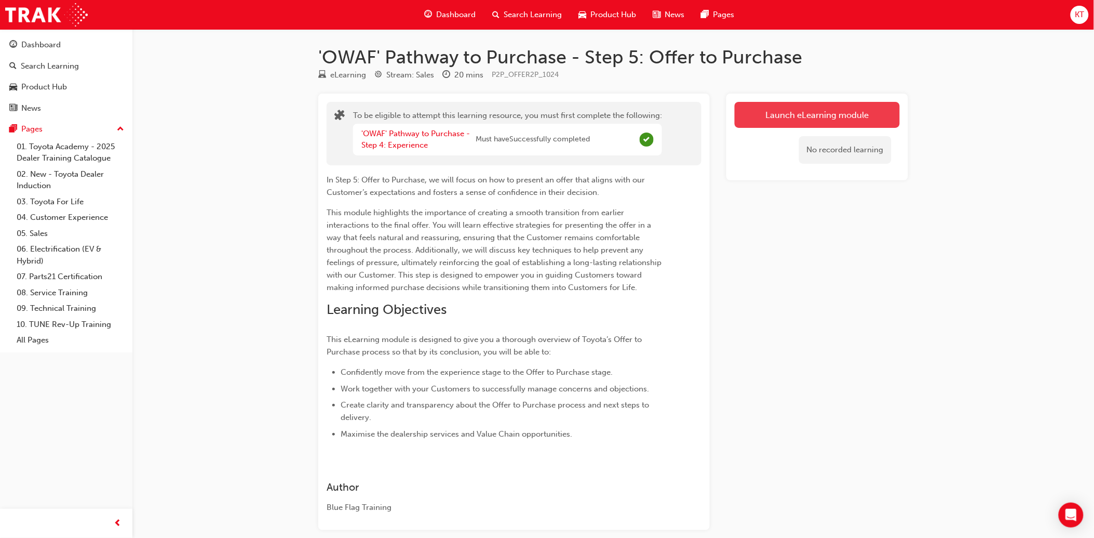
click at [805, 119] on button "Launch eLearning module" at bounding box center [817, 115] width 165 height 26
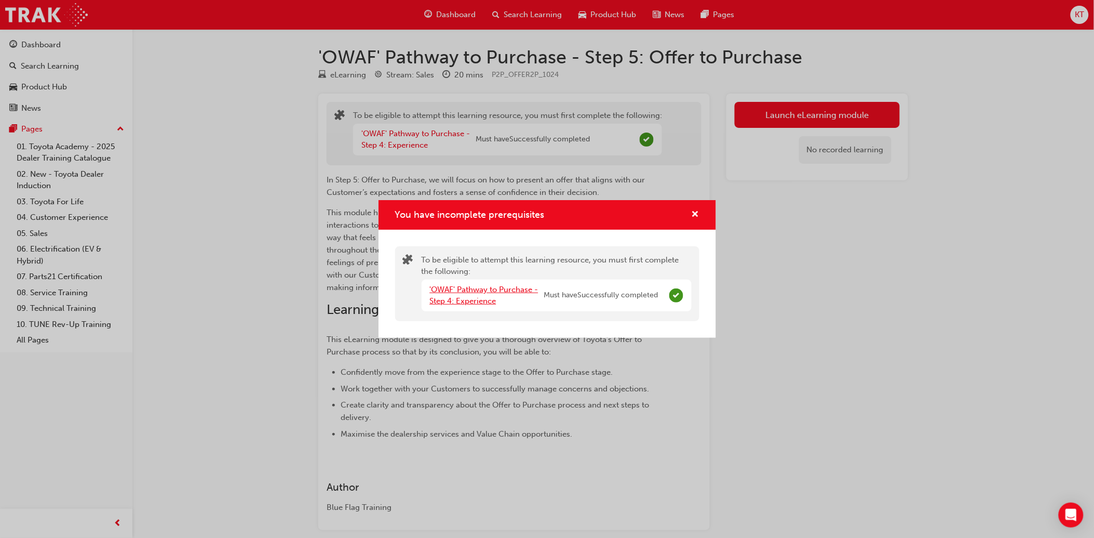
click at [471, 302] on link "'OWAF' Pathway to Purchase - Step 4: Experience" at bounding box center [484, 295] width 109 height 21
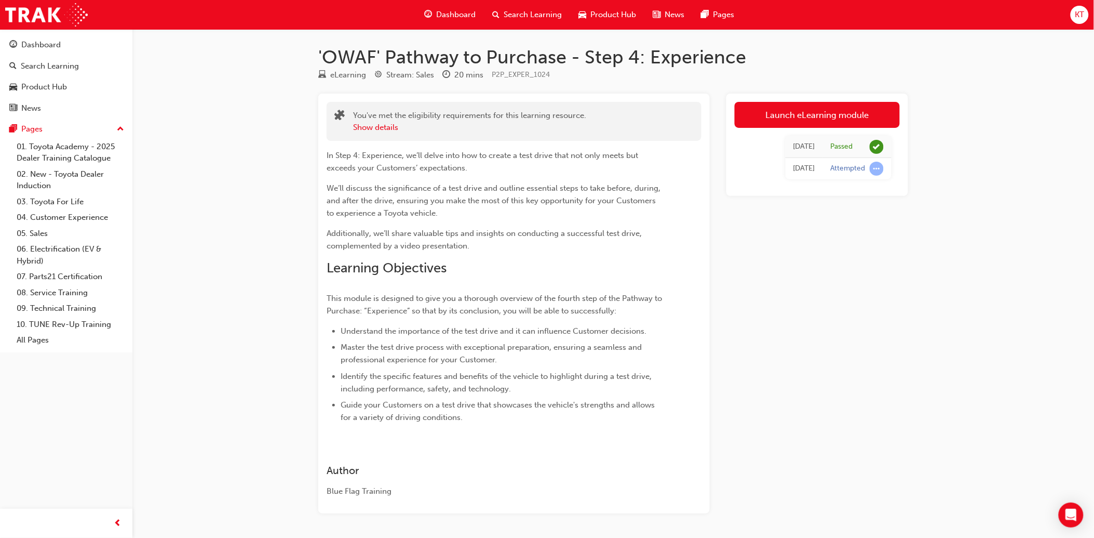
click at [520, 17] on span "Search Learning" at bounding box center [533, 15] width 58 height 12
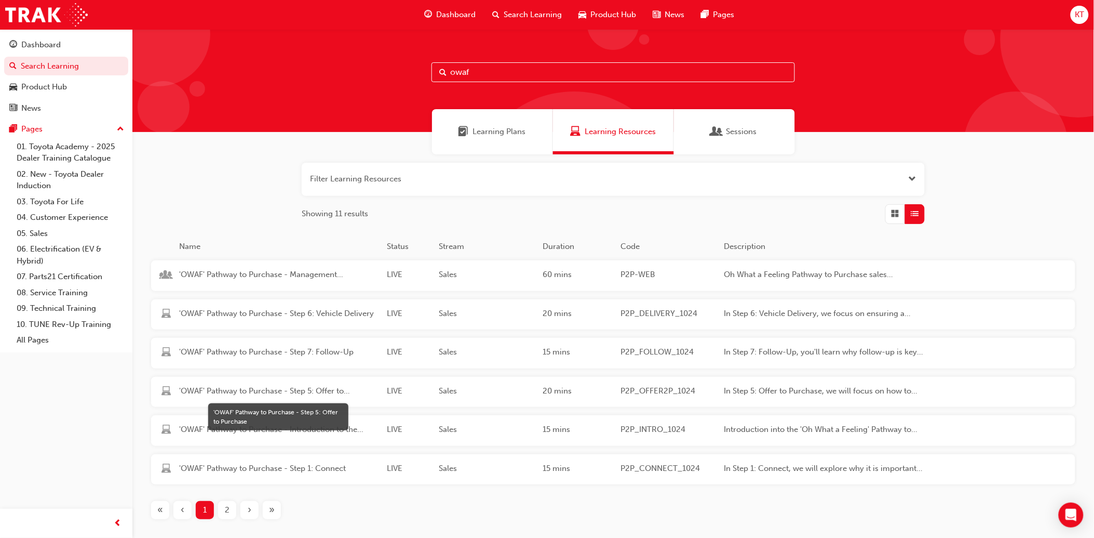
click at [281, 388] on span "'OWAF' Pathway to Purchase - Step 5: Offer to Purchase" at bounding box center [278, 391] width 199 height 12
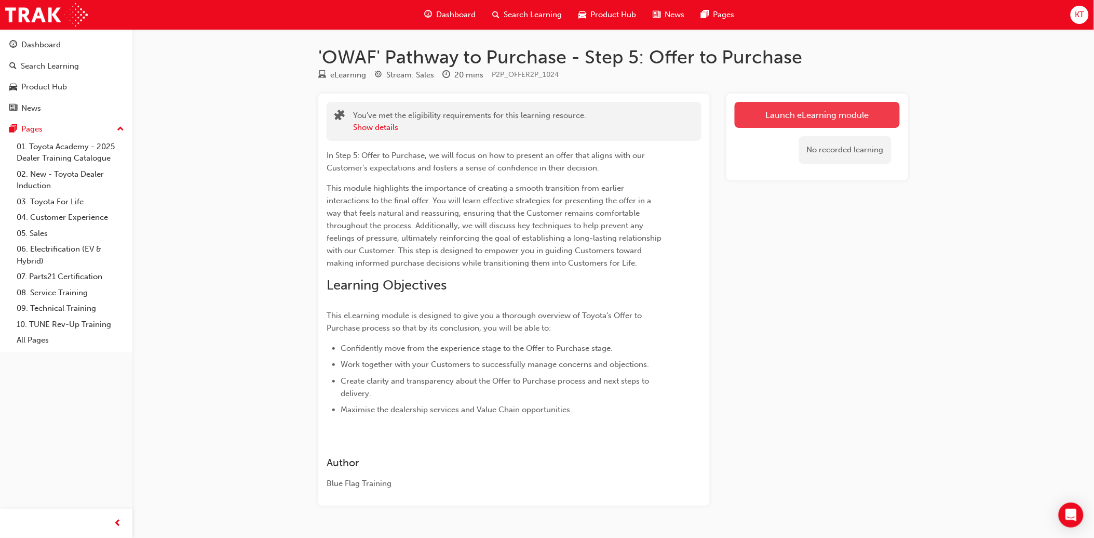
click at [831, 120] on button "Launch eLearning module" at bounding box center [817, 115] width 165 height 26
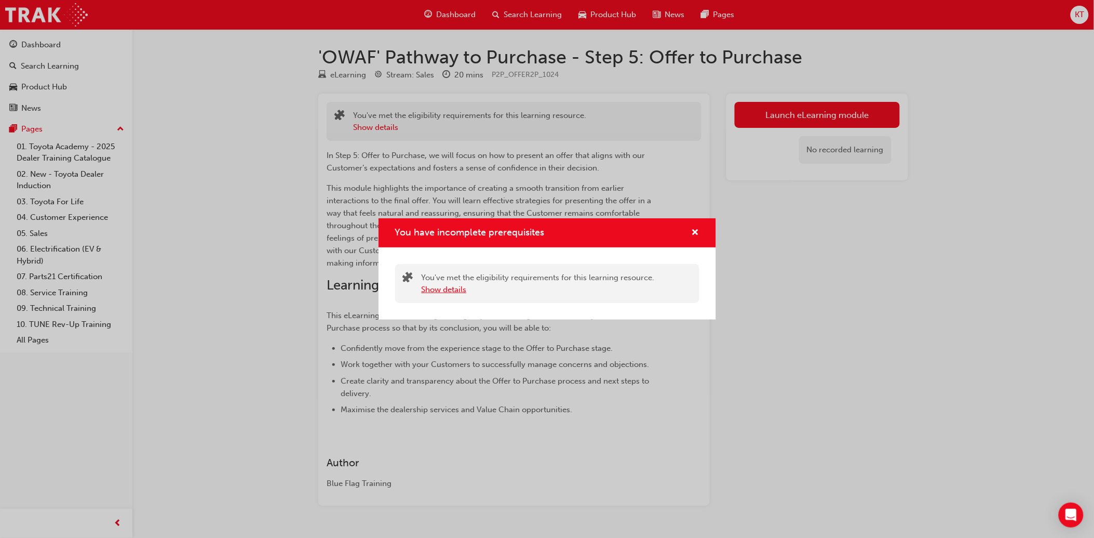
click at [463, 291] on button "Show details" at bounding box center [444, 290] width 45 height 12
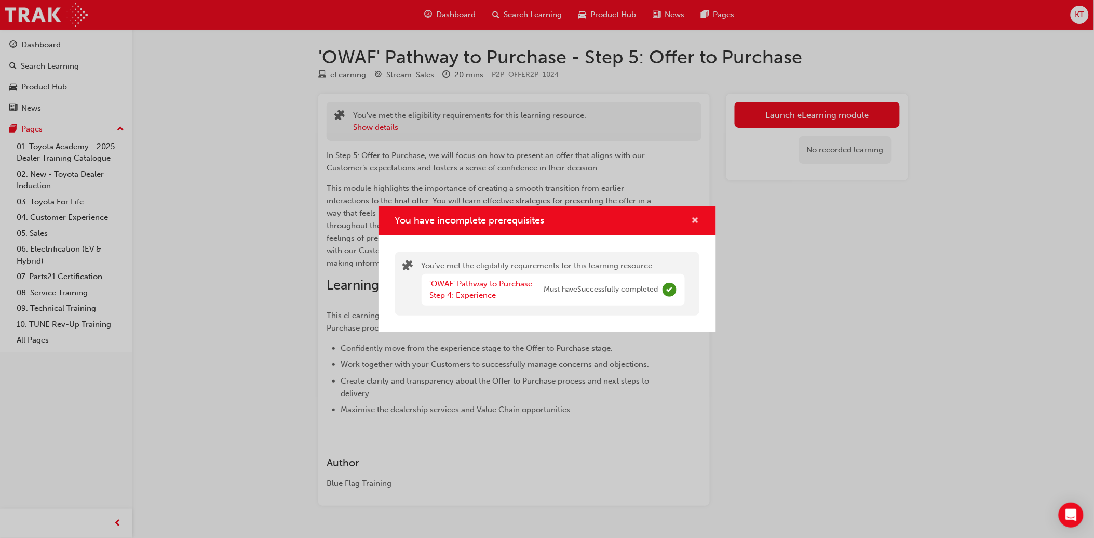
click at [697, 220] on span "cross-icon" at bounding box center [696, 221] width 8 height 9
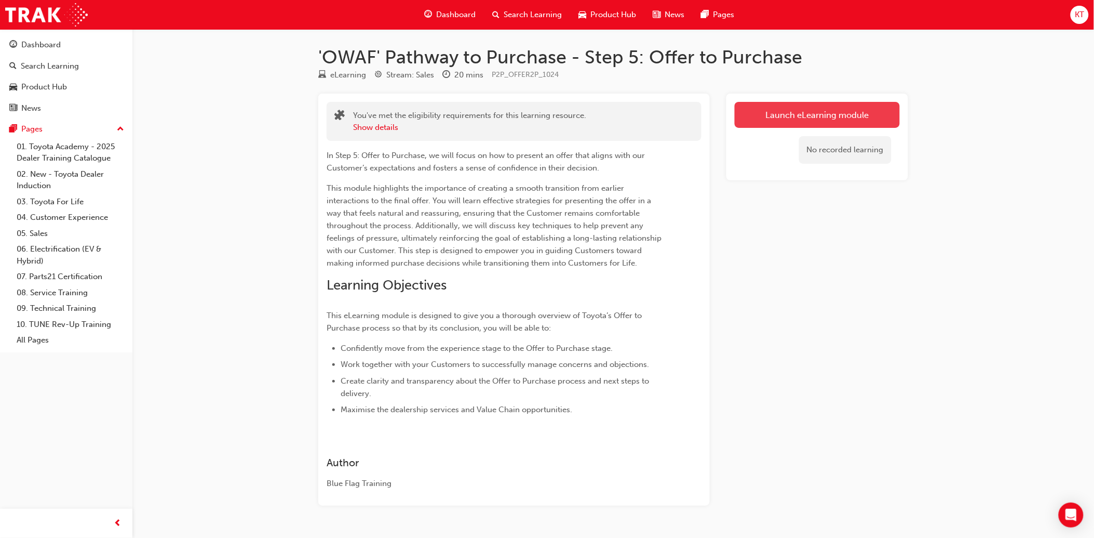
click at [822, 116] on button "Launch eLearning module" at bounding box center [817, 115] width 165 height 26
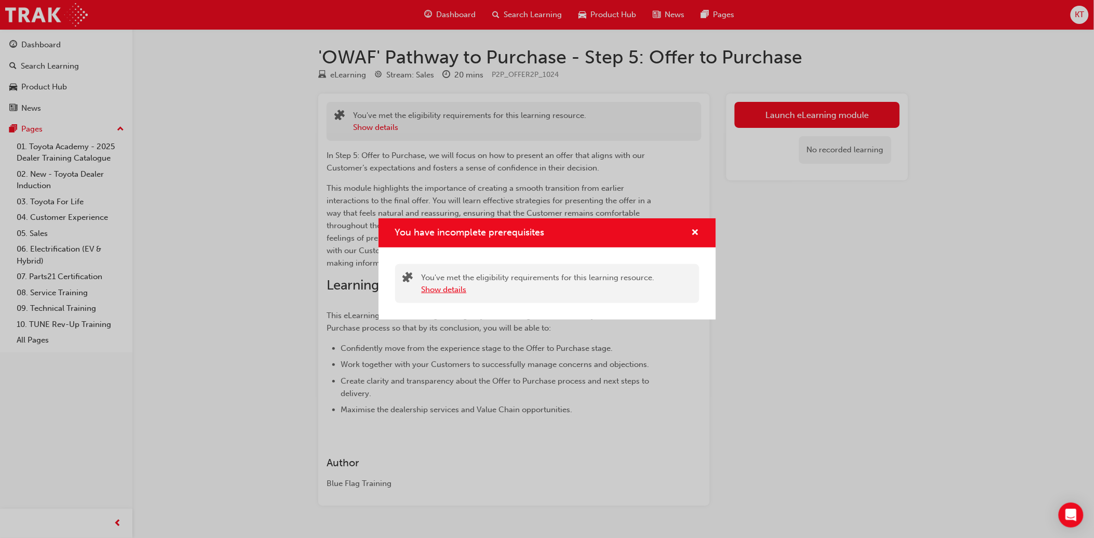
click at [458, 289] on button "Show details" at bounding box center [444, 290] width 45 height 12
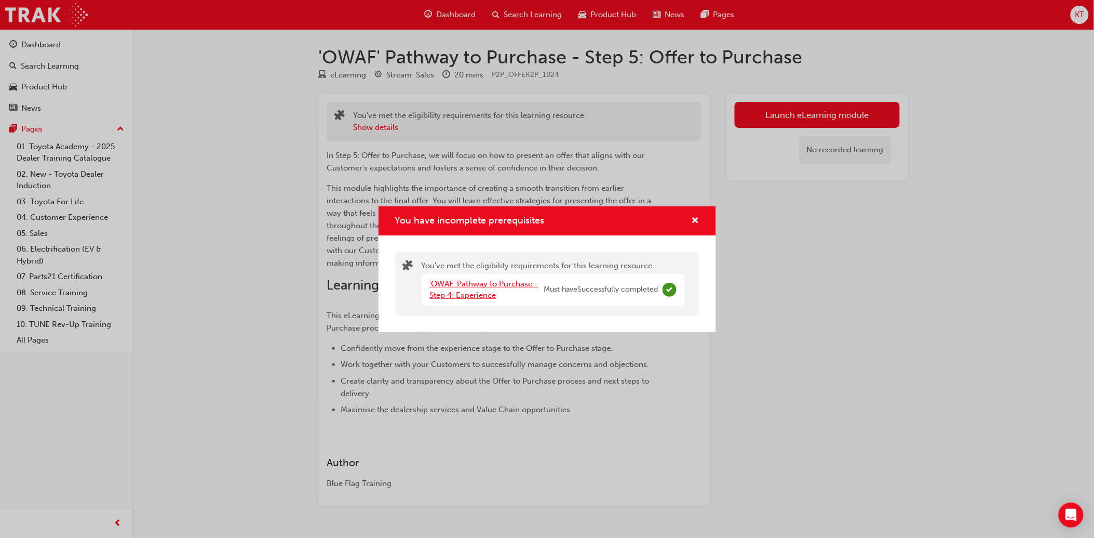
click at [456, 298] on link "'OWAF' Pathway to Purchase - Step 4: Experience" at bounding box center [484, 289] width 109 height 21
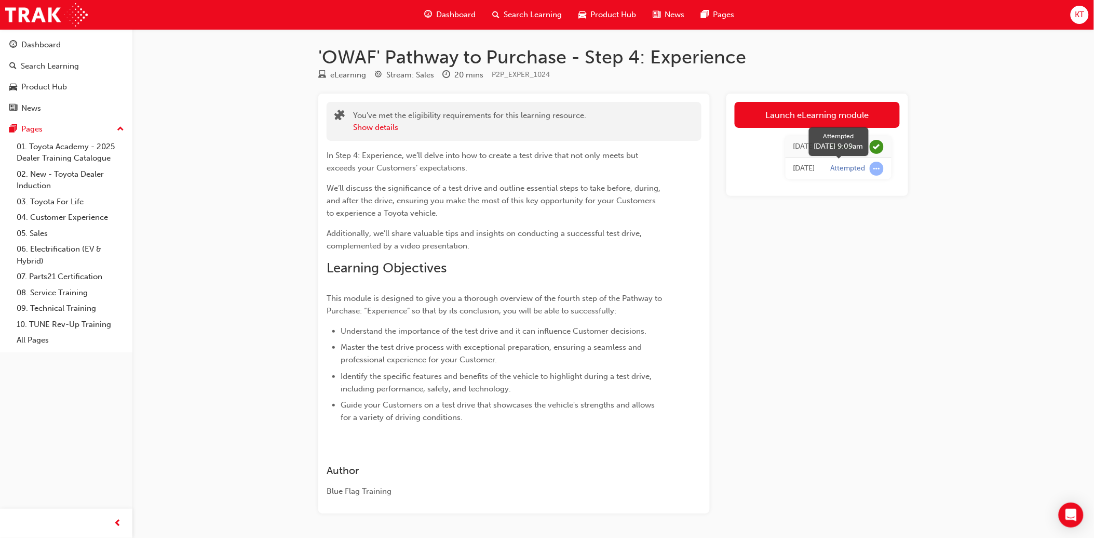
click at [874, 173] on span "learningRecordVerb_ATTEMPT-icon" at bounding box center [877, 169] width 14 height 14
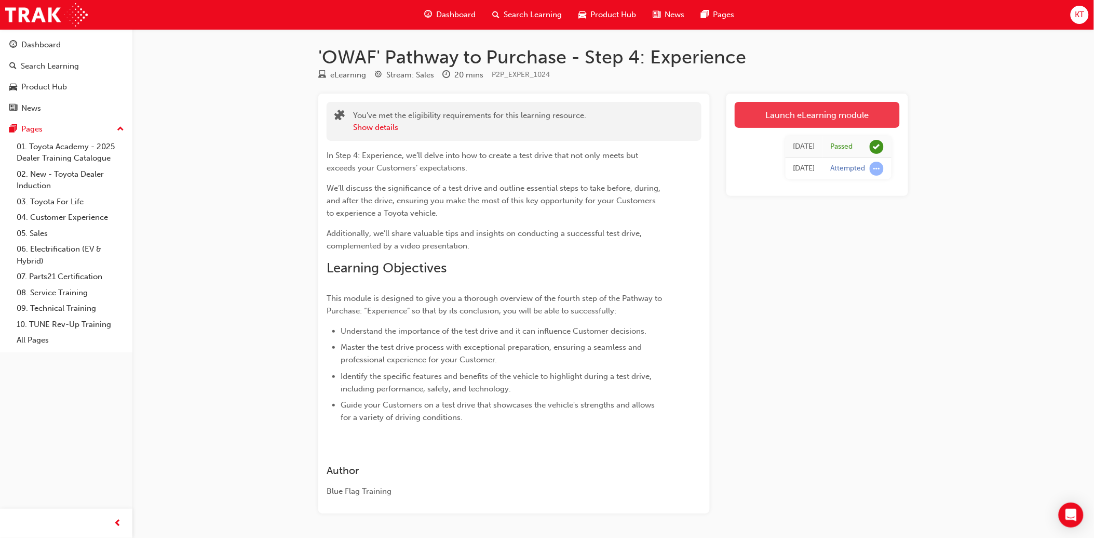
click at [884, 115] on link "Launch eLearning module" at bounding box center [817, 115] width 165 height 26
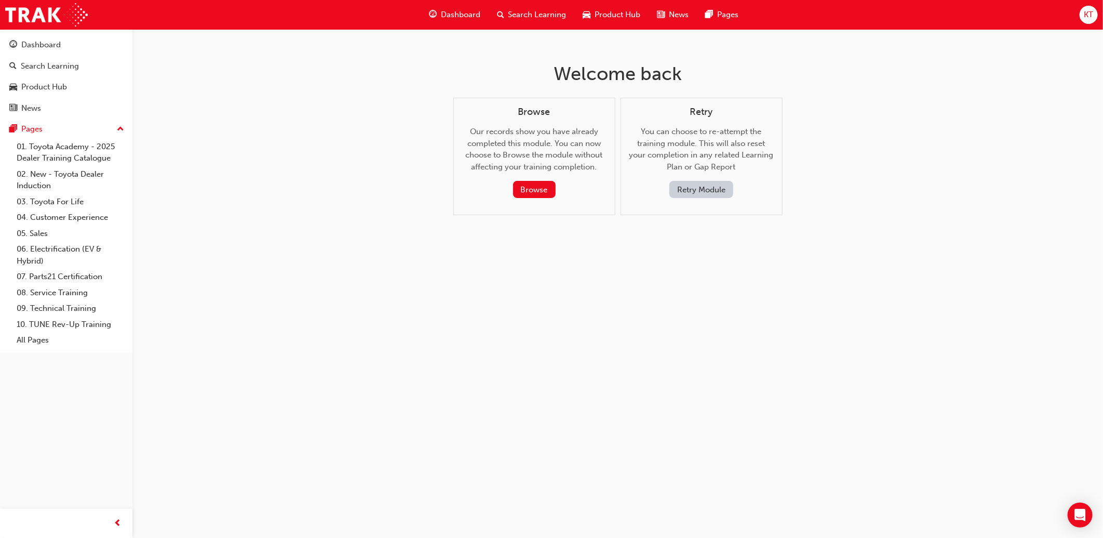
click at [554, 6] on div "Search Learning" at bounding box center [532, 14] width 86 height 21
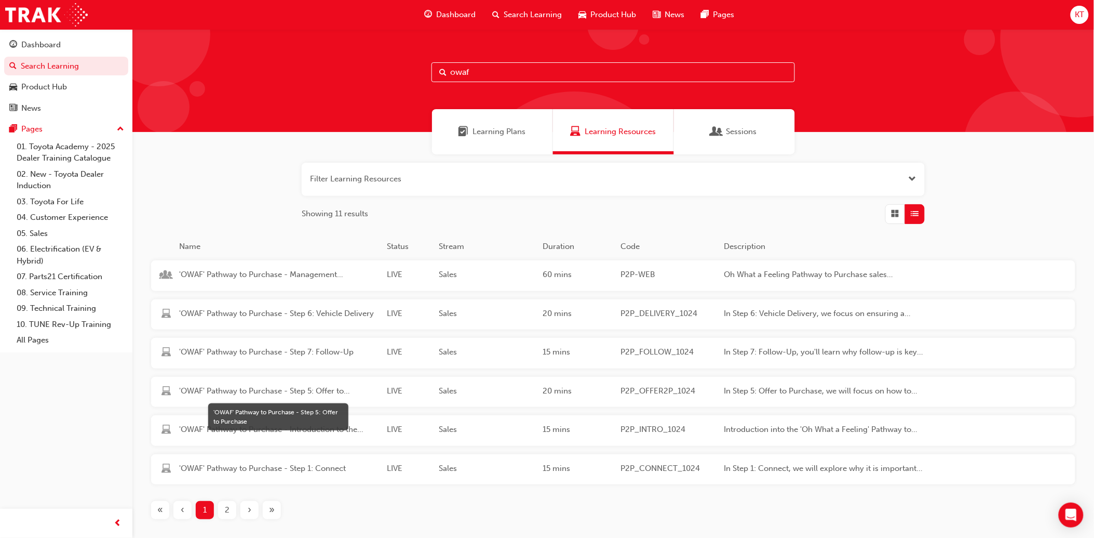
click at [286, 387] on span "'OWAF' Pathway to Purchase - Step 5: Offer to Purchase" at bounding box center [278, 391] width 199 height 12
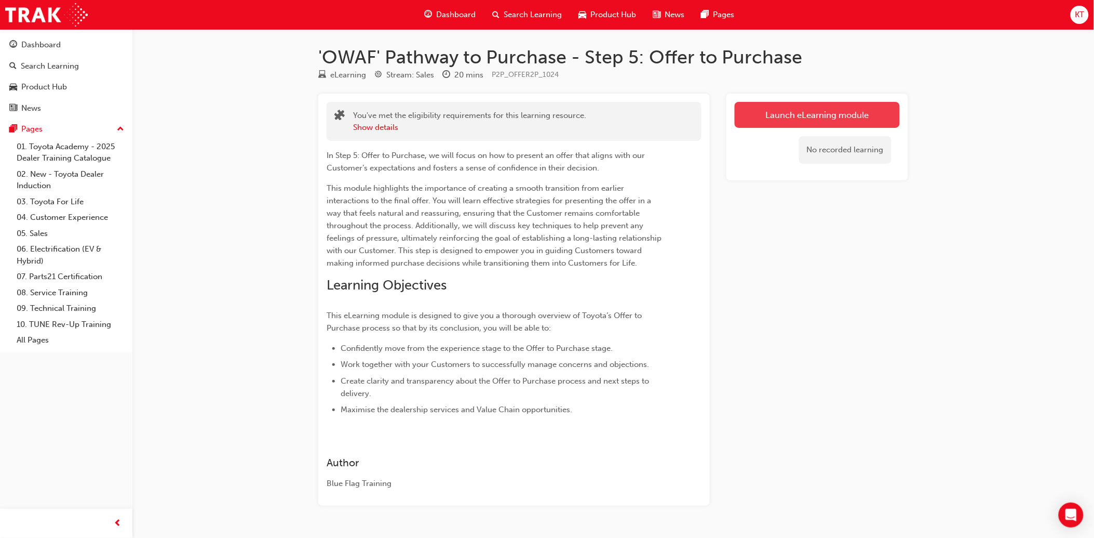
click at [820, 121] on link "Launch eLearning module" at bounding box center [817, 115] width 165 height 26
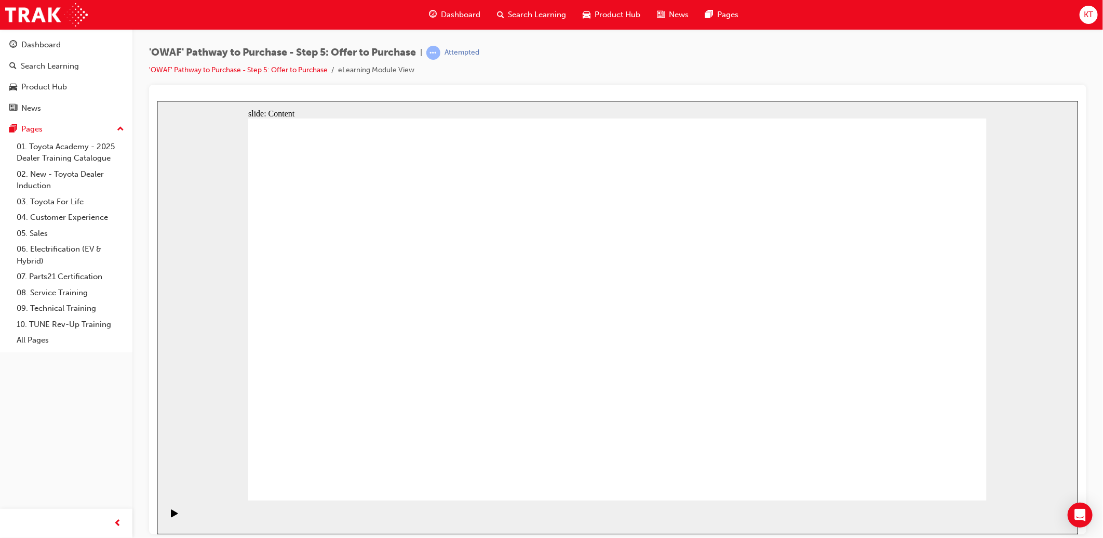
drag, startPoint x: 517, startPoint y: 438, endPoint x: 525, endPoint y: 418, distance: 21.2
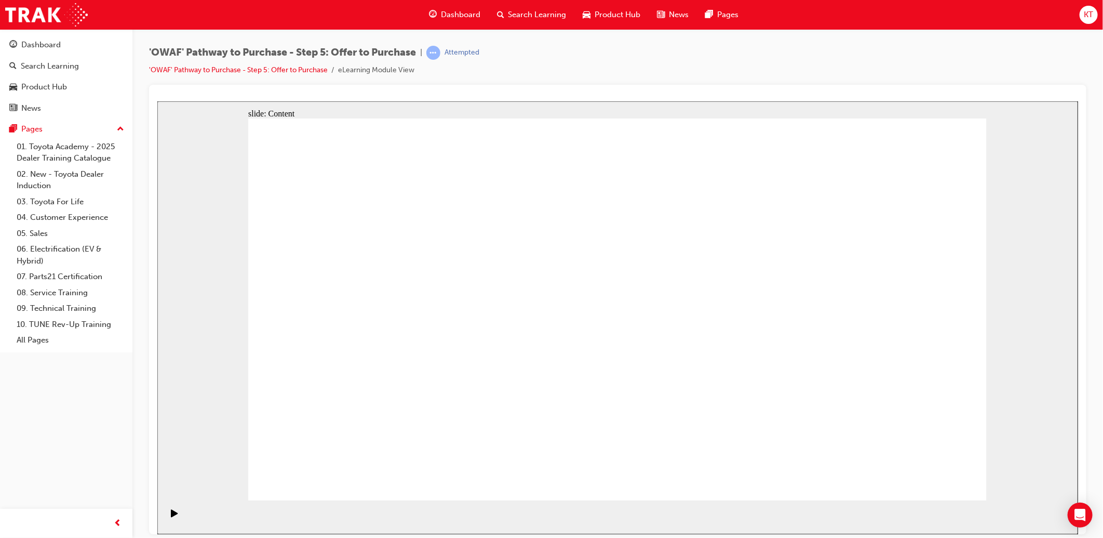
drag, startPoint x: 311, startPoint y: 208, endPoint x: 528, endPoint y: 270, distance: 225.6
